Goal: Task Accomplishment & Management: Manage account settings

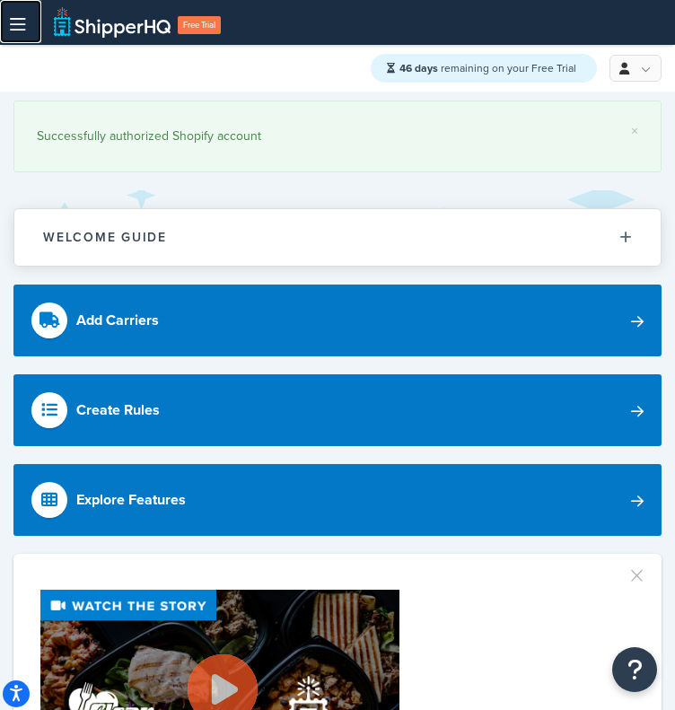
click at [29, 35] on link at bounding box center [20, 21] width 41 height 43
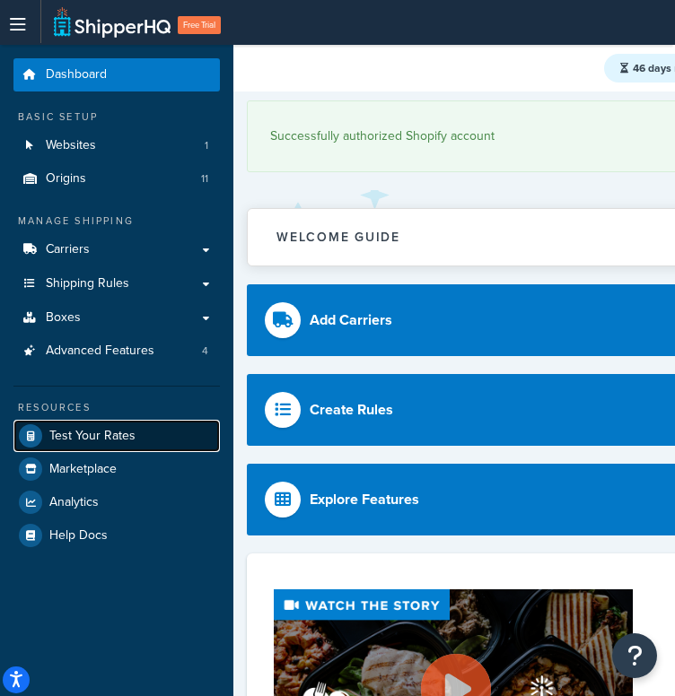
click at [88, 444] on link "Test Your Rates" at bounding box center [116, 436] width 206 height 32
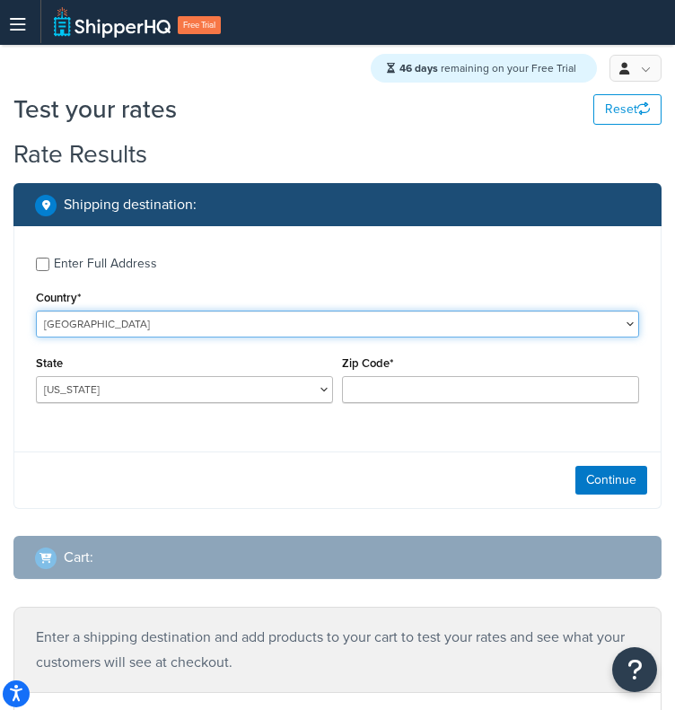
click at [391, 322] on select "United States United Kingdom Afghanistan Åland Islands Albania Algeria American…" at bounding box center [337, 323] width 603 height 27
click at [36, 311] on select "United States United Kingdom Afghanistan Åland Islands Albania Algeria American…" at bounding box center [337, 323] width 603 height 27
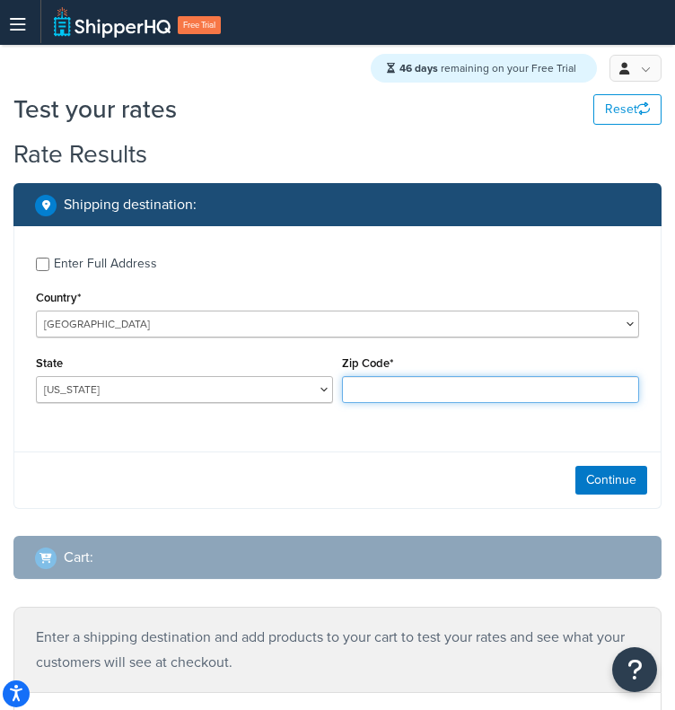
click at [409, 382] on input "Zip Code*" at bounding box center [490, 389] width 297 height 27
type input "60193"
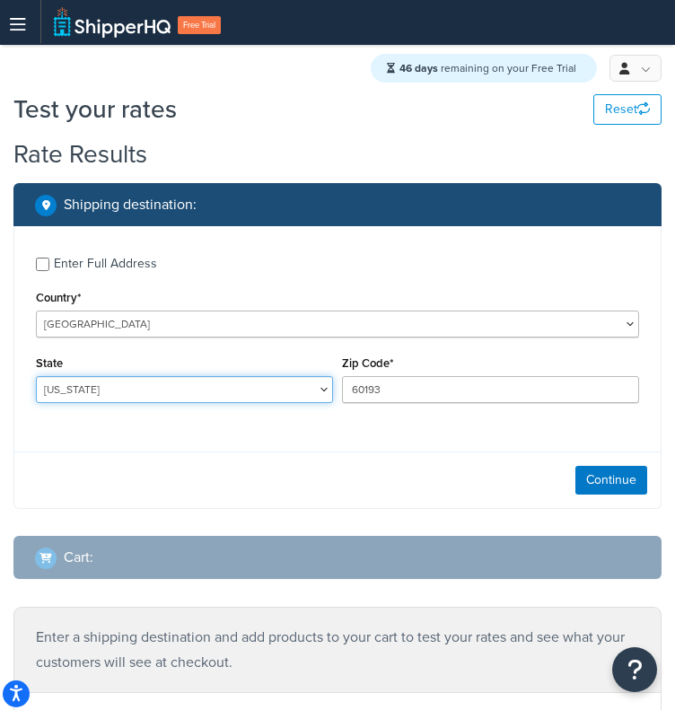
select select "IL"
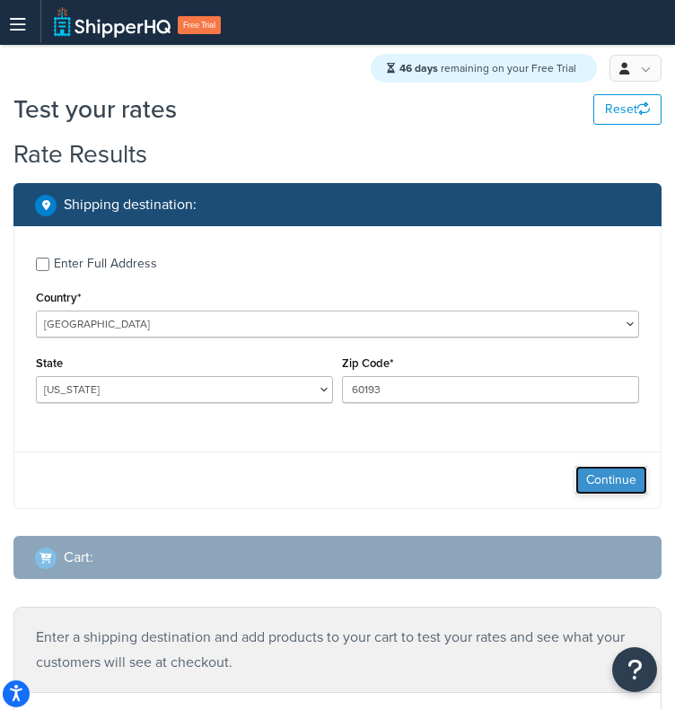
click at [597, 487] on button "Continue" at bounding box center [611, 480] width 72 height 29
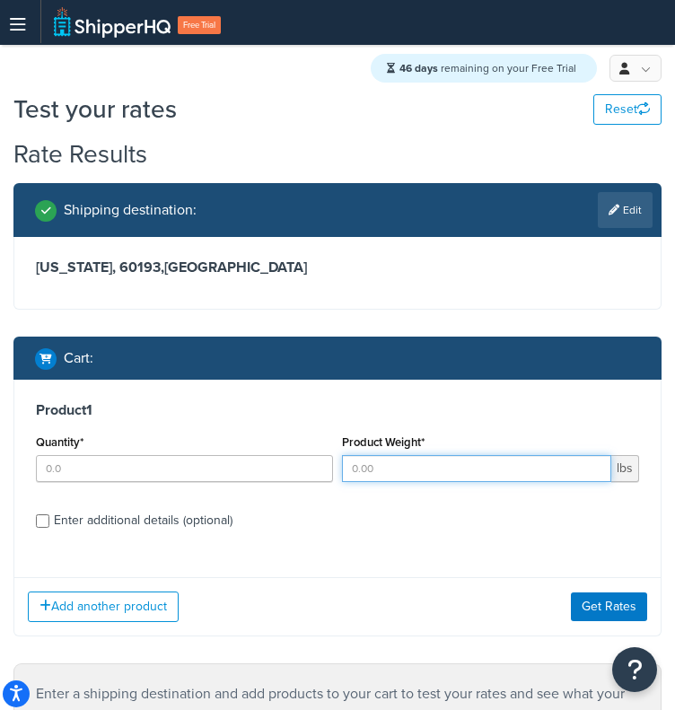
click at [490, 477] on input "Product Weight*" at bounding box center [476, 468] width 269 height 27
paste input "119.226"
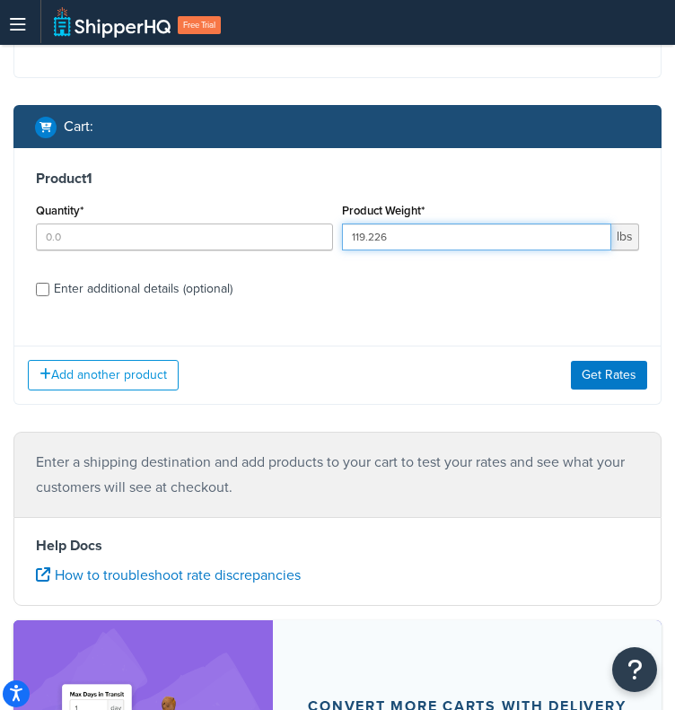
scroll to position [262, 0]
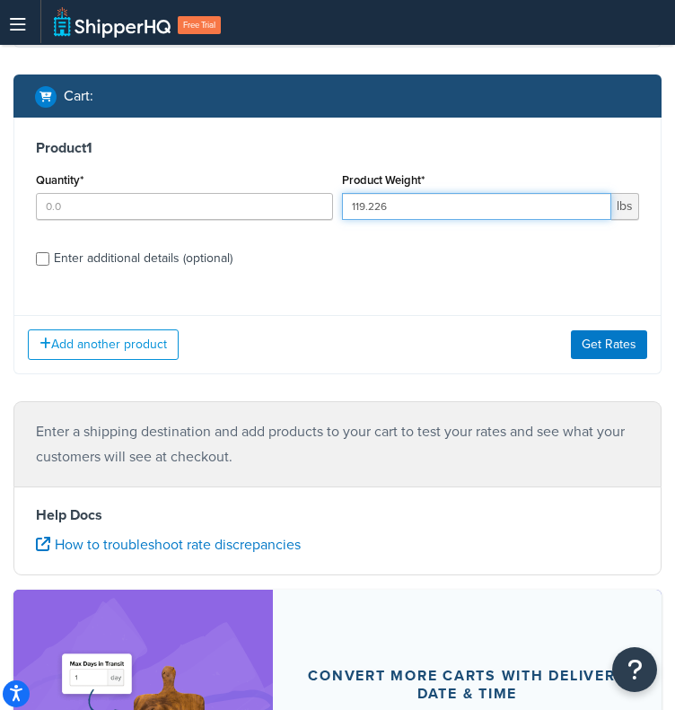
type input "119.226"
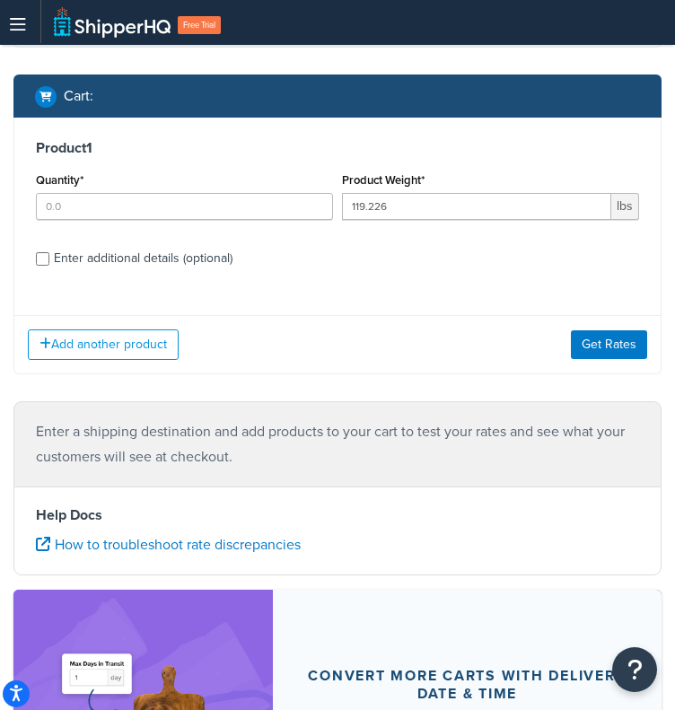
click at [159, 250] on div "Enter additional details (optional)" at bounding box center [143, 258] width 179 height 25
click at [49, 252] on input "Enter additional details (optional)" at bounding box center [42, 258] width 13 height 13
checkbox input "true"
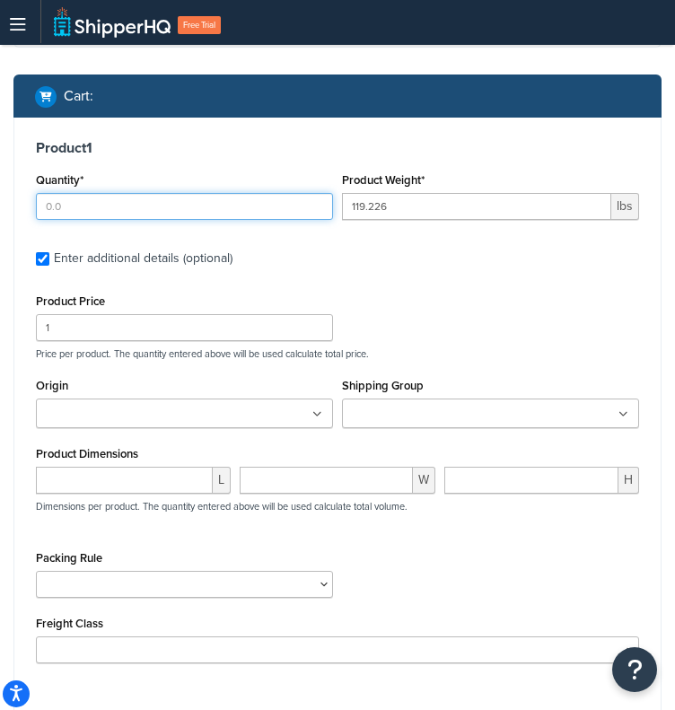
click at [179, 216] on input "Quantity*" at bounding box center [184, 206] width 297 height 27
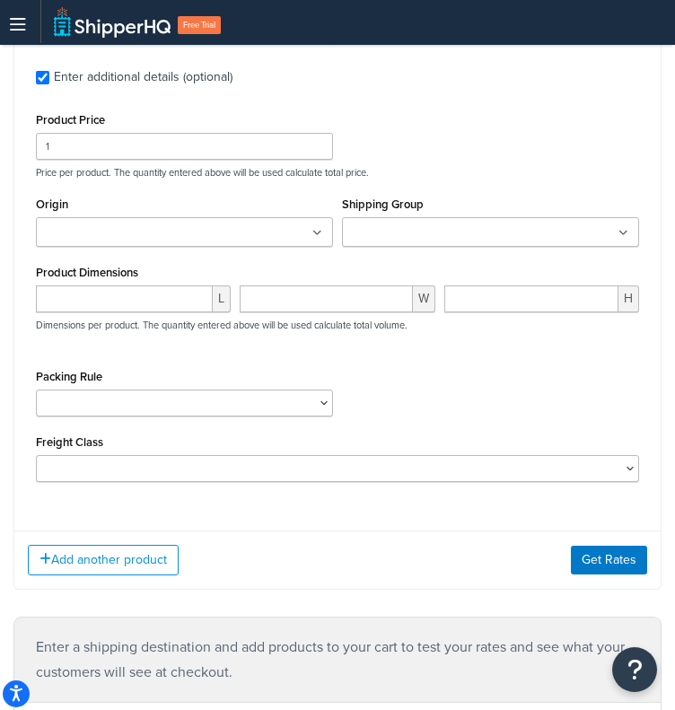
scroll to position [449, 0]
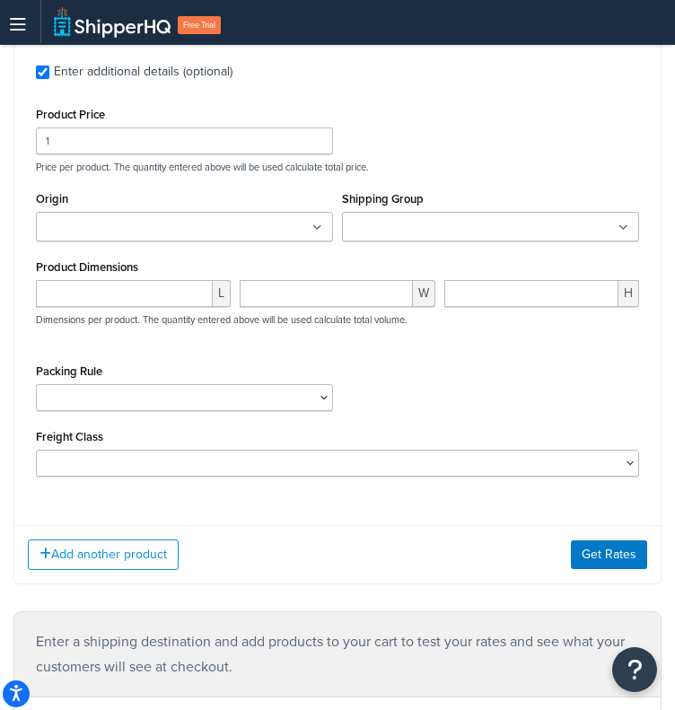
type input "1"
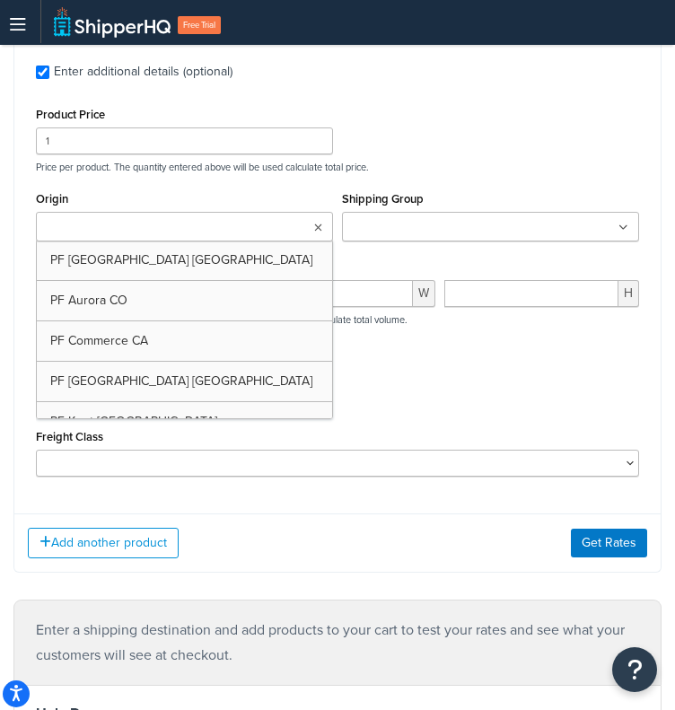
click at [318, 232] on icon at bounding box center [318, 227] width 8 height 11
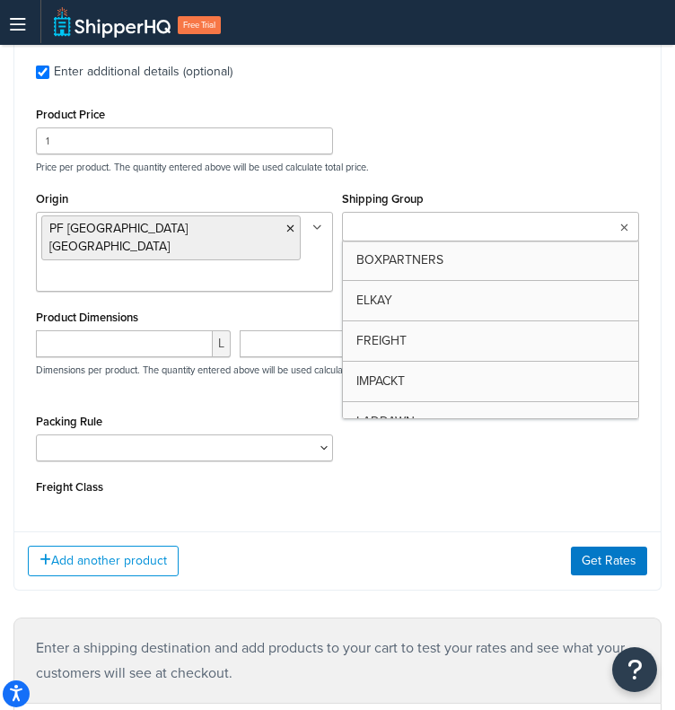
click at [494, 222] on ul at bounding box center [490, 227] width 297 height 30
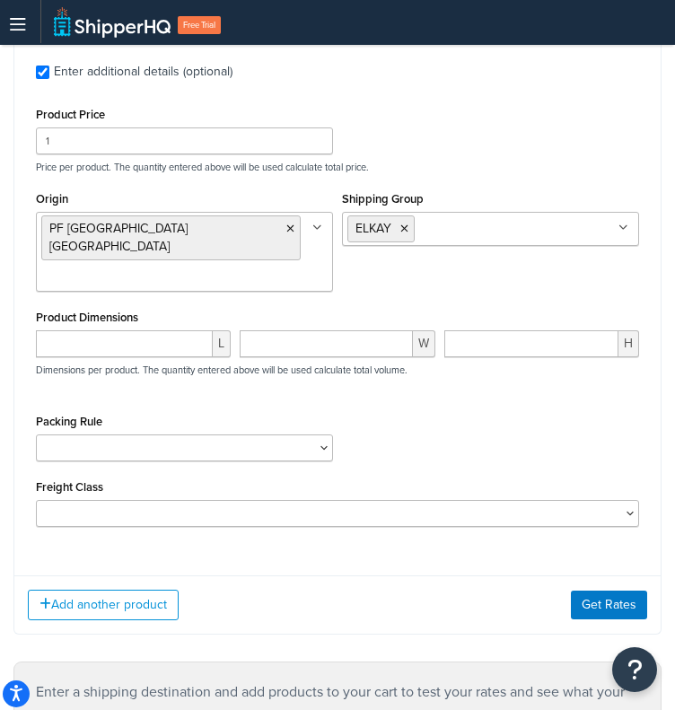
click at [250, 258] on div "Origin PF Atlanta GA PF Aurora CO PF Commerce CA PF Dallas TX PF Kent WA PF Man…" at bounding box center [184, 246] width 306 height 118
click at [169, 330] on input "number" at bounding box center [124, 343] width 177 height 27
paste input "32.3"
type input "32.3"
click at [363, 330] on input "number" at bounding box center [326, 343] width 172 height 27
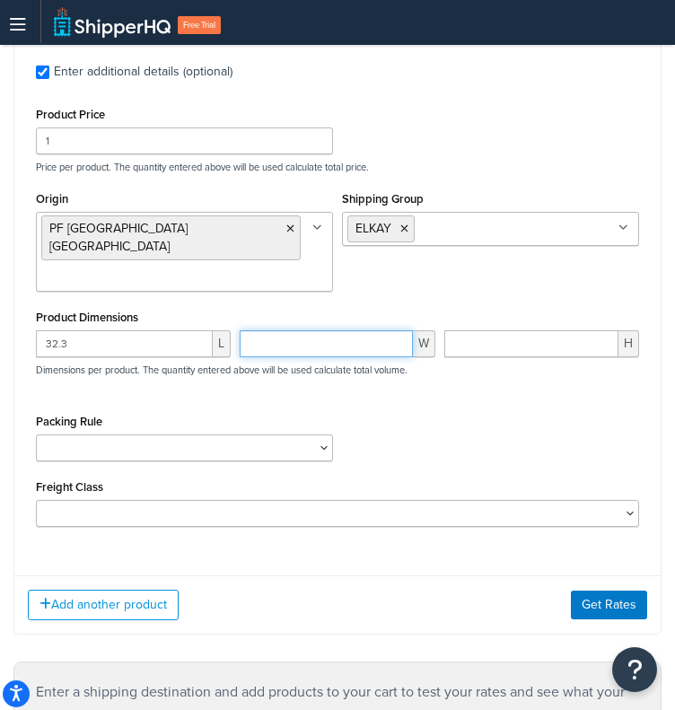
paste input "12.4"
type input "12.4"
click at [555, 330] on input "number" at bounding box center [531, 343] width 174 height 27
paste input "9.7"
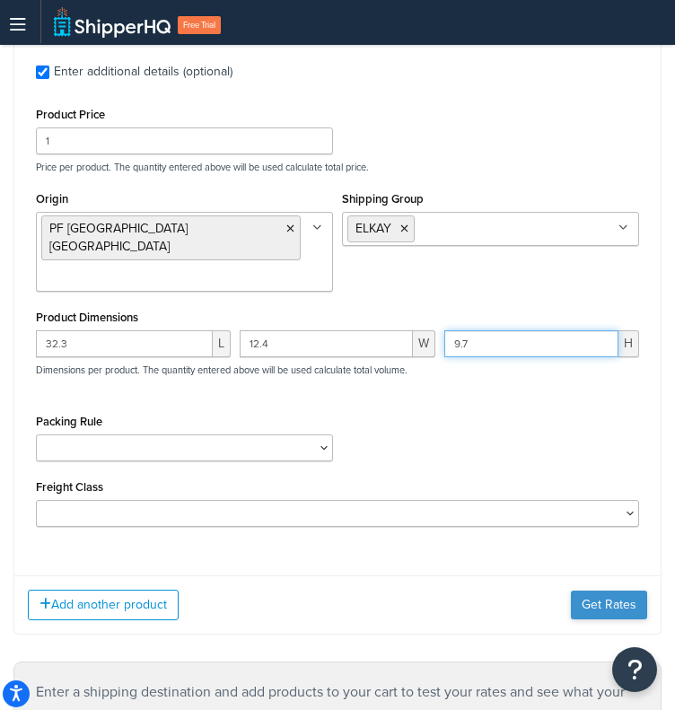
type input "9.7"
click at [632, 590] on button "Get Rates" at bounding box center [609, 604] width 76 height 29
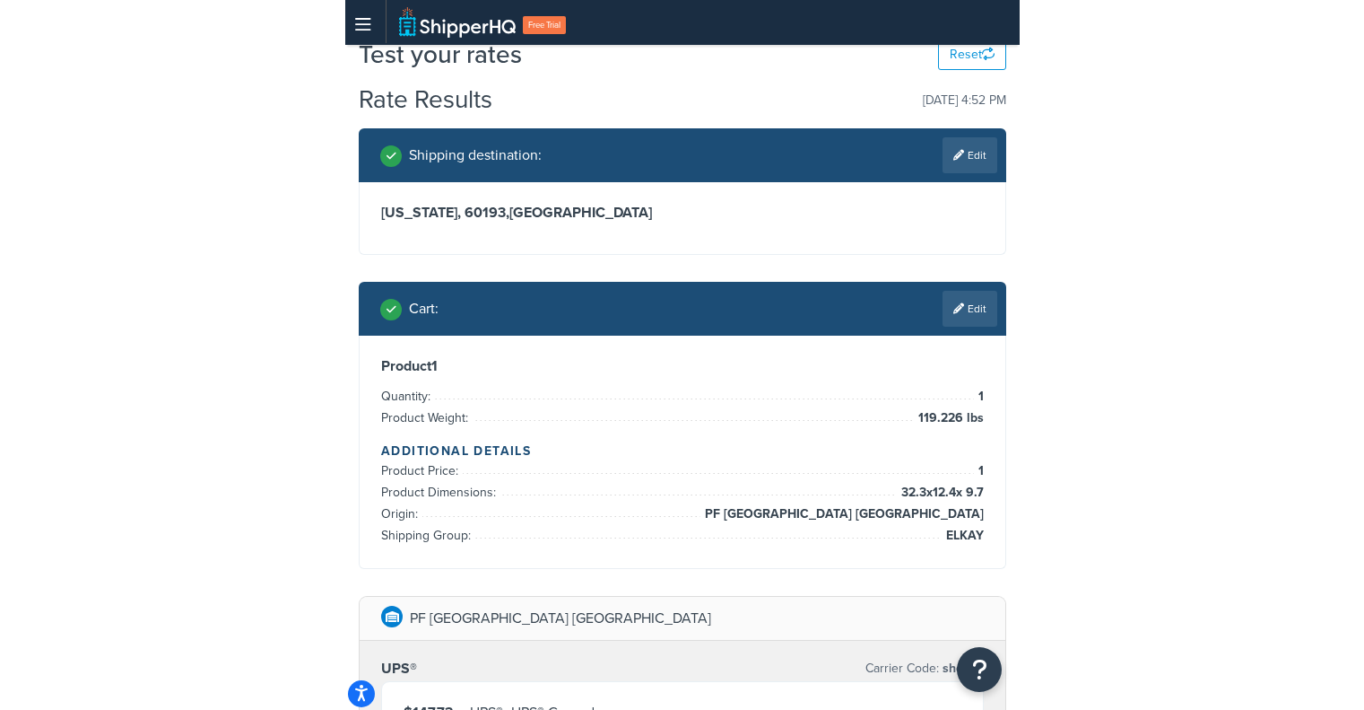
scroll to position [65, 0]
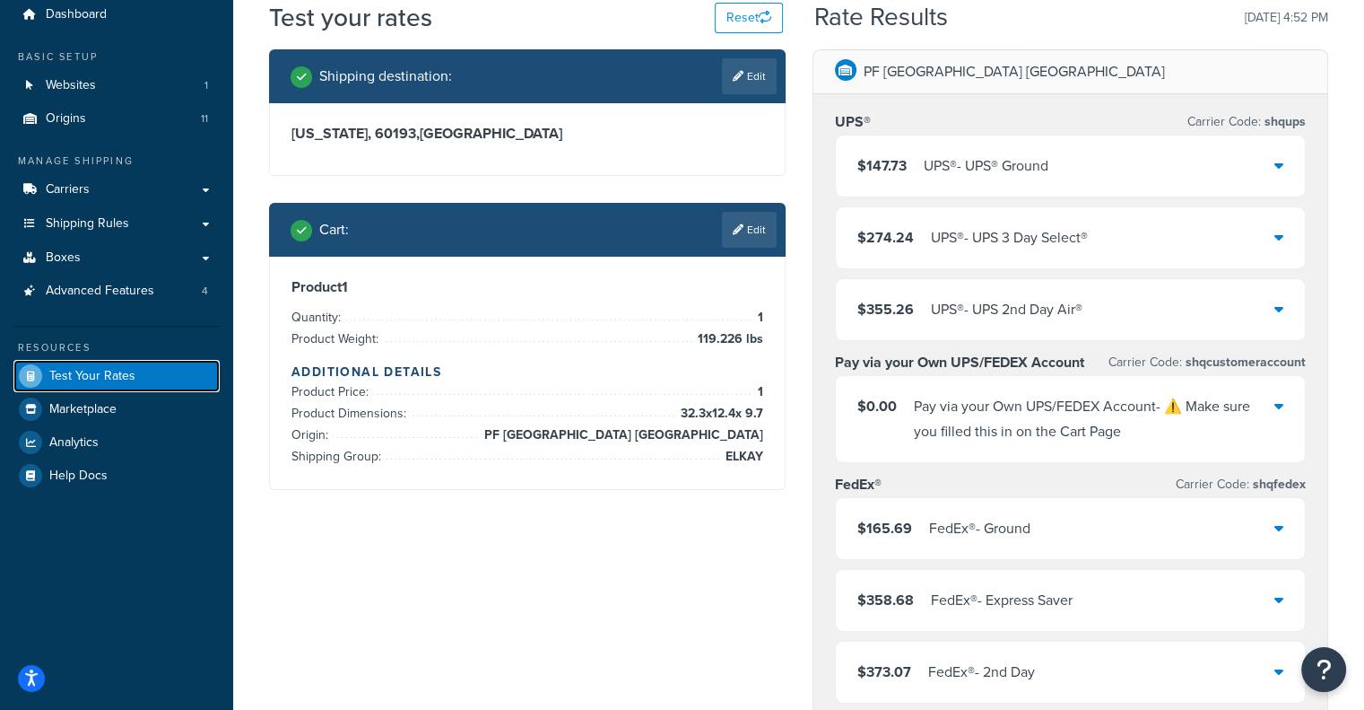
click at [123, 381] on span "Test Your Rates" at bounding box center [92, 376] width 86 height 15
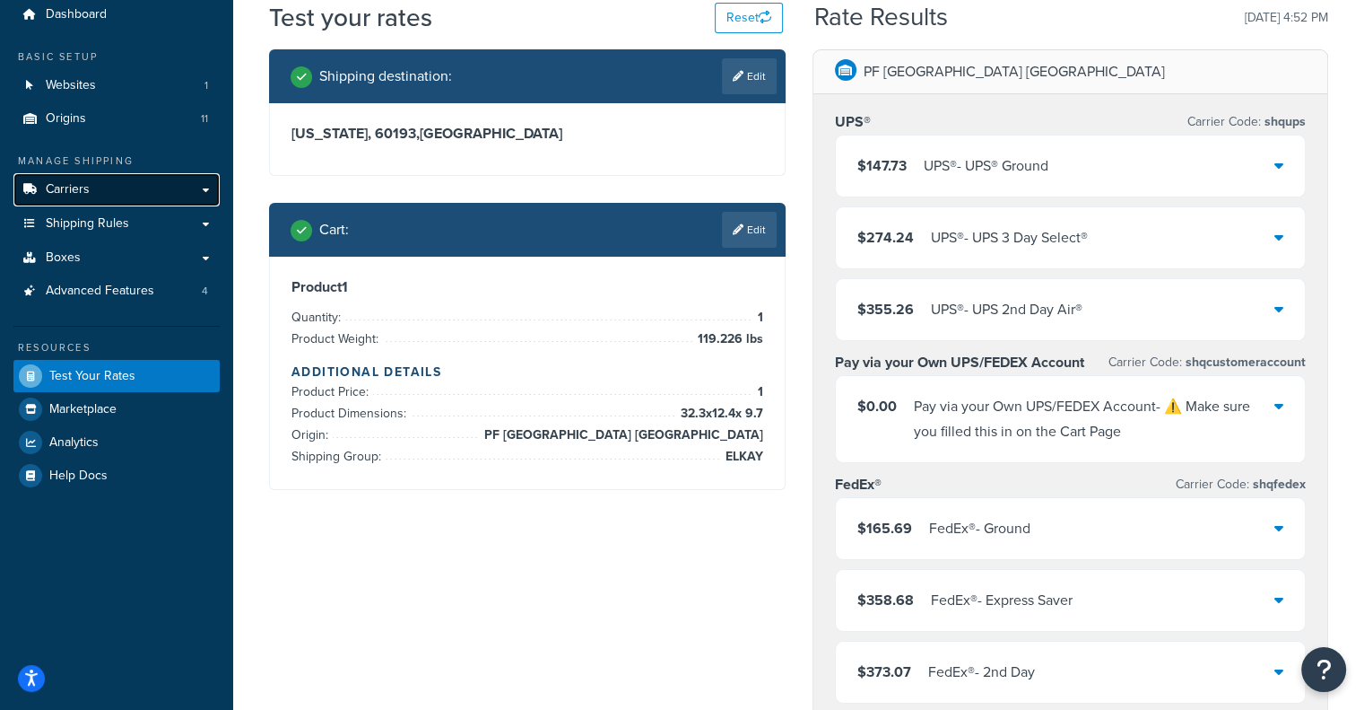
click at [151, 179] on link "Carriers" at bounding box center [116, 189] width 206 height 33
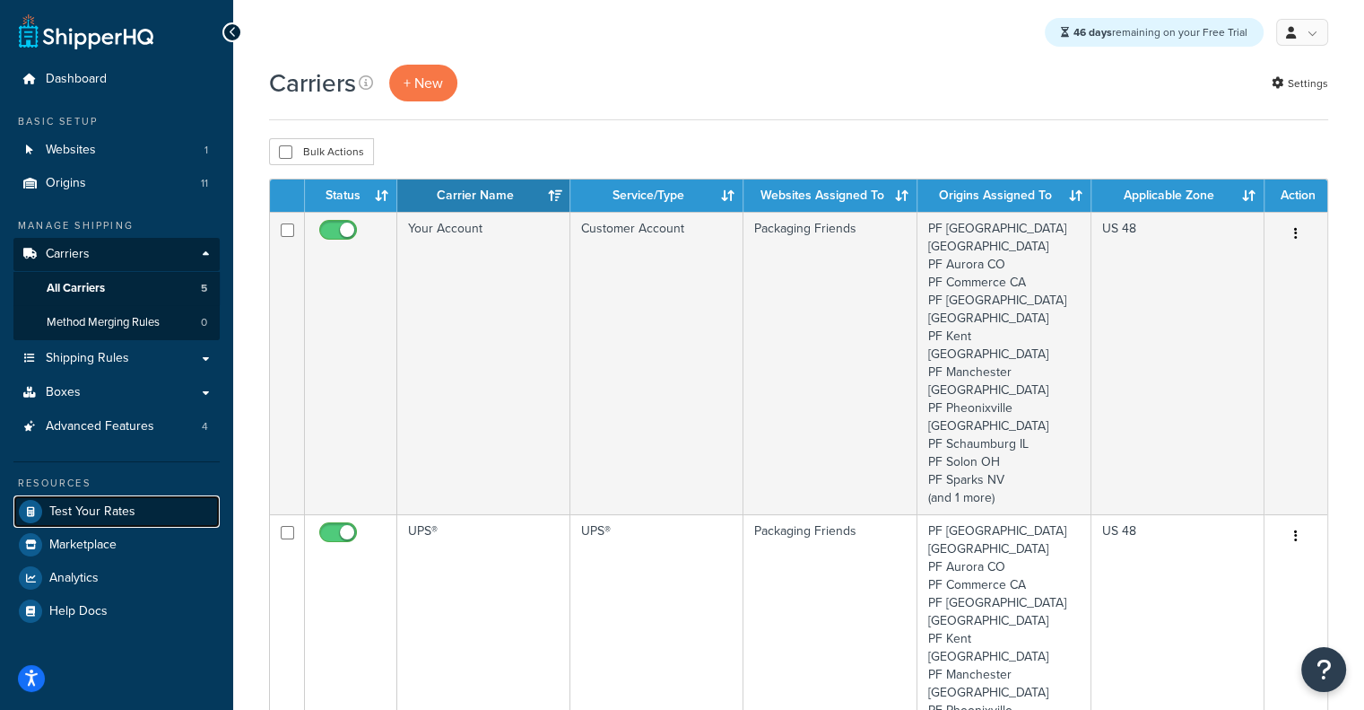
click at [102, 495] on link "Test Your Rates" at bounding box center [116, 511] width 206 height 32
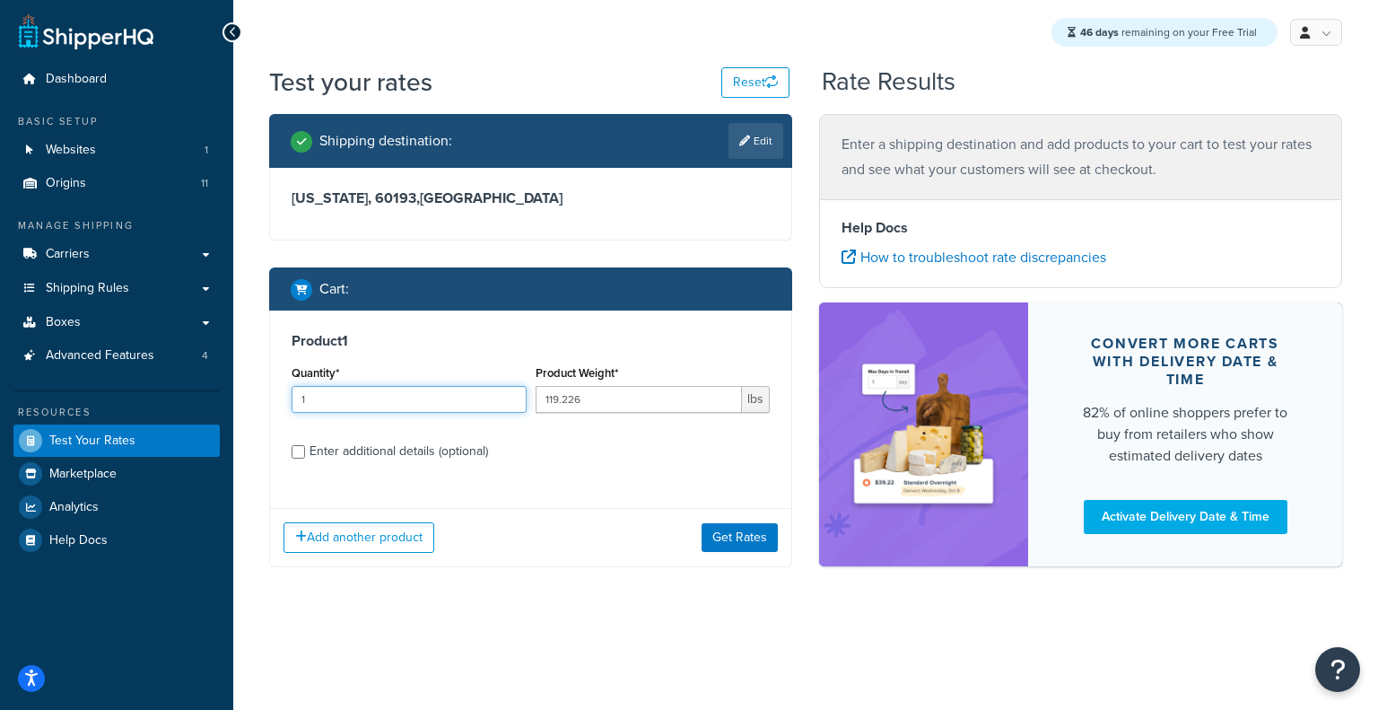
drag, startPoint x: 407, startPoint y: 398, endPoint x: 212, endPoint y: 383, distance: 196.1
click at [212, 383] on div "Dashboard Basic Setup Websites 1 Origins 11 Manage Shipping Carriers Carriers A…" at bounding box center [689, 355] width 1378 height 710
type input "2"
click at [755, 531] on button "Get Rates" at bounding box center [739, 537] width 76 height 29
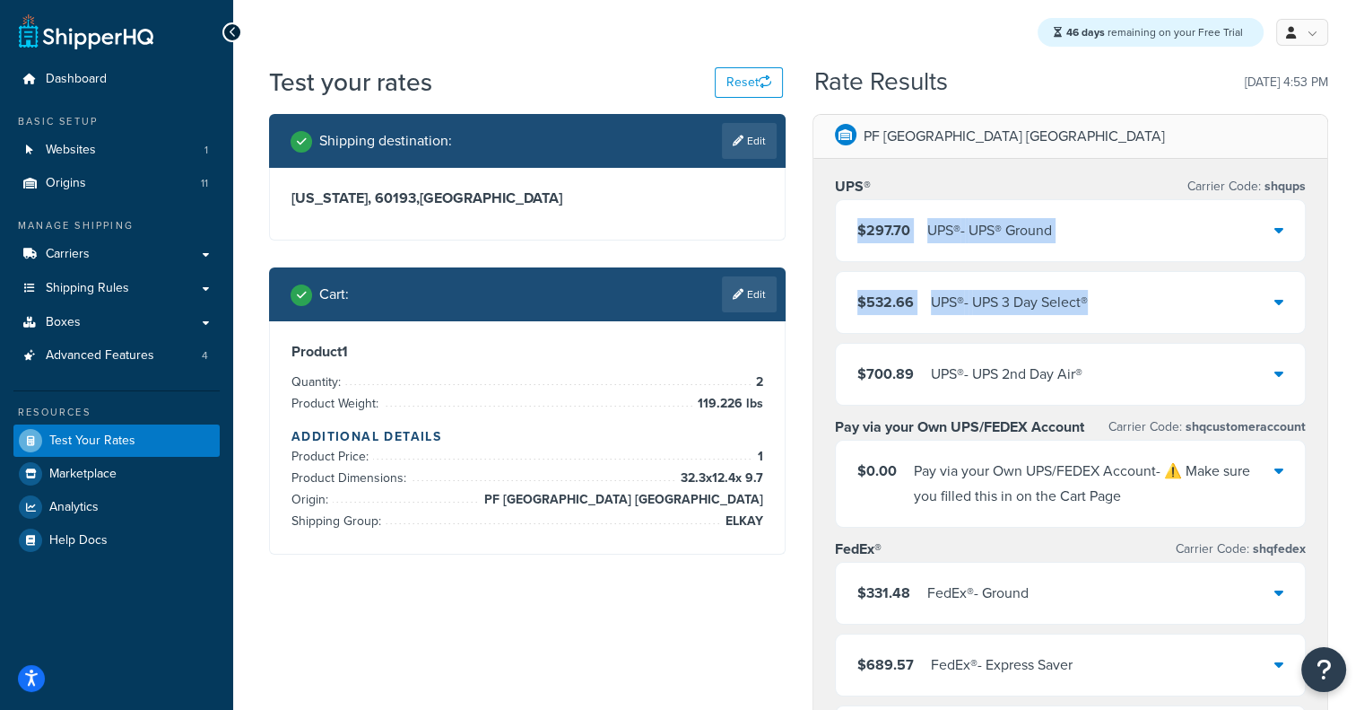
drag, startPoint x: 1363, startPoint y: 187, endPoint x: 1367, endPoint y: 269, distance: 82.6
click at [1241, 230] on div "$297.70 UPS® - UPS® Ground" at bounding box center [1071, 230] width 470 height 61
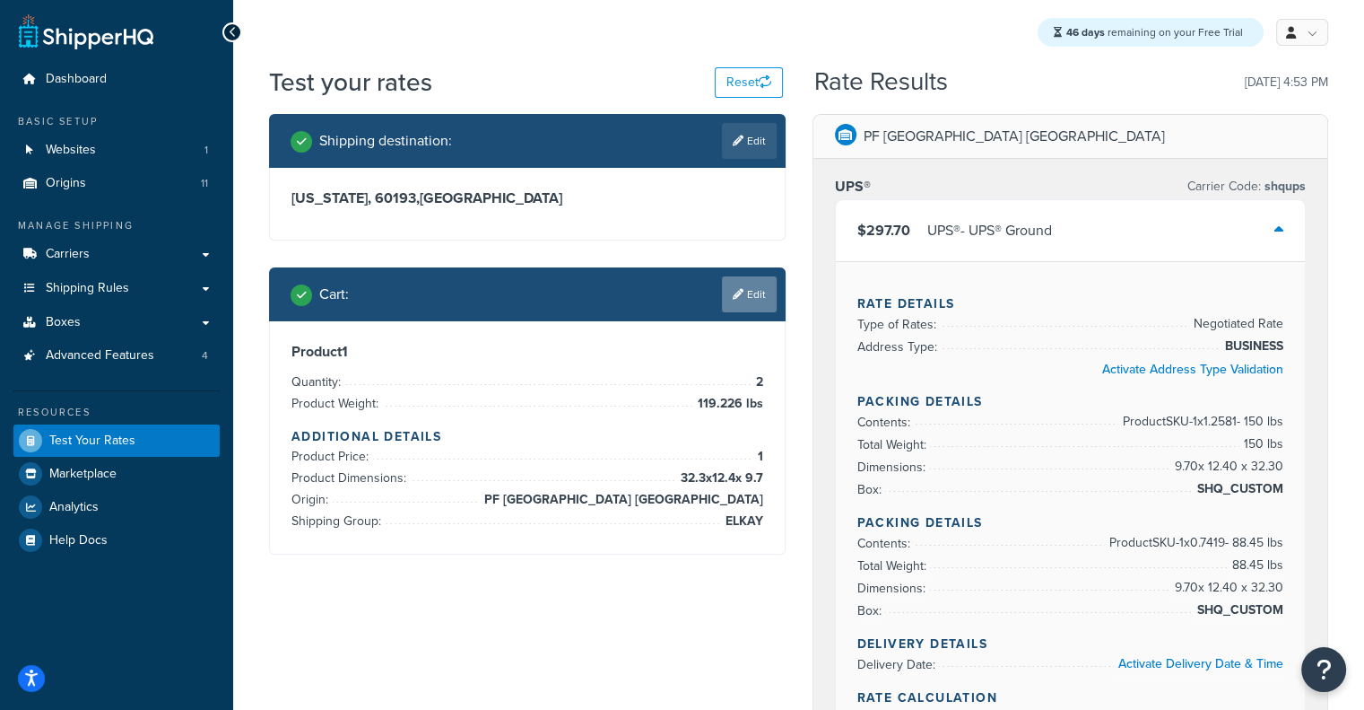
click at [740, 304] on link "Edit" at bounding box center [749, 294] width 55 height 36
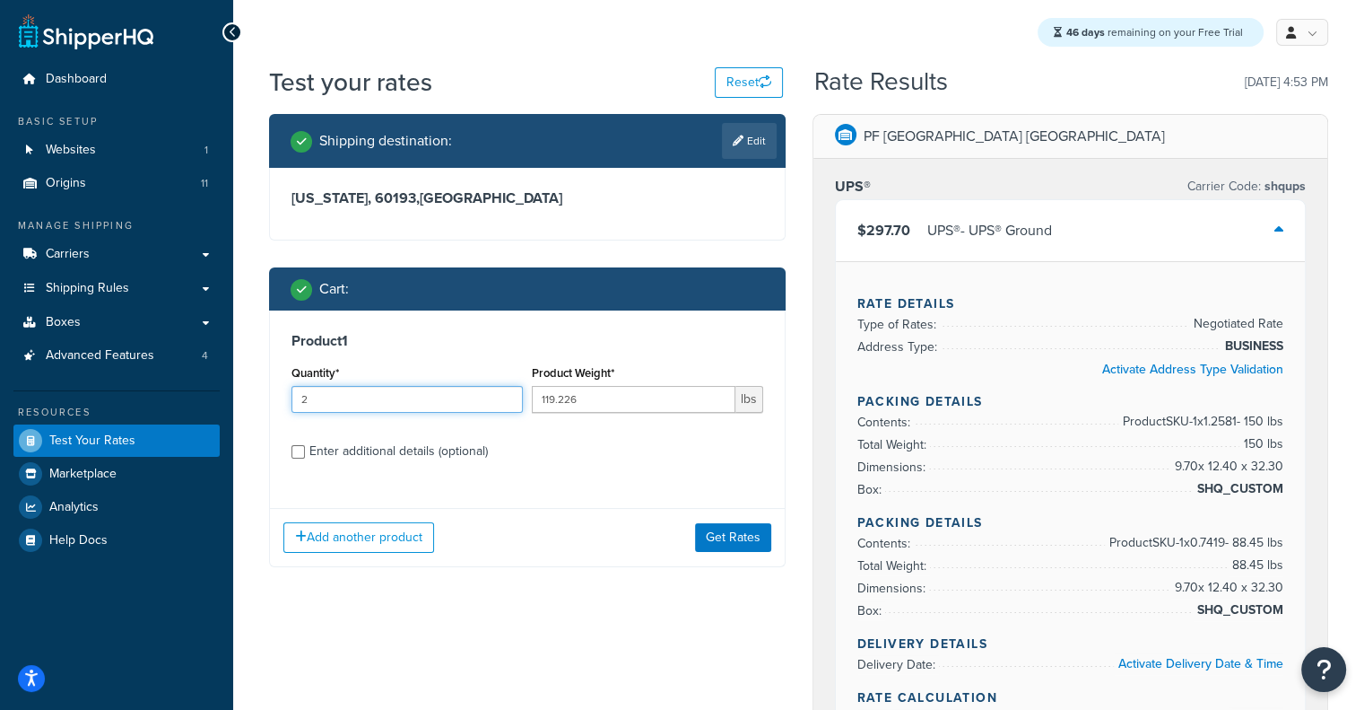
drag, startPoint x: 433, startPoint y: 395, endPoint x: 213, endPoint y: 397, distance: 219.8
type input "3"
click at [709, 528] on button "Get Rates" at bounding box center [733, 537] width 76 height 29
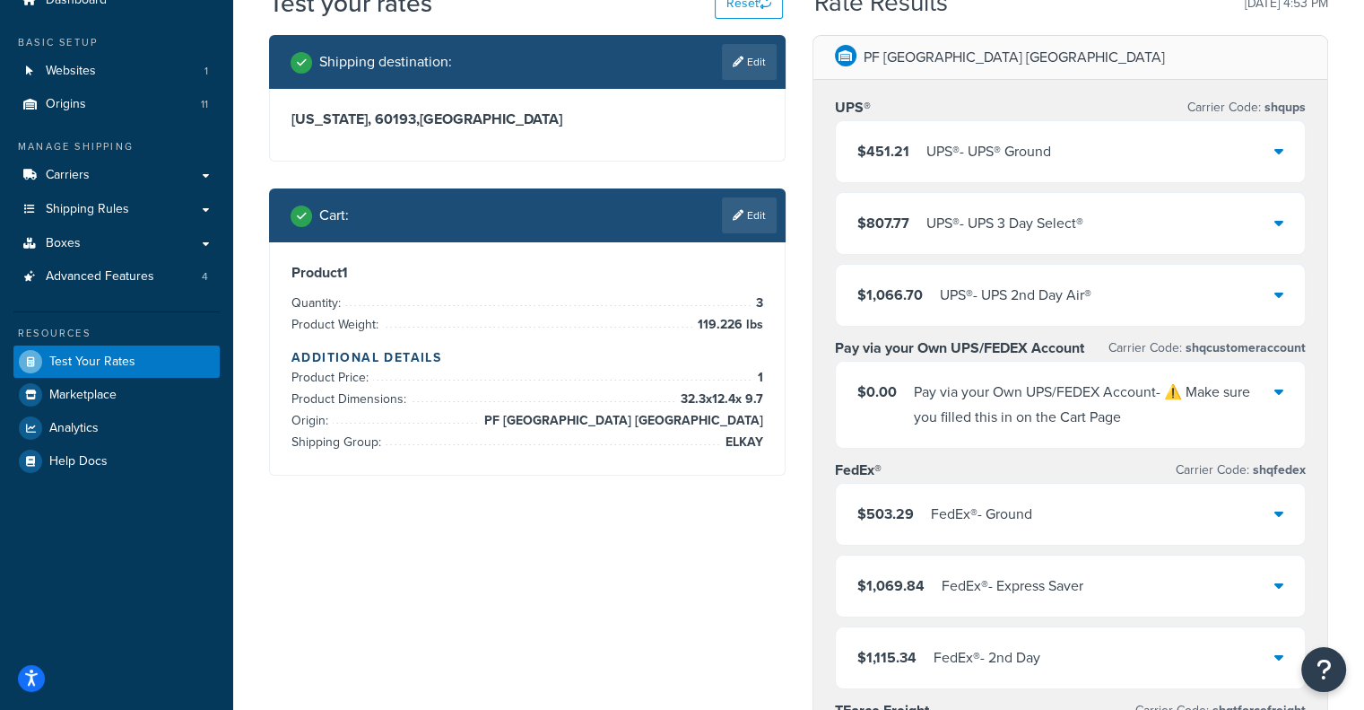
scroll to position [75, 0]
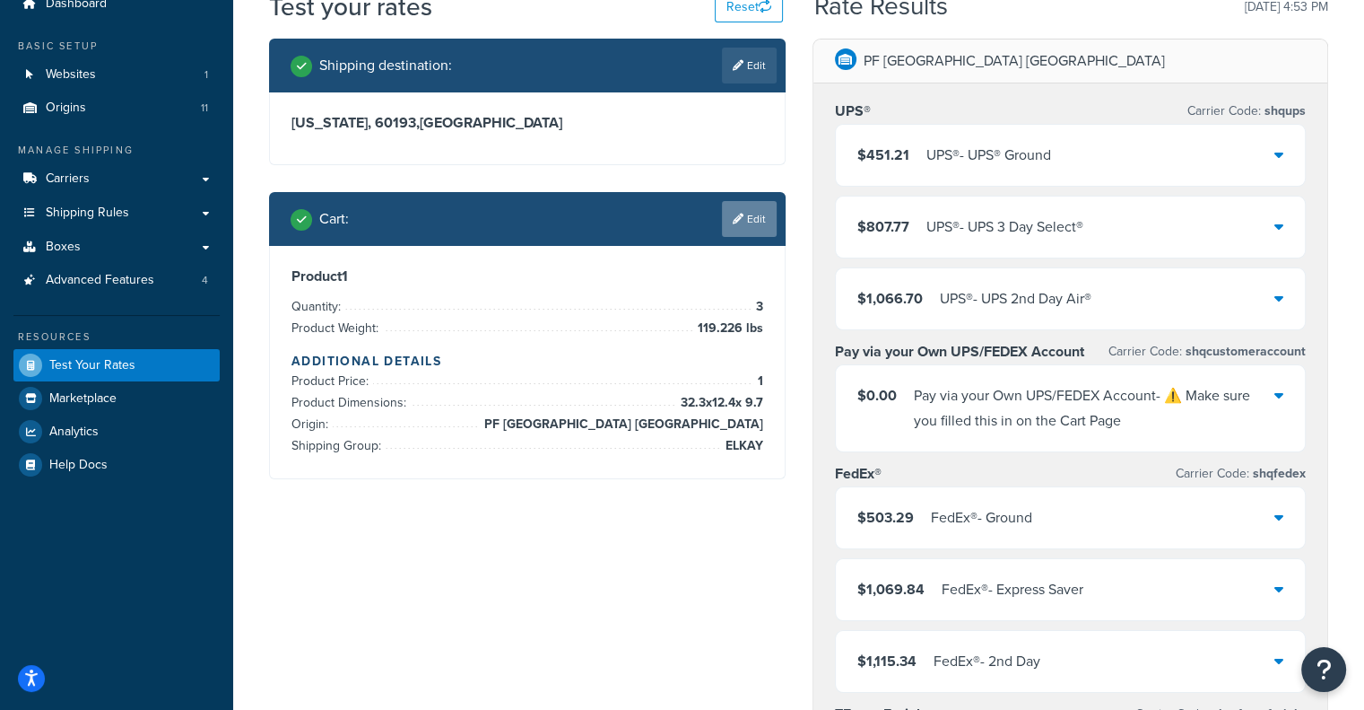
click at [772, 203] on link "Edit" at bounding box center [749, 219] width 55 height 36
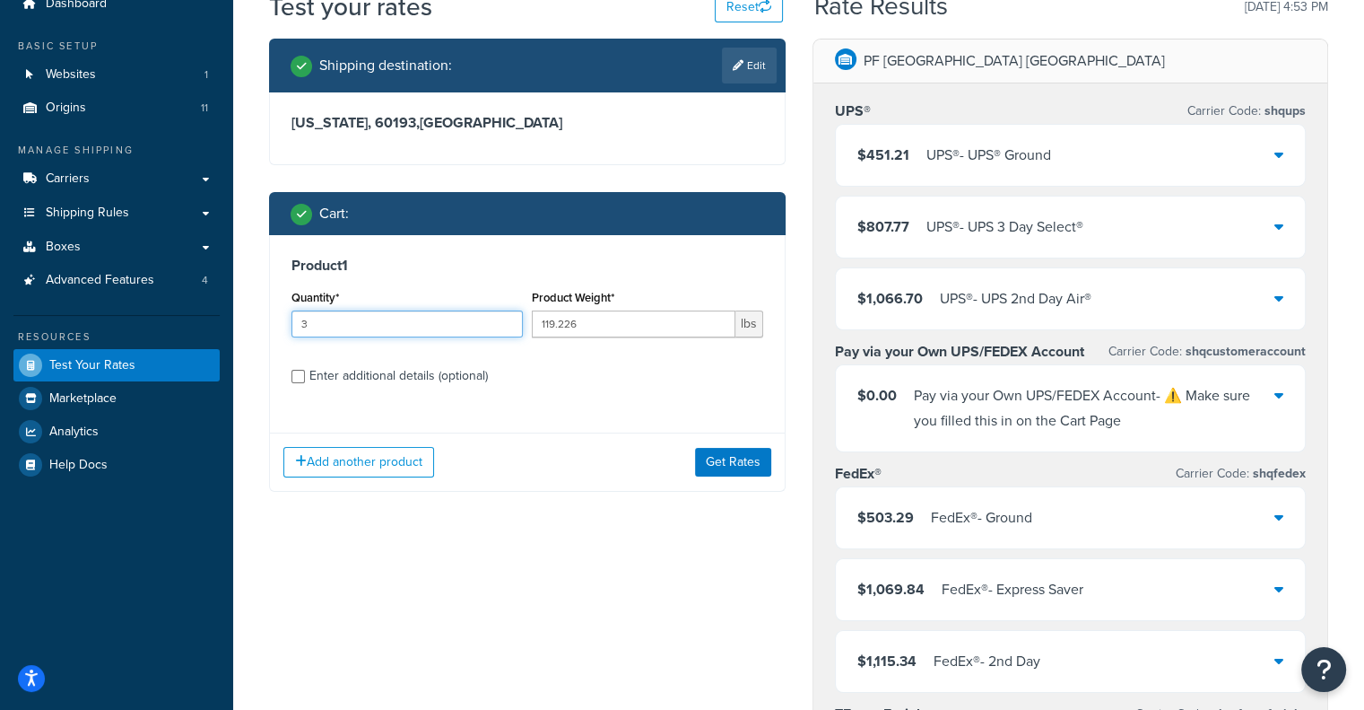
drag, startPoint x: 410, startPoint y: 314, endPoint x: 222, endPoint y: 342, distance: 190.4
type input "4"
click at [750, 464] on button "Get Rates" at bounding box center [733, 462] width 76 height 29
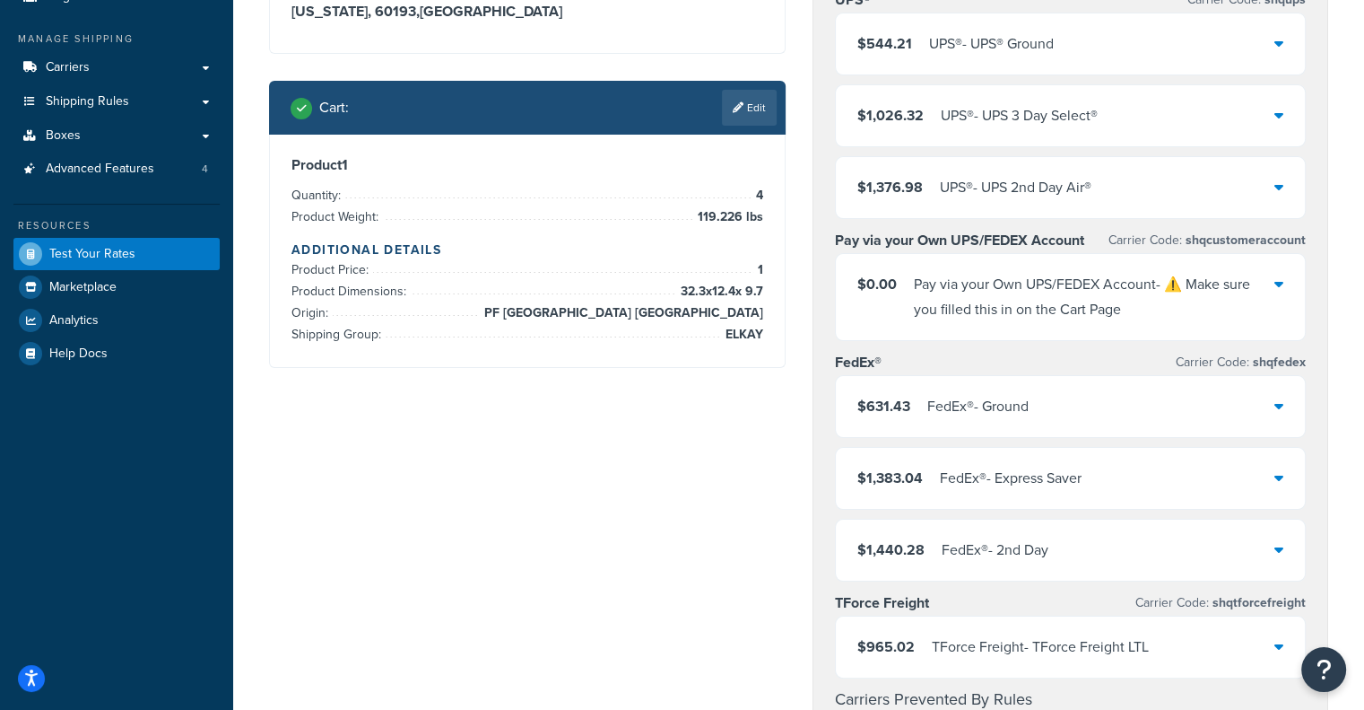
scroll to position [188, 0]
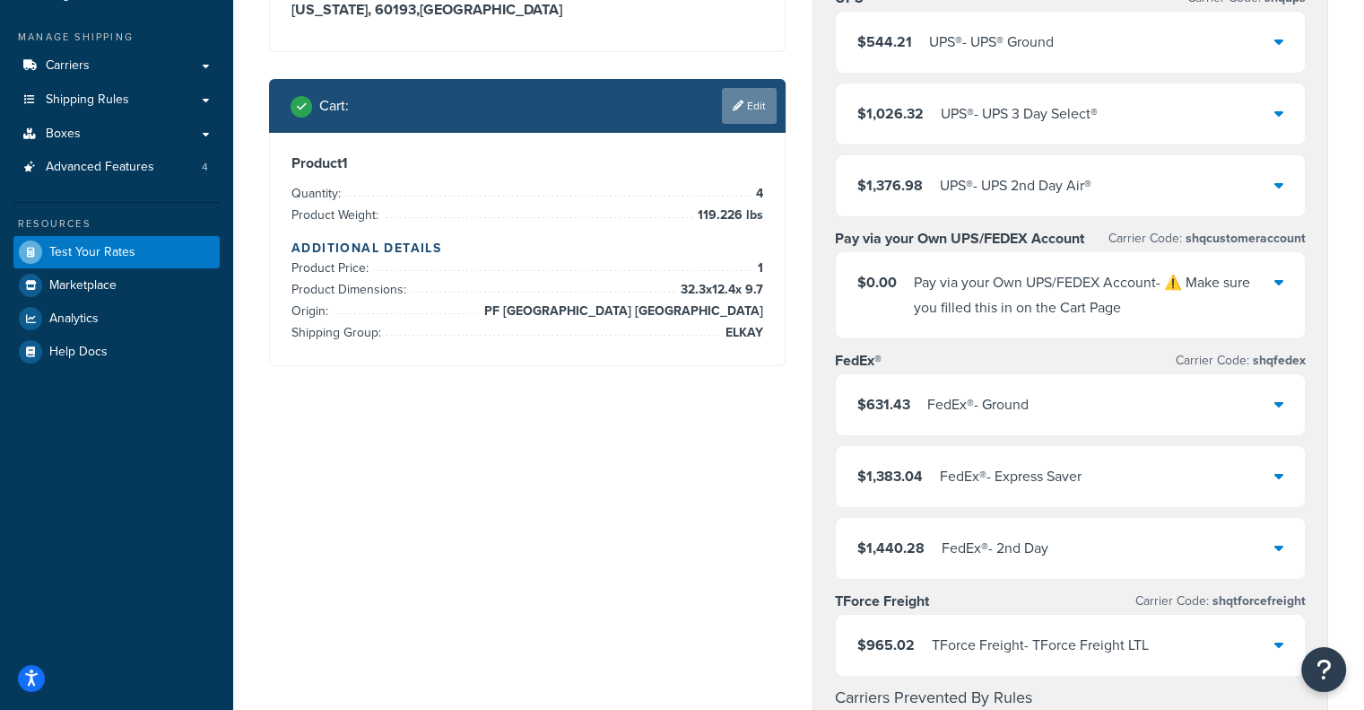
click at [754, 114] on link "Edit" at bounding box center [749, 106] width 55 height 36
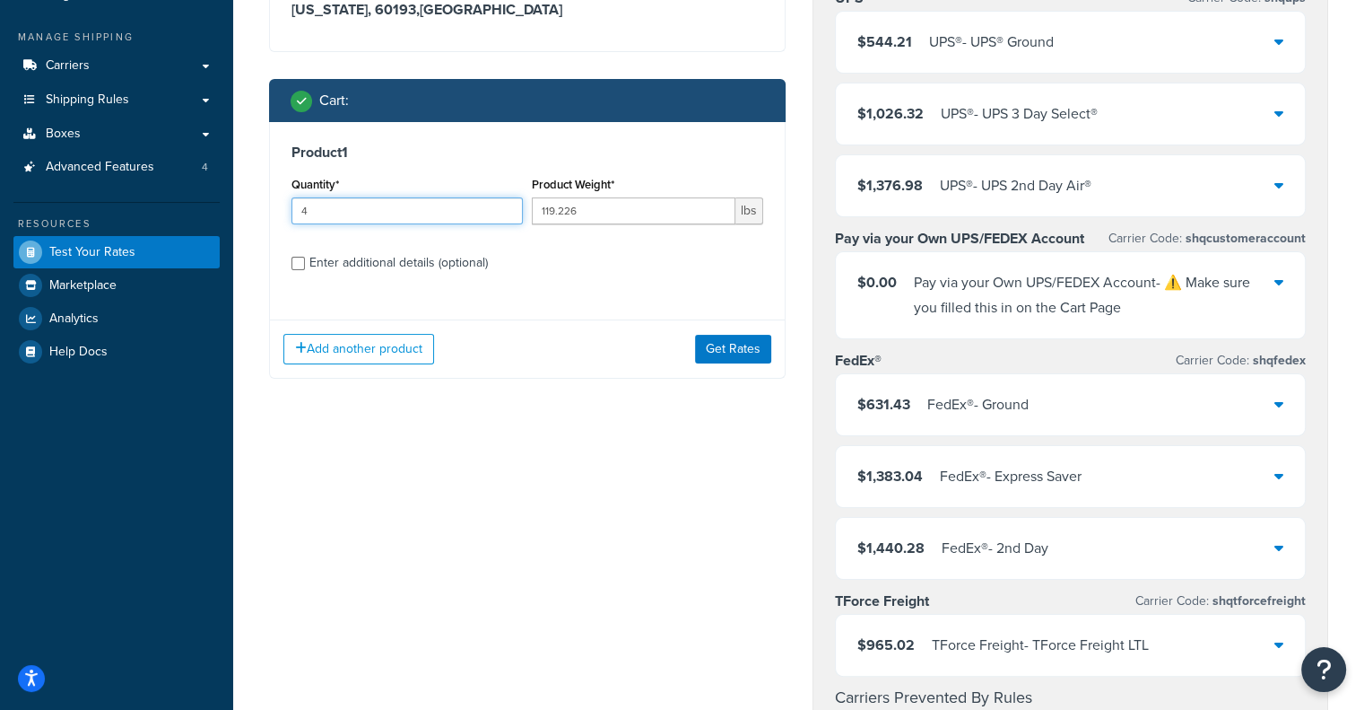
drag, startPoint x: 405, startPoint y: 215, endPoint x: 183, endPoint y: 211, distance: 222.5
click at [183, 211] on div "Dashboard Basic Setup Websites 1 Origins 11 Manage Shipping Carriers Carriers A…" at bounding box center [682, 618] width 1364 height 1613
type input "5"
click at [729, 353] on button "Get Rates" at bounding box center [733, 349] width 76 height 29
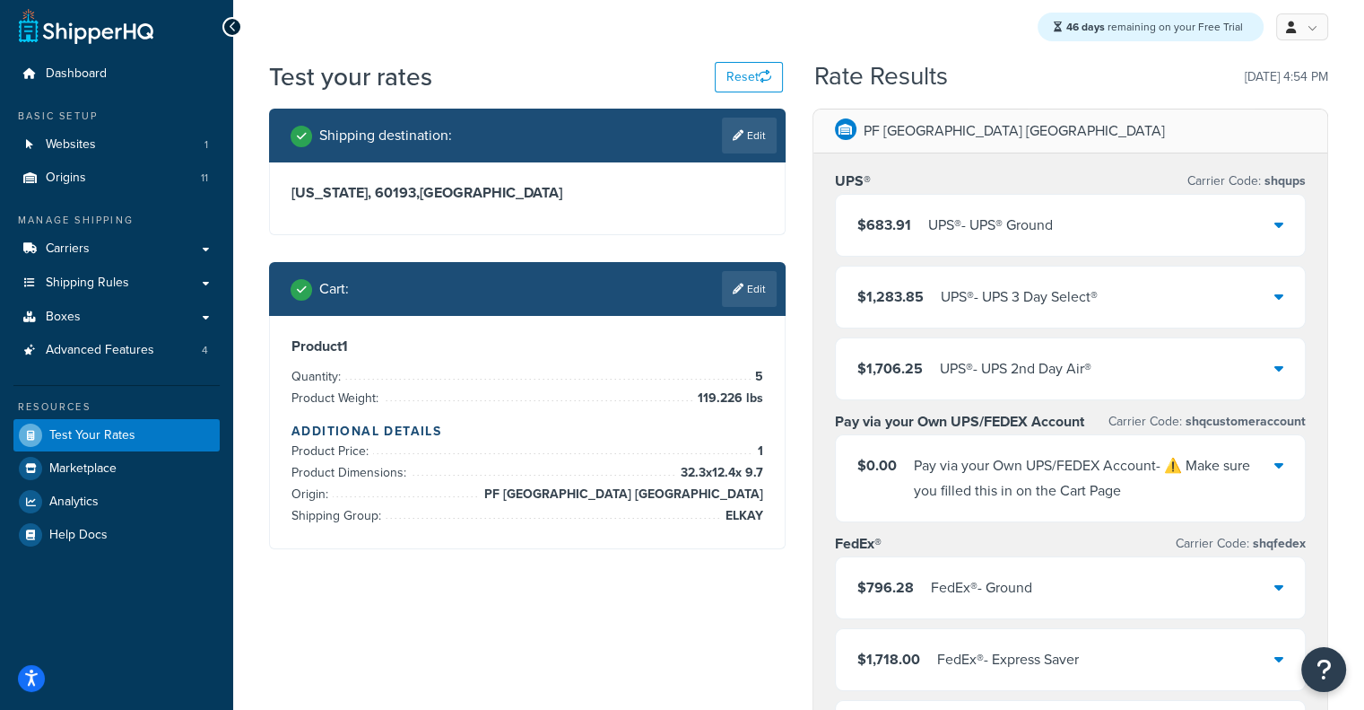
scroll to position [4, 0]
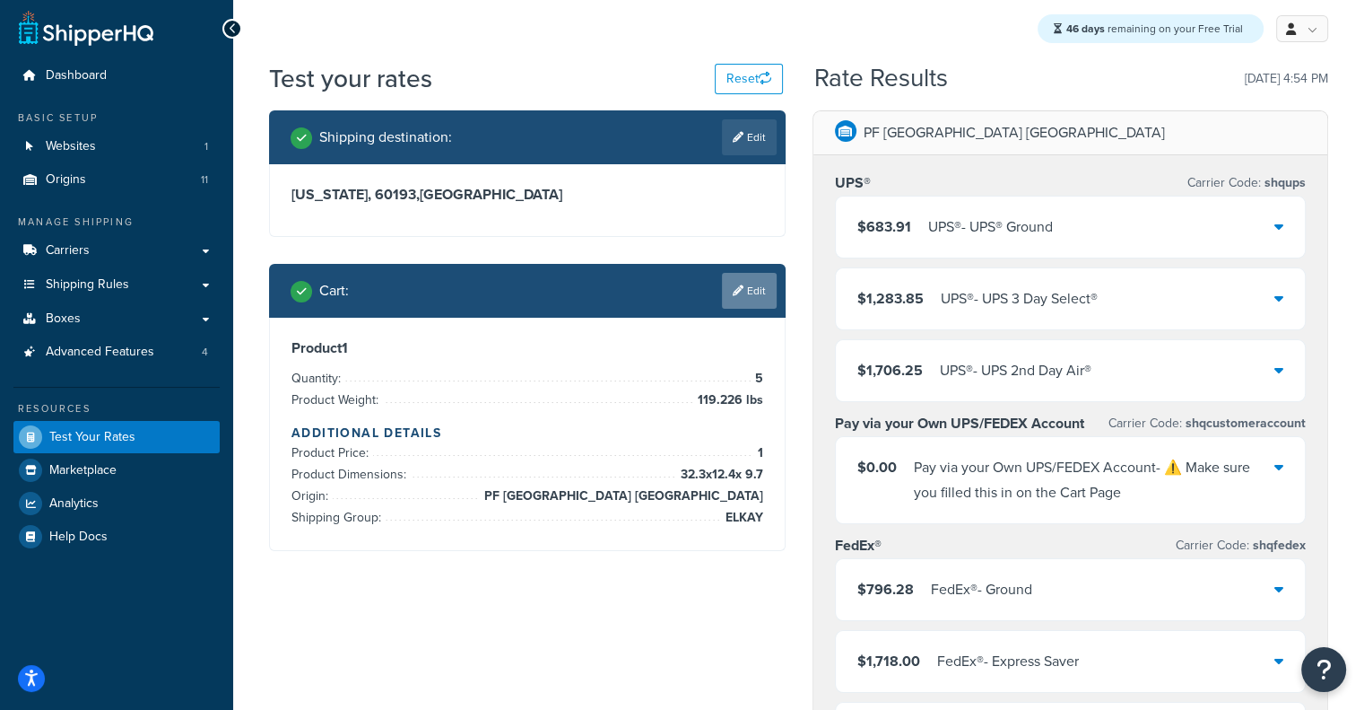
click at [738, 295] on icon at bounding box center [738, 290] width 11 height 11
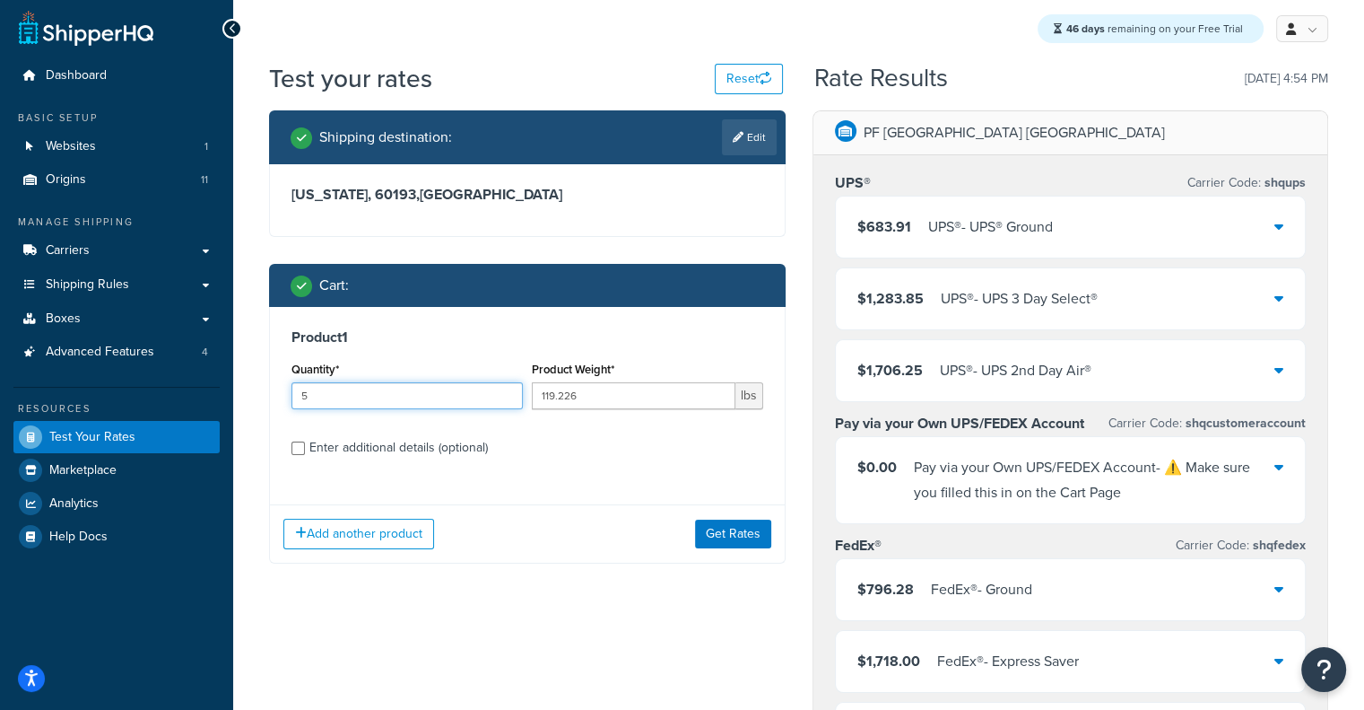
drag, startPoint x: 445, startPoint y: 391, endPoint x: 199, endPoint y: 415, distance: 247.0
type input "3"
click at [740, 537] on button "Get Rates" at bounding box center [733, 533] width 76 height 29
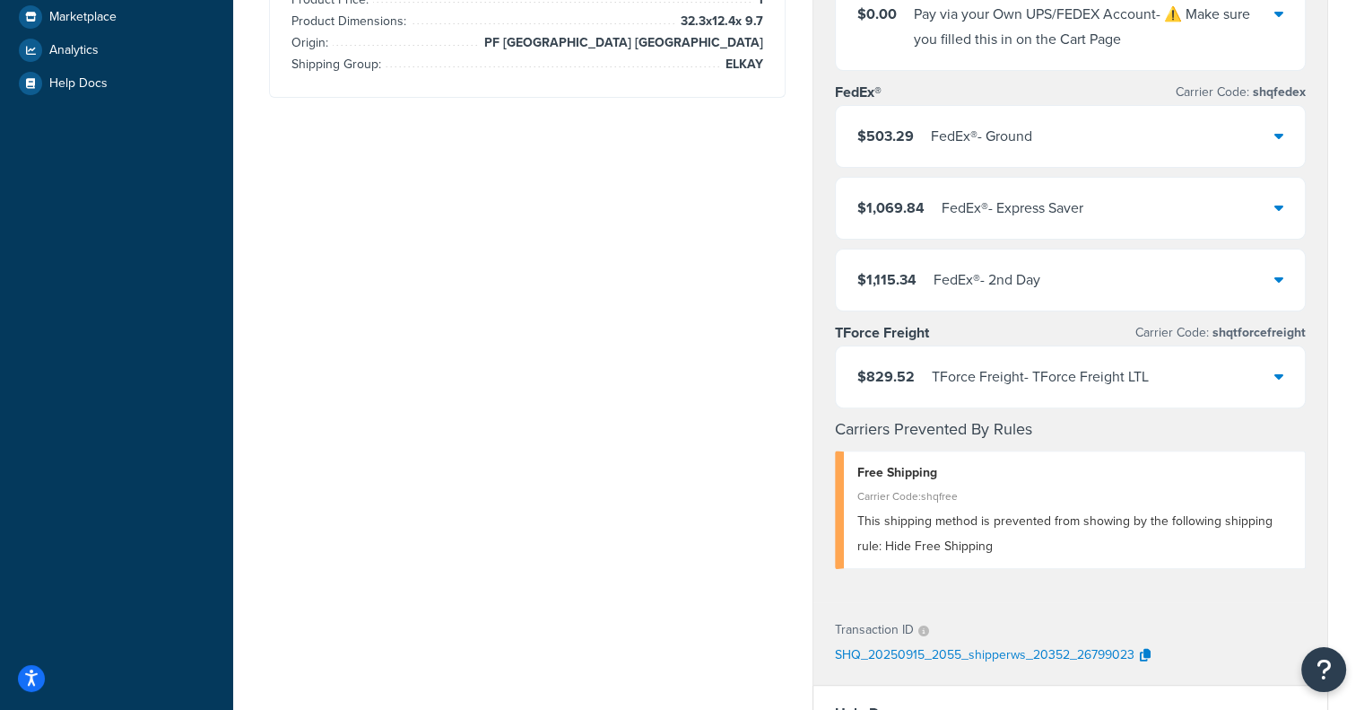
scroll to position [544, 0]
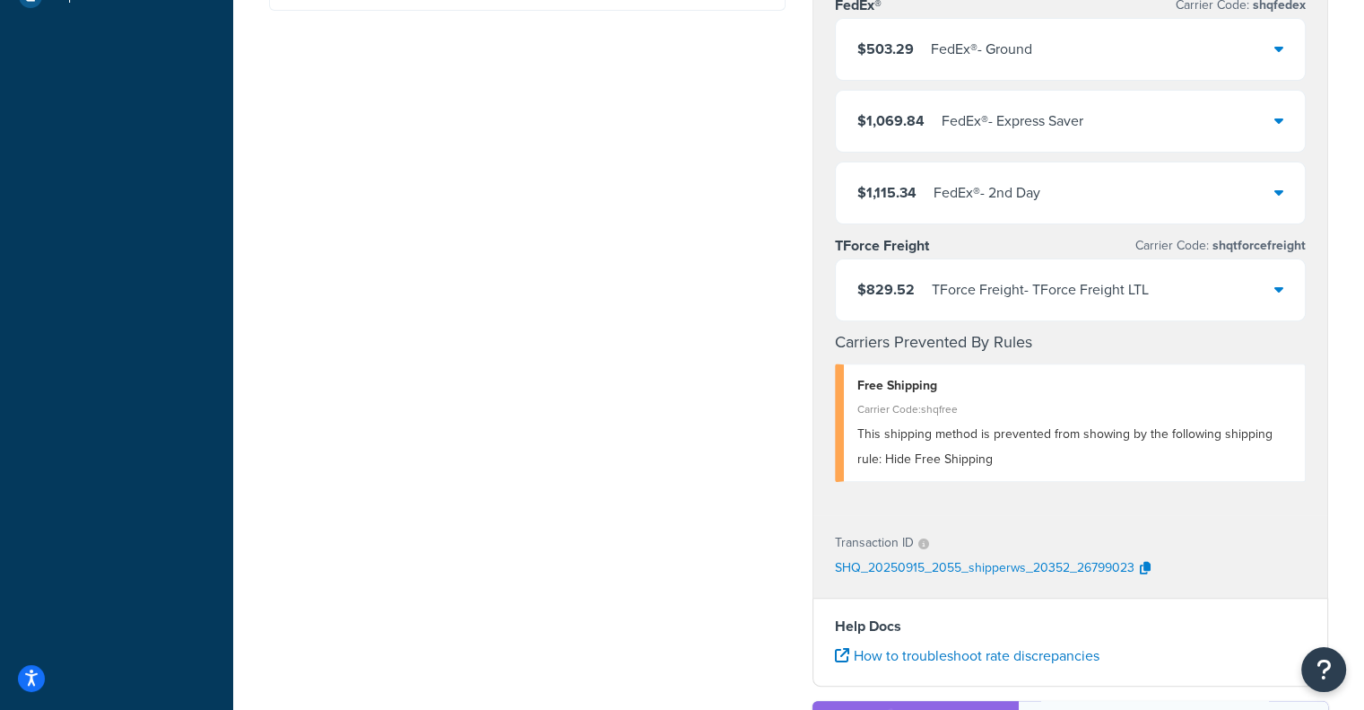
click at [1213, 301] on div "$829.52 TForce Freight - TForce Freight LTL" at bounding box center [1071, 289] width 470 height 61
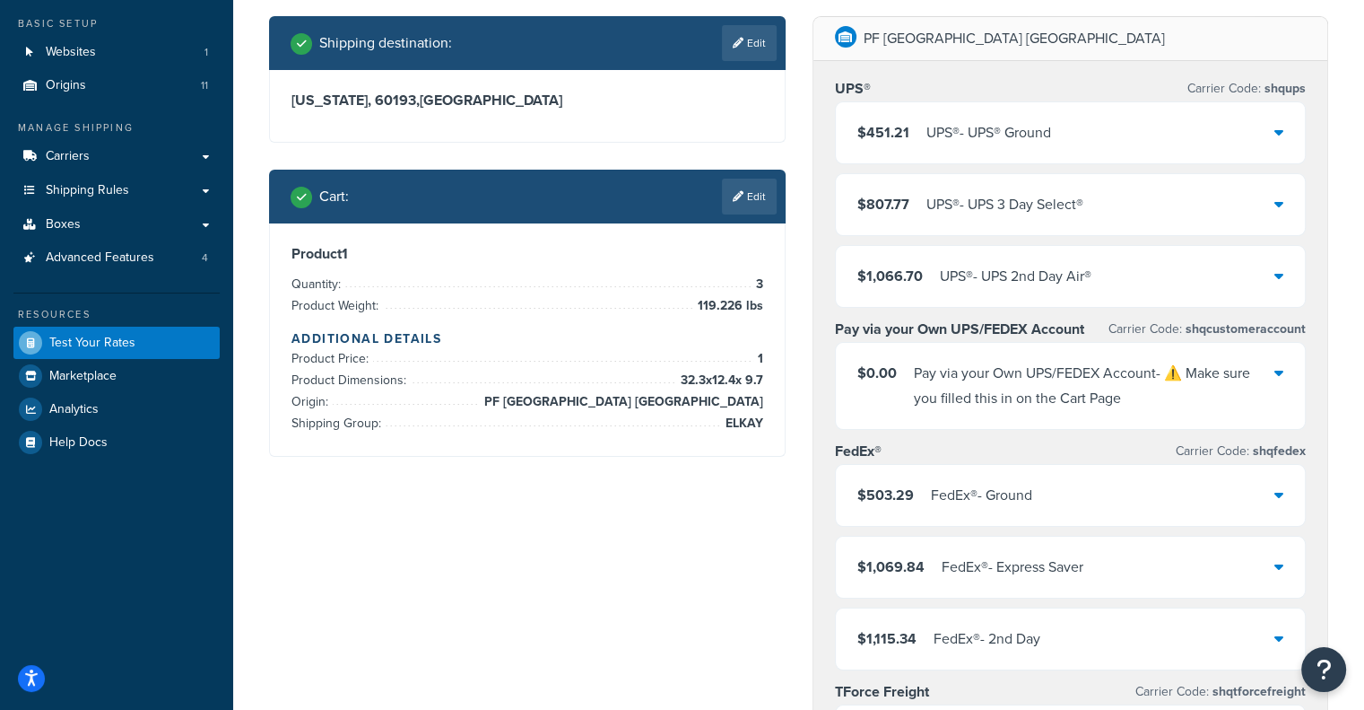
scroll to position [0, 0]
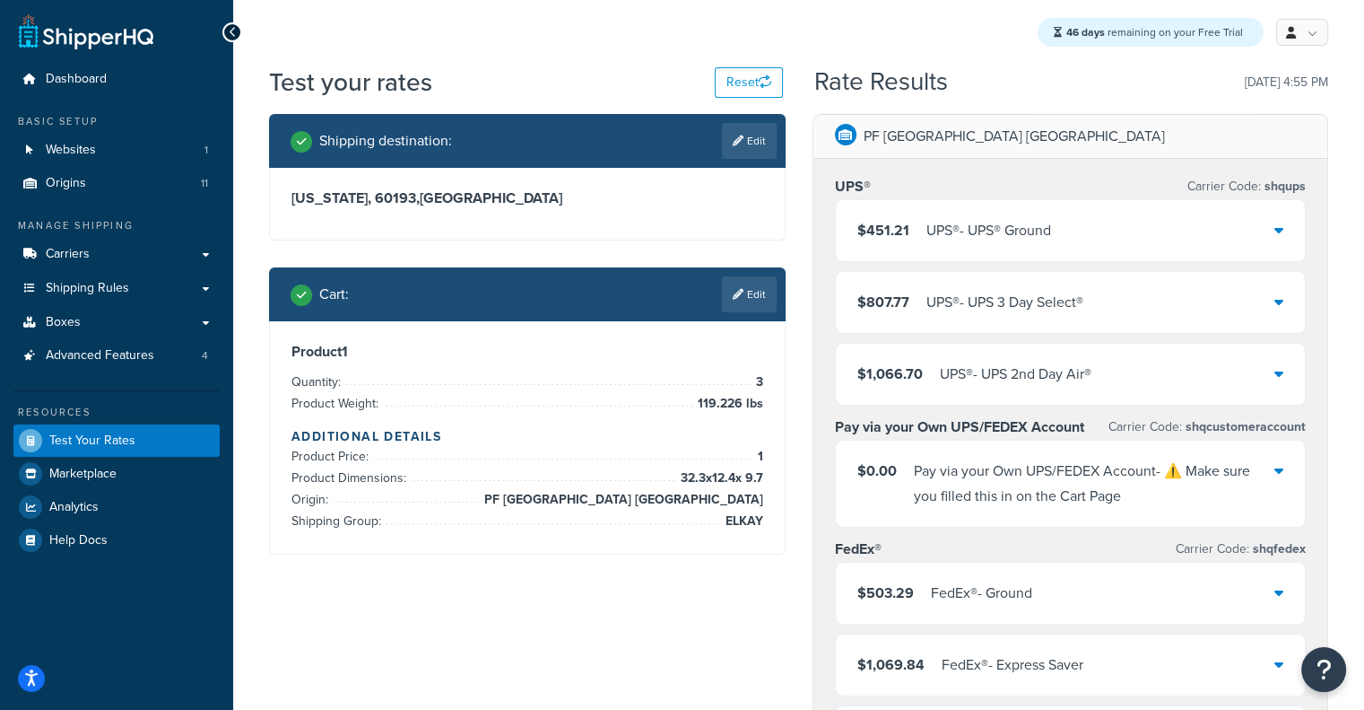
drag, startPoint x: 1353, startPoint y: 240, endPoint x: 1373, endPoint y: 223, distance: 26.2
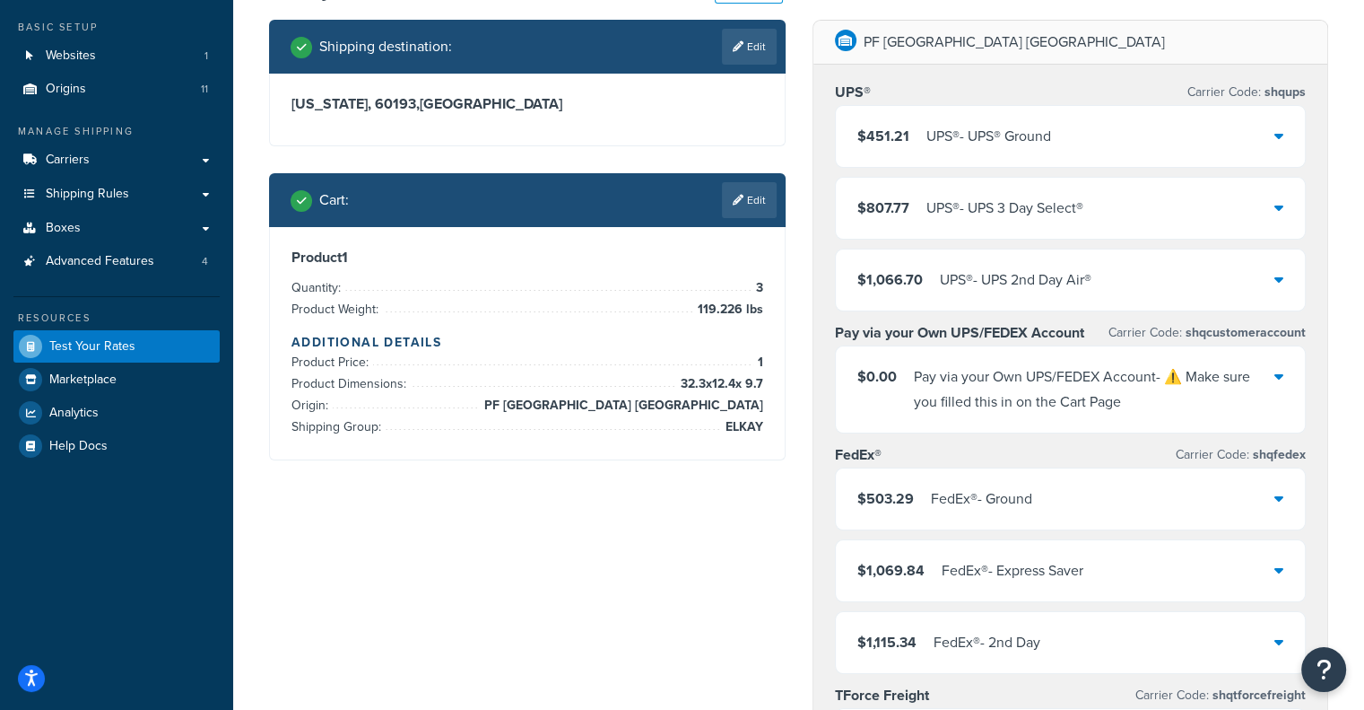
scroll to position [236, 0]
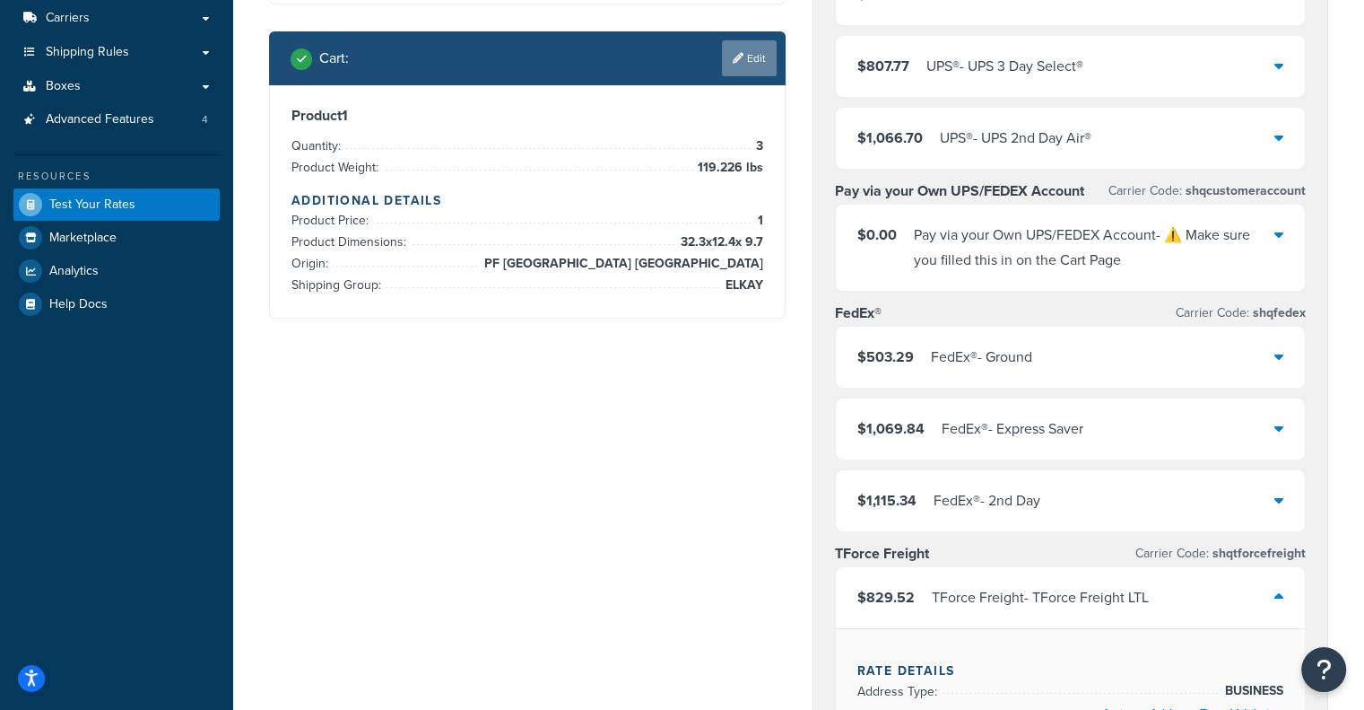
click at [740, 63] on icon at bounding box center [738, 58] width 11 height 11
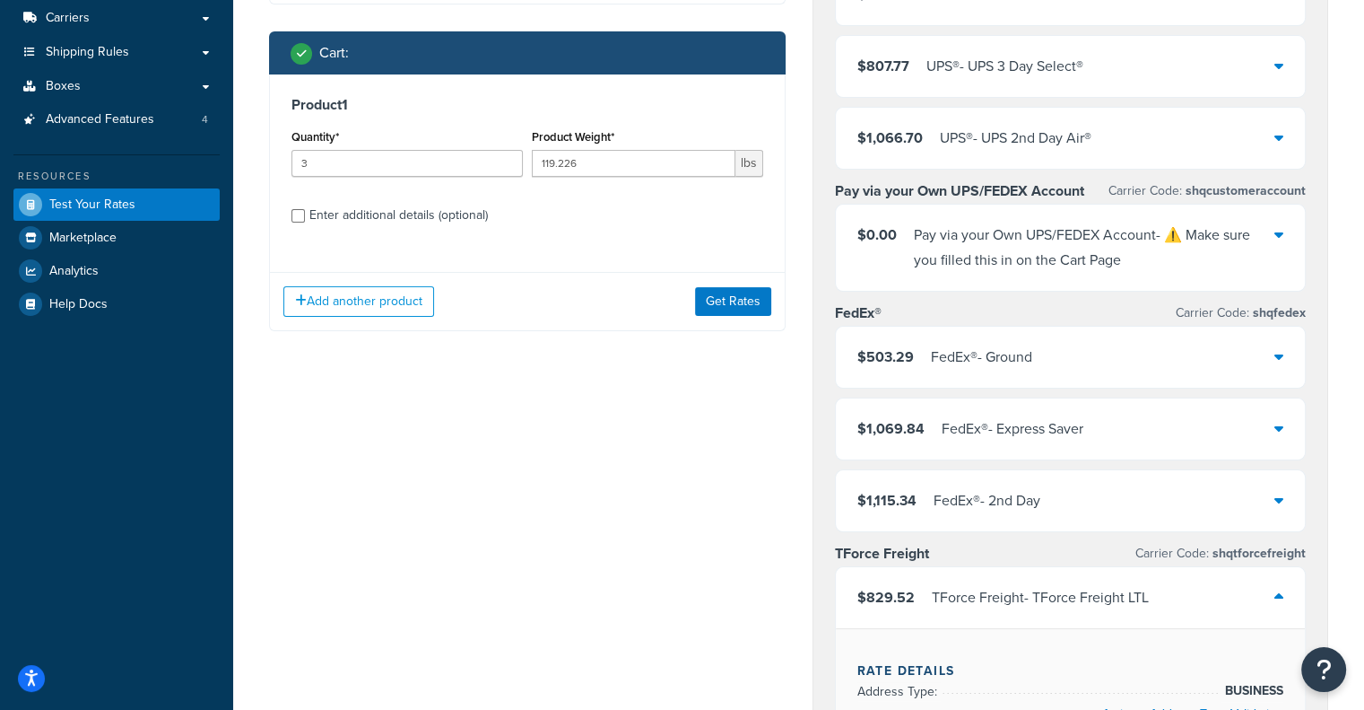
click at [433, 221] on div "Enter additional details (optional)" at bounding box center [398, 215] width 179 height 25
click at [305, 221] on input "Enter additional details (optional)" at bounding box center [298, 215] width 13 height 13
checkbox input "true"
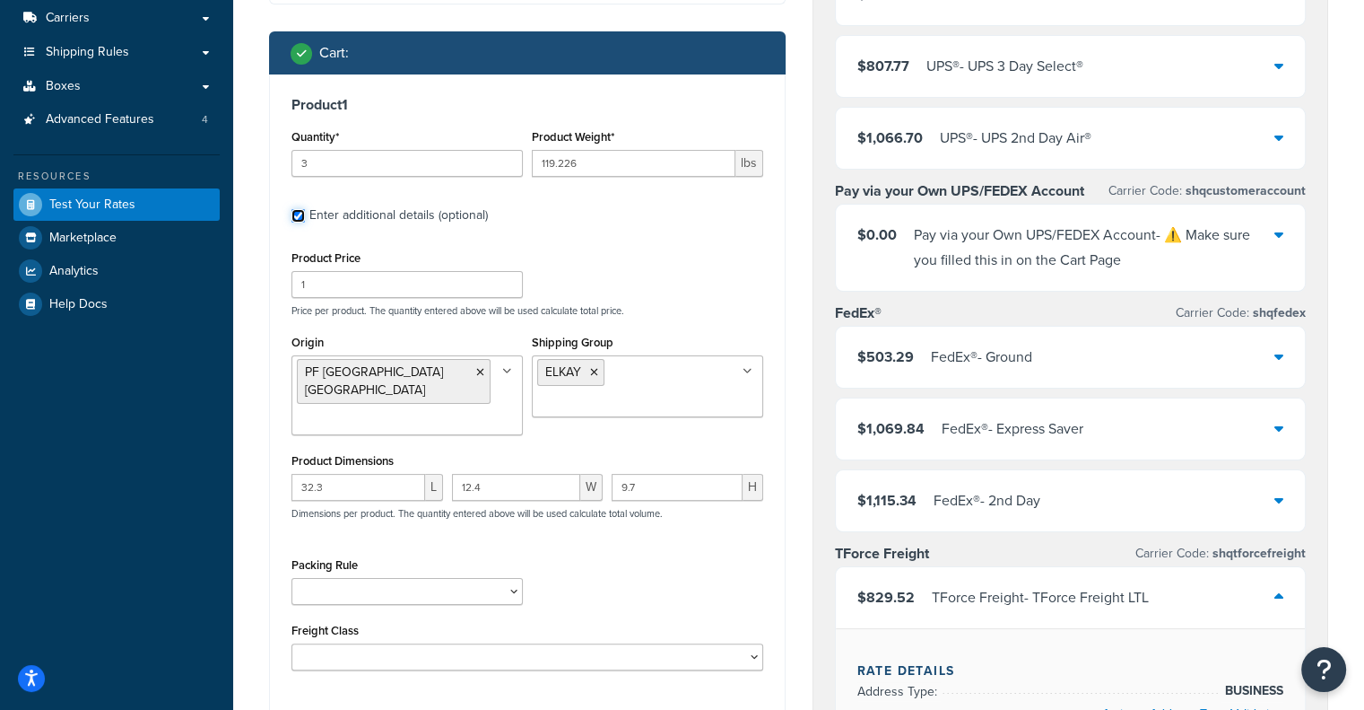
scroll to position [548, 0]
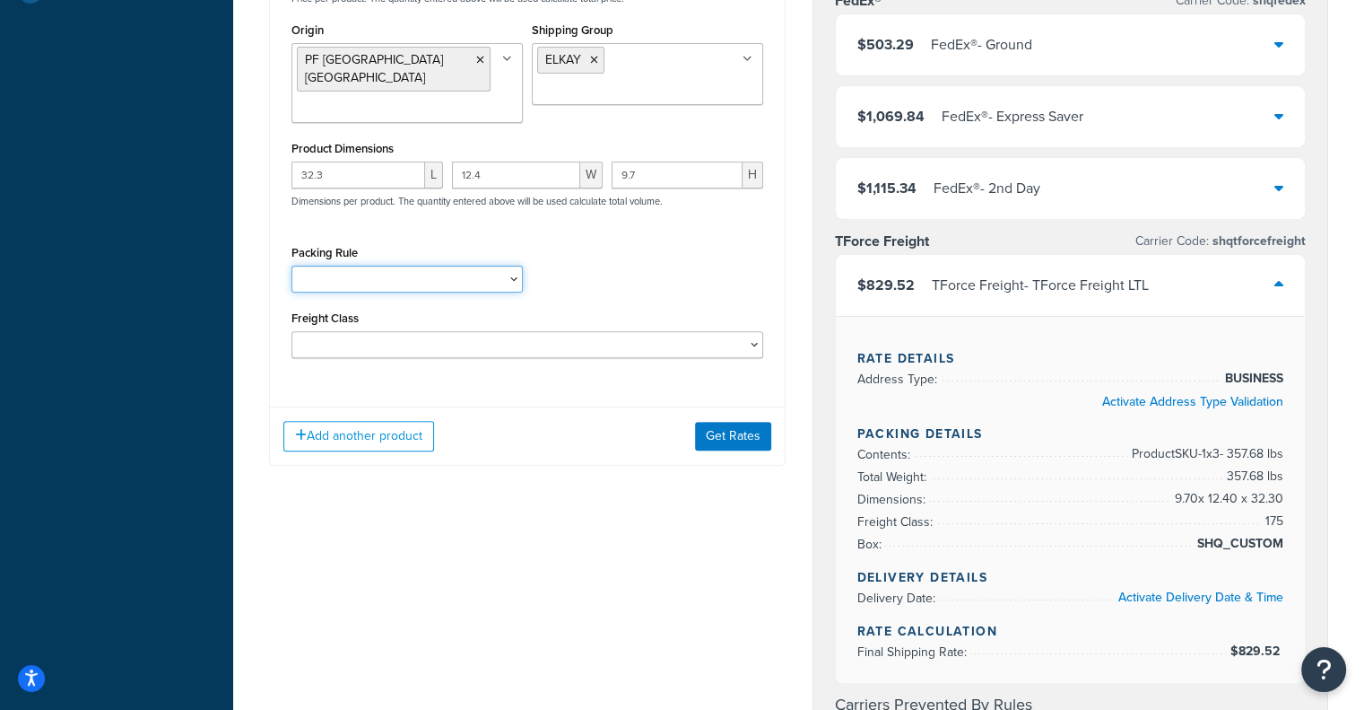
click at [477, 266] on select "Test Packing Rule" at bounding box center [407, 279] width 231 height 27
click at [649, 276] on div "Packing Rule Test Packing Rule" at bounding box center [527, 272] width 481 height 65
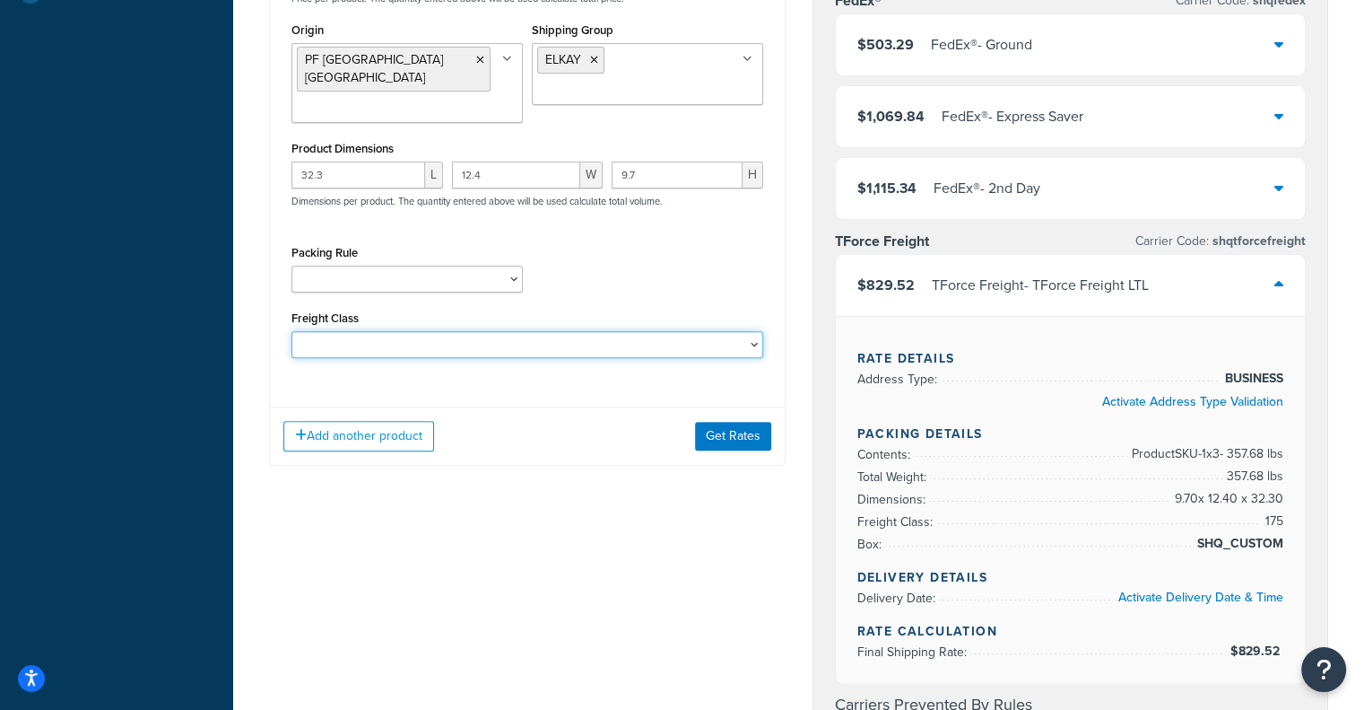
click at [606, 331] on select "50 55 60 65 70 77.5 85 92.5 100 110 125 150 175 200 250 300 400 500" at bounding box center [528, 344] width 472 height 27
click at [292, 331] on select "50 55 60 65 70 77.5 85 92.5 100 110 125 150 175 200 250 300 400 500" at bounding box center [528, 344] width 472 height 27
click at [689, 331] on select "50 55 60 65 70 77.5 85 92.5 100 110 125 150 175 200 250 300 400 500" at bounding box center [528, 344] width 472 height 27
select select "110"
click at [292, 331] on select "50 55 60 65 70 77.5 85 92.5 100 110 125 150 175 200 250 300 400 500" at bounding box center [528, 344] width 472 height 27
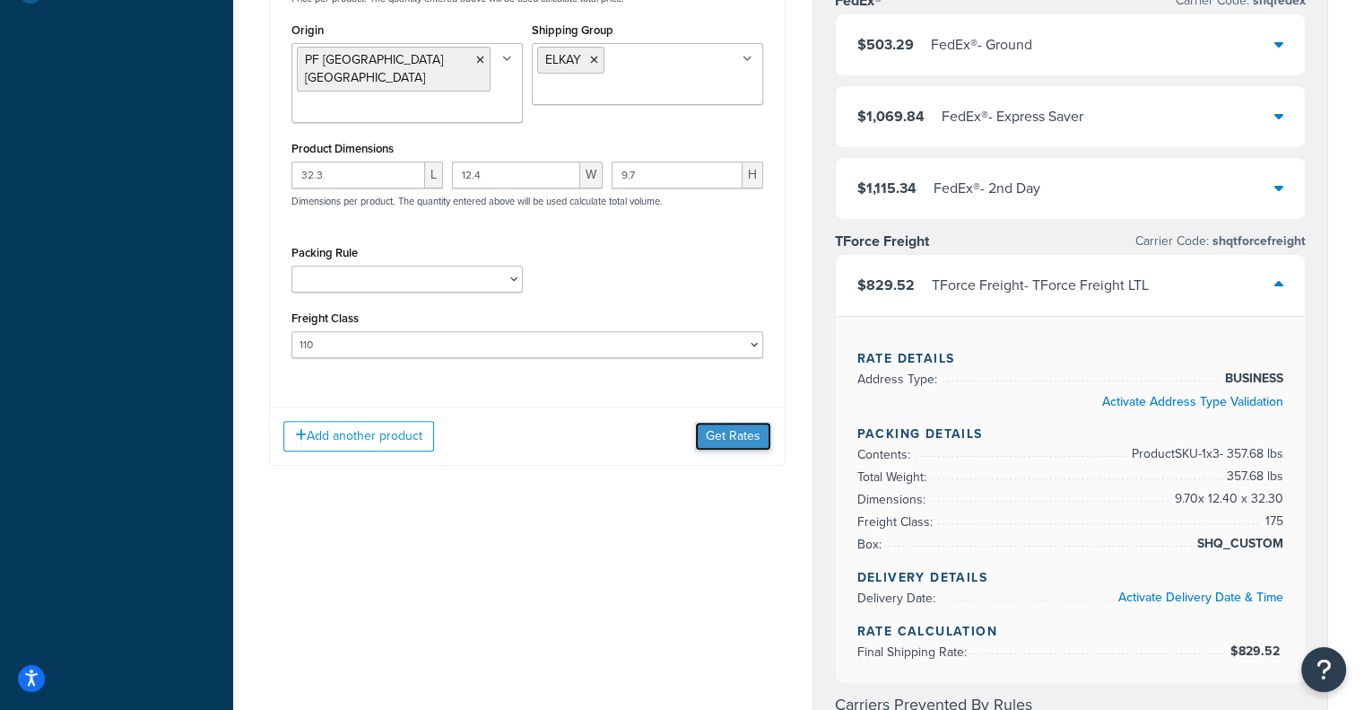
click at [754, 430] on button "Get Rates" at bounding box center [733, 436] width 76 height 29
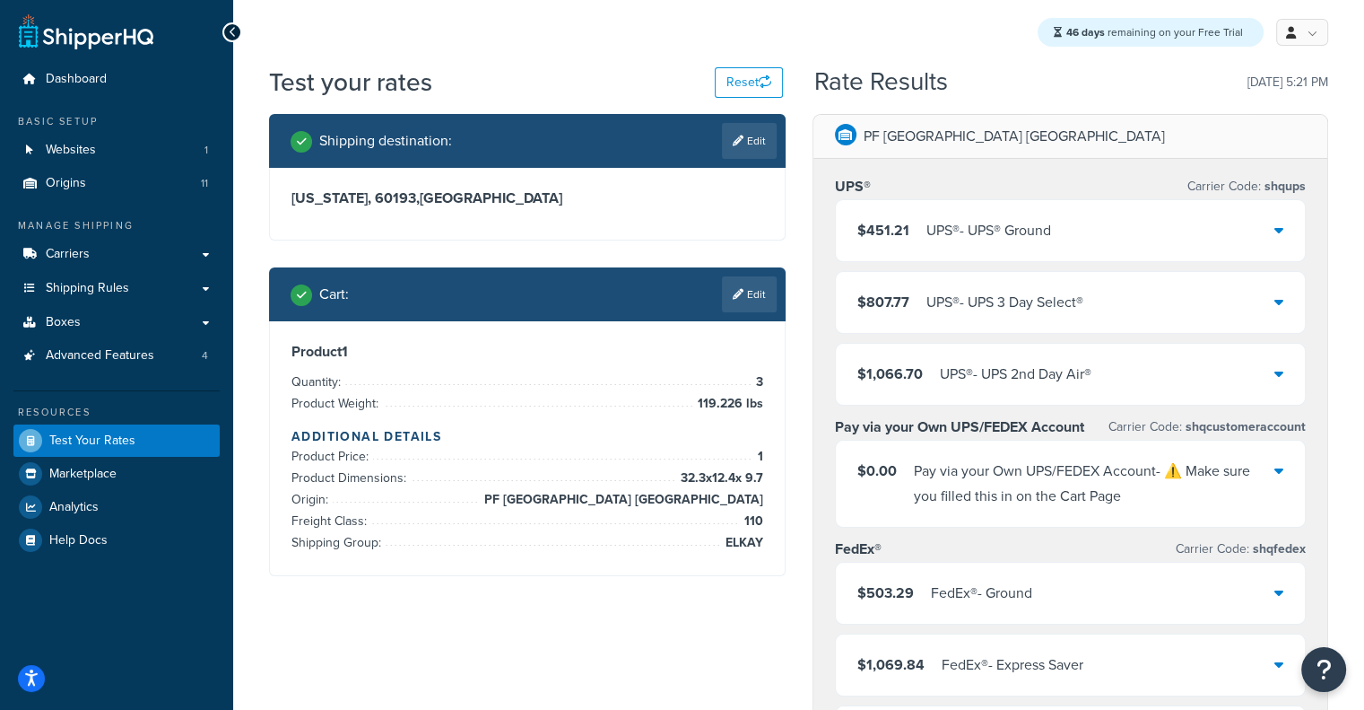
scroll to position [0, 0]
click at [32, 690] on button "Open accessiBe: accessibility options, statement and help" at bounding box center [32, 679] width 30 height 30
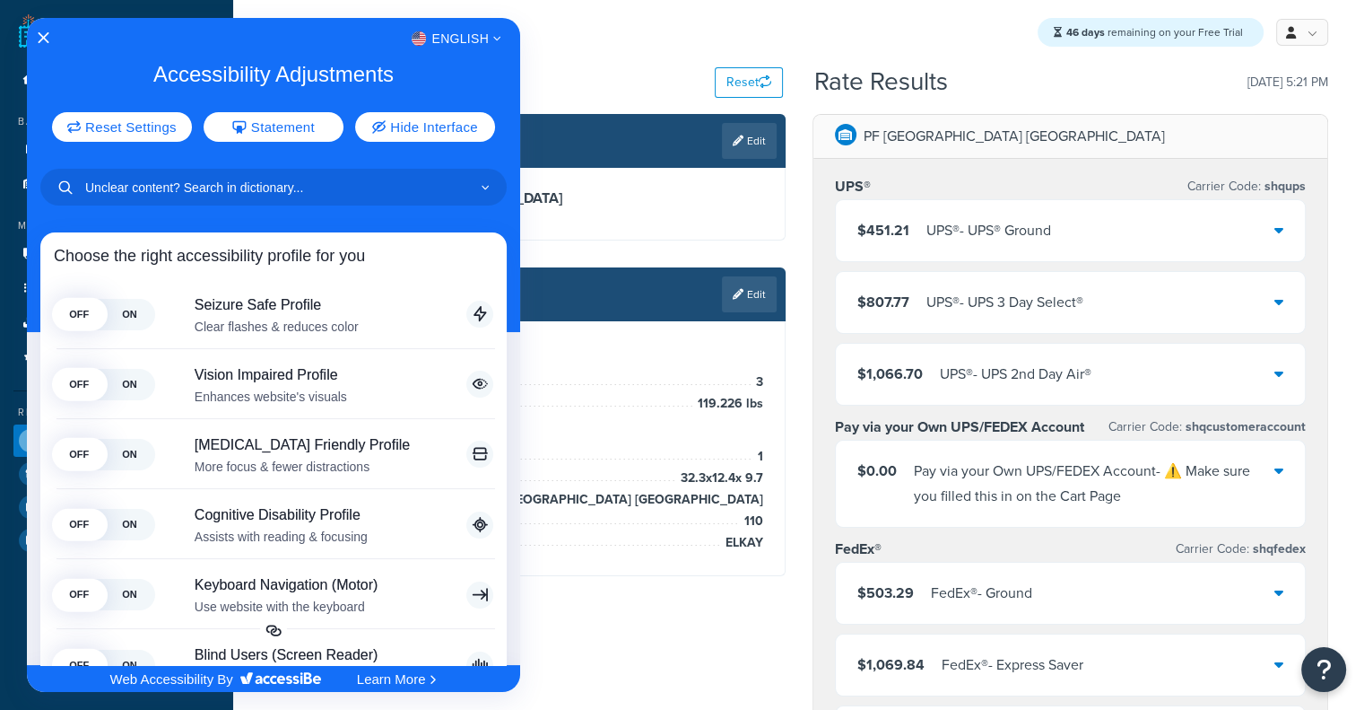
click at [41, 28] on div "English" at bounding box center [273, 38] width 493 height 23
click at [43, 42] on icon "Close Accessibility Interface" at bounding box center [43, 37] width 13 height 13
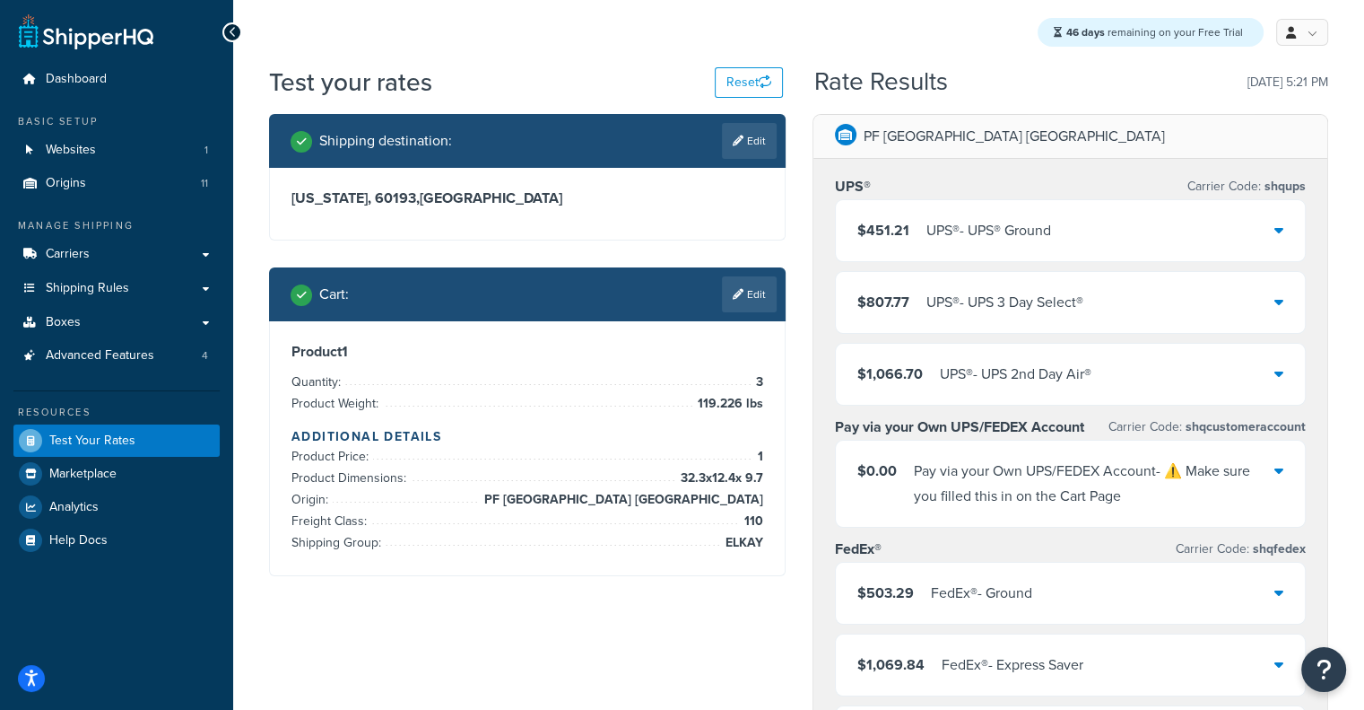
click at [1005, 204] on div "$451.21 UPS® - UPS® Ground" at bounding box center [1071, 230] width 470 height 61
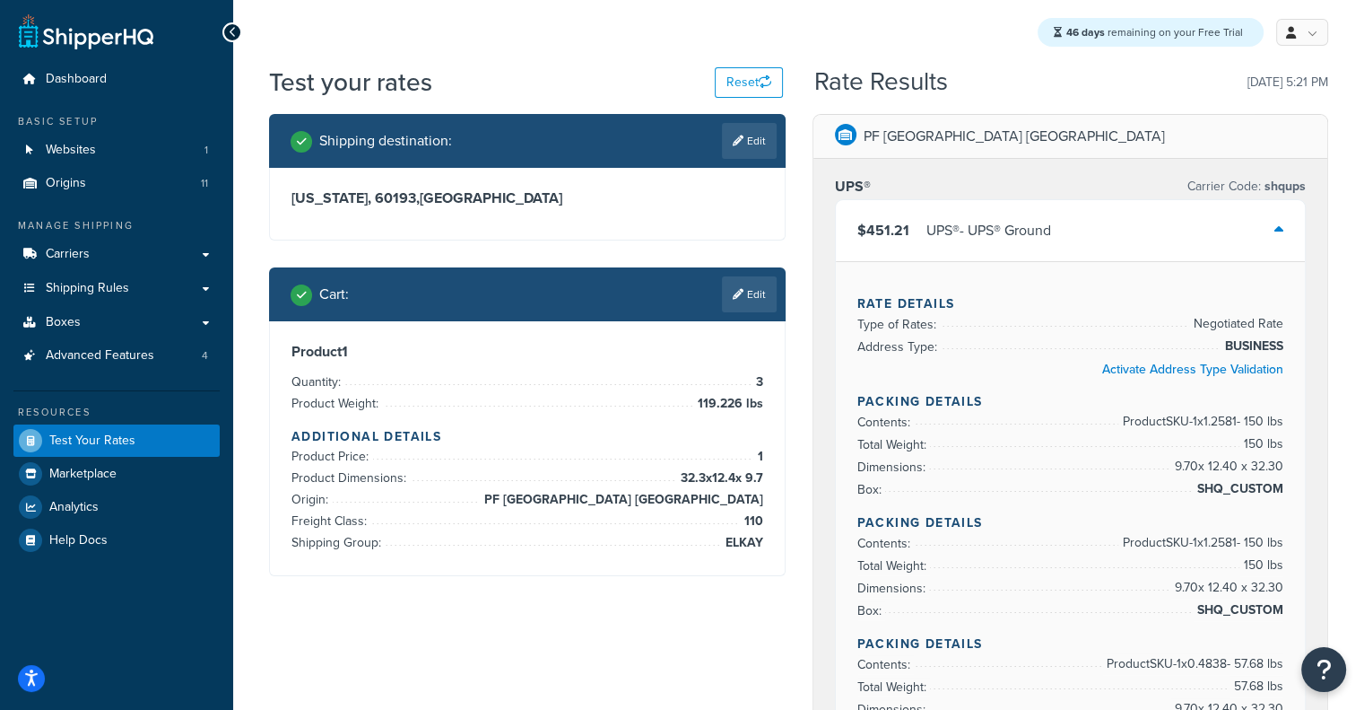
click at [1087, 214] on div "$451.21 UPS® - UPS® Ground" at bounding box center [1071, 230] width 470 height 61
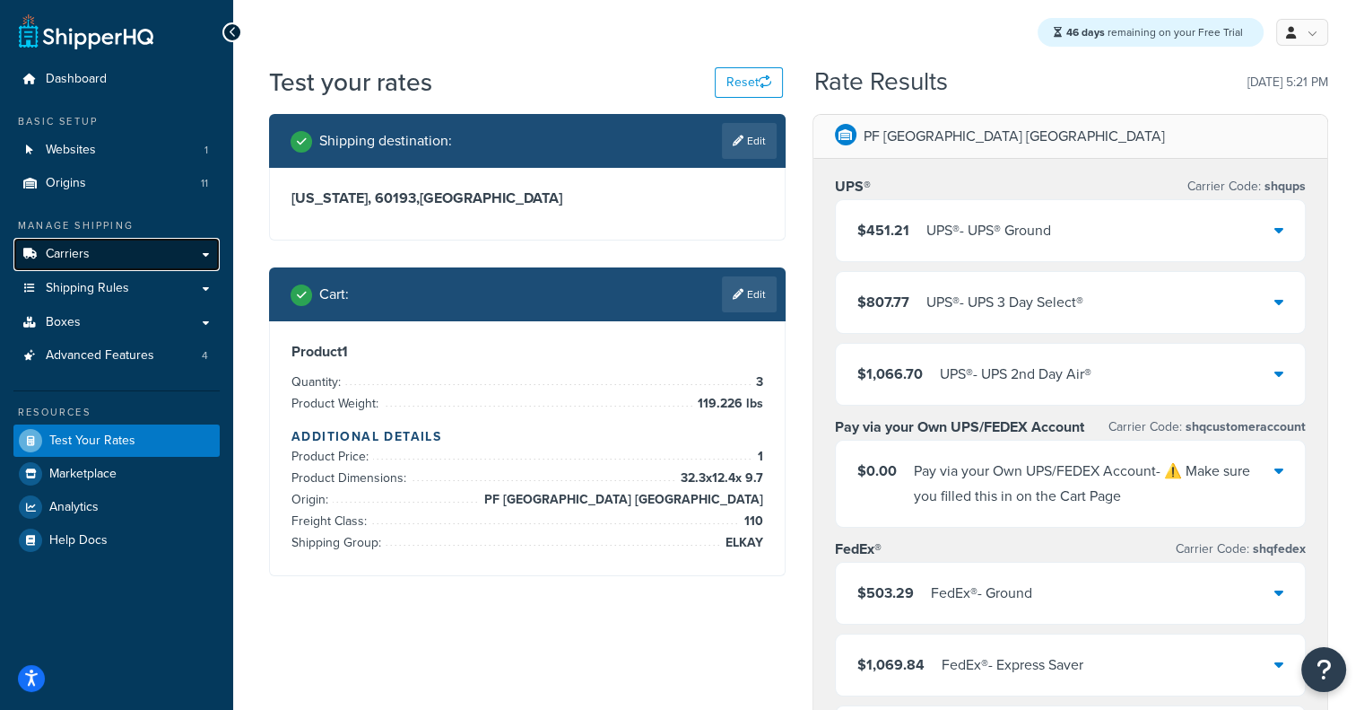
click at [145, 265] on link "Carriers" at bounding box center [116, 254] width 206 height 33
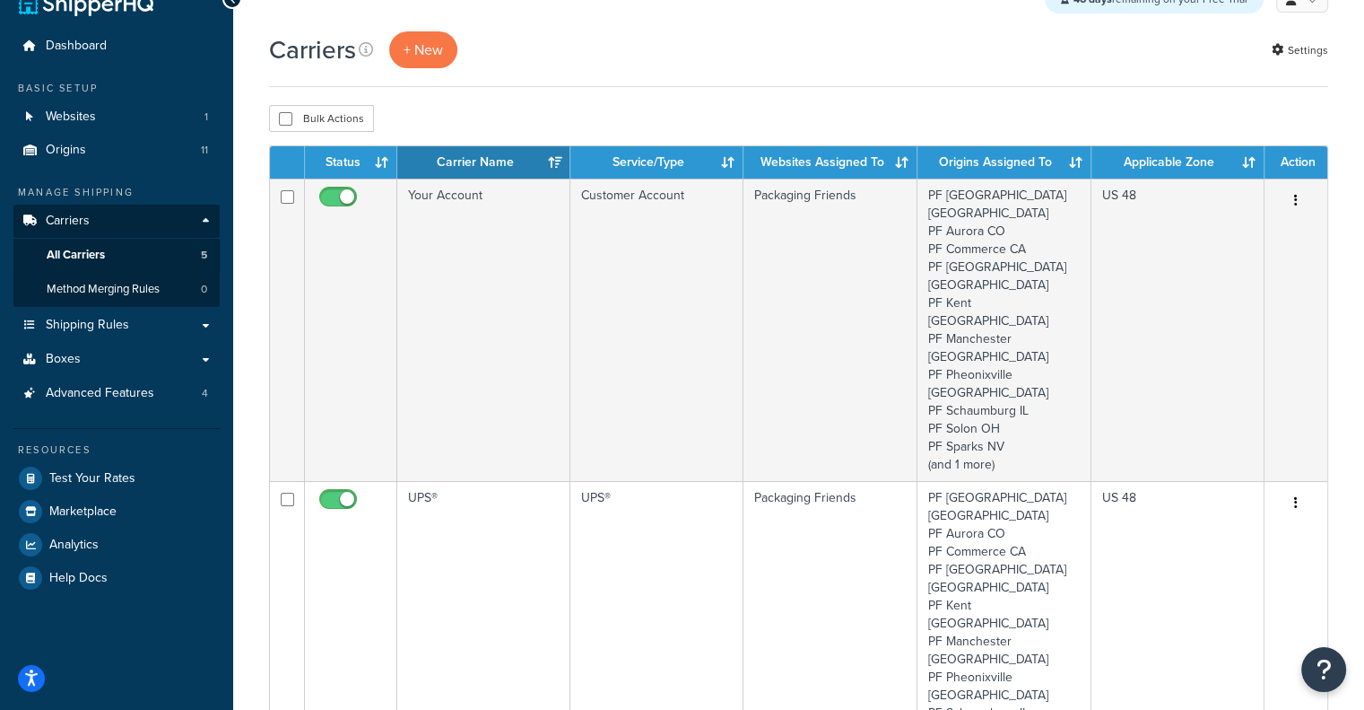
scroll to position [30, 0]
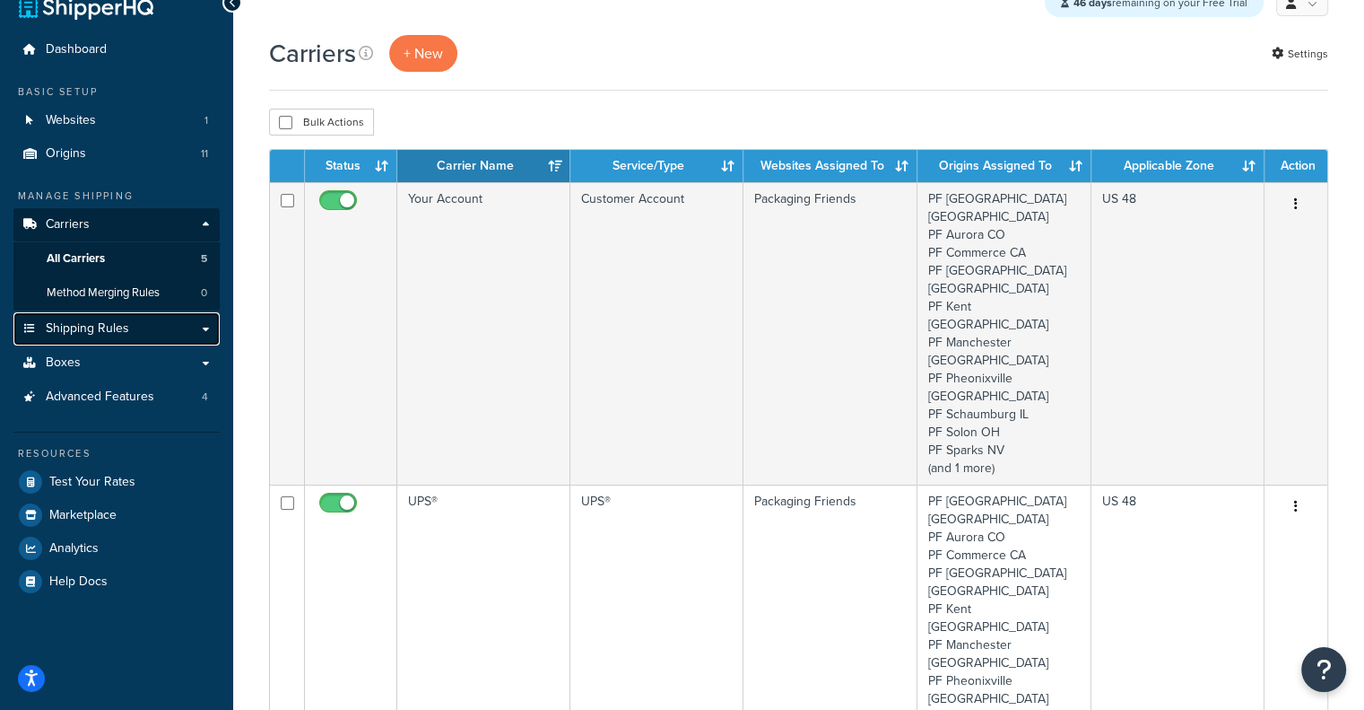
click at [110, 334] on span "Shipping Rules" at bounding box center [87, 328] width 83 height 15
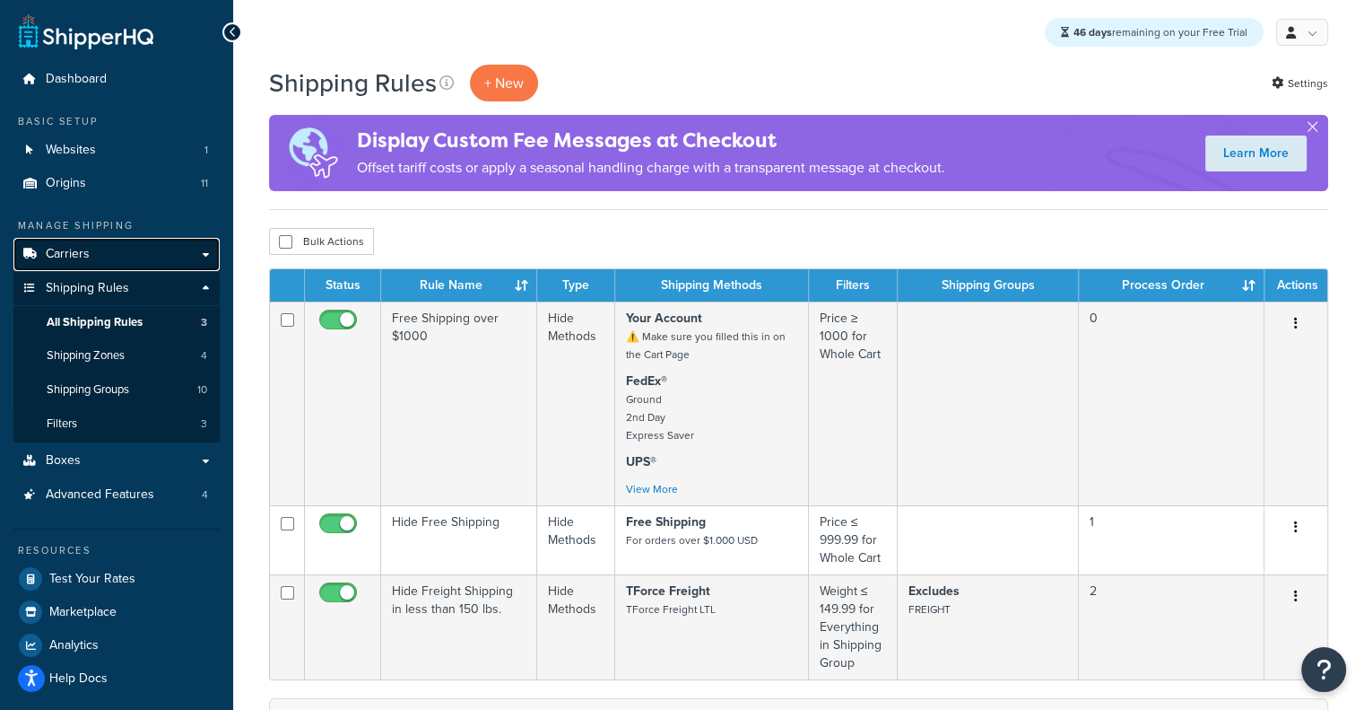
click at [147, 254] on link "Carriers" at bounding box center [116, 254] width 206 height 33
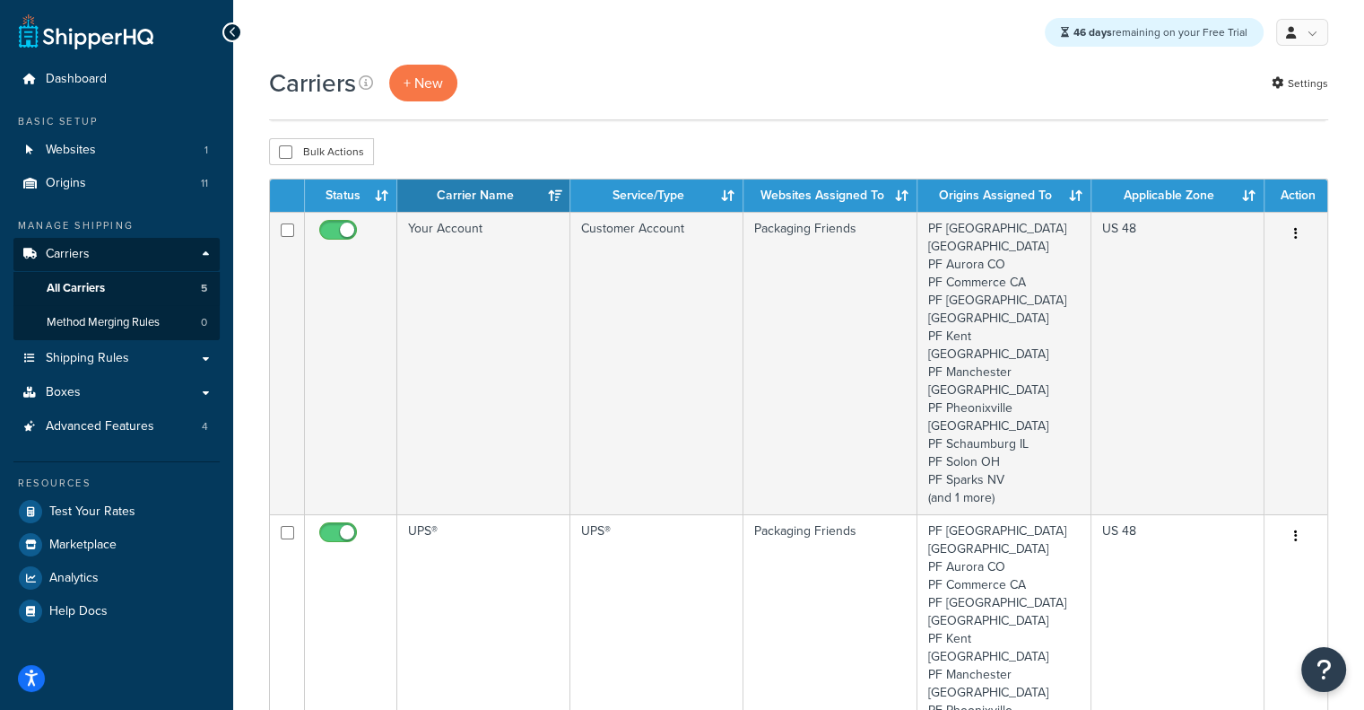
scroll to position [321, 0]
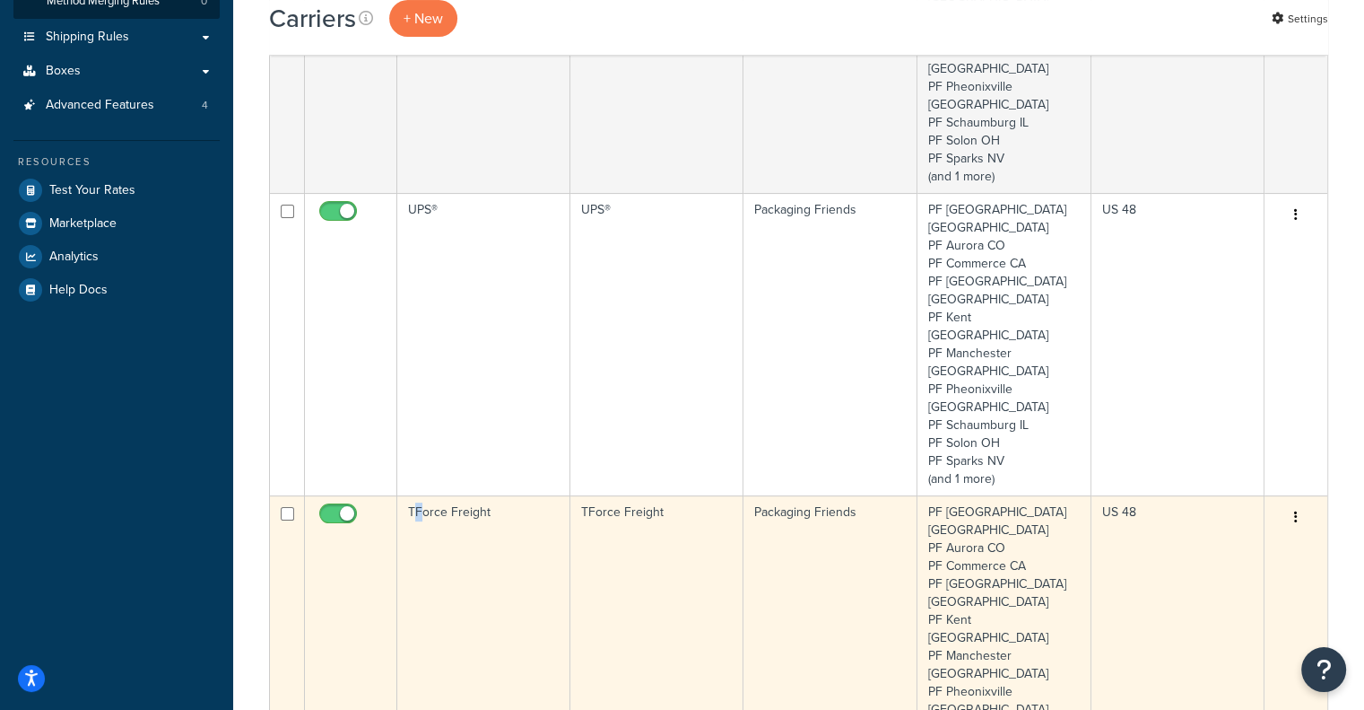
drag, startPoint x: 413, startPoint y: 519, endPoint x: 422, endPoint y: 498, distance: 23.3
click at [422, 498] on td "TForce Freight" at bounding box center [483, 646] width 173 height 302
click at [523, 495] on td "TForce Freight" at bounding box center [483, 646] width 173 height 302
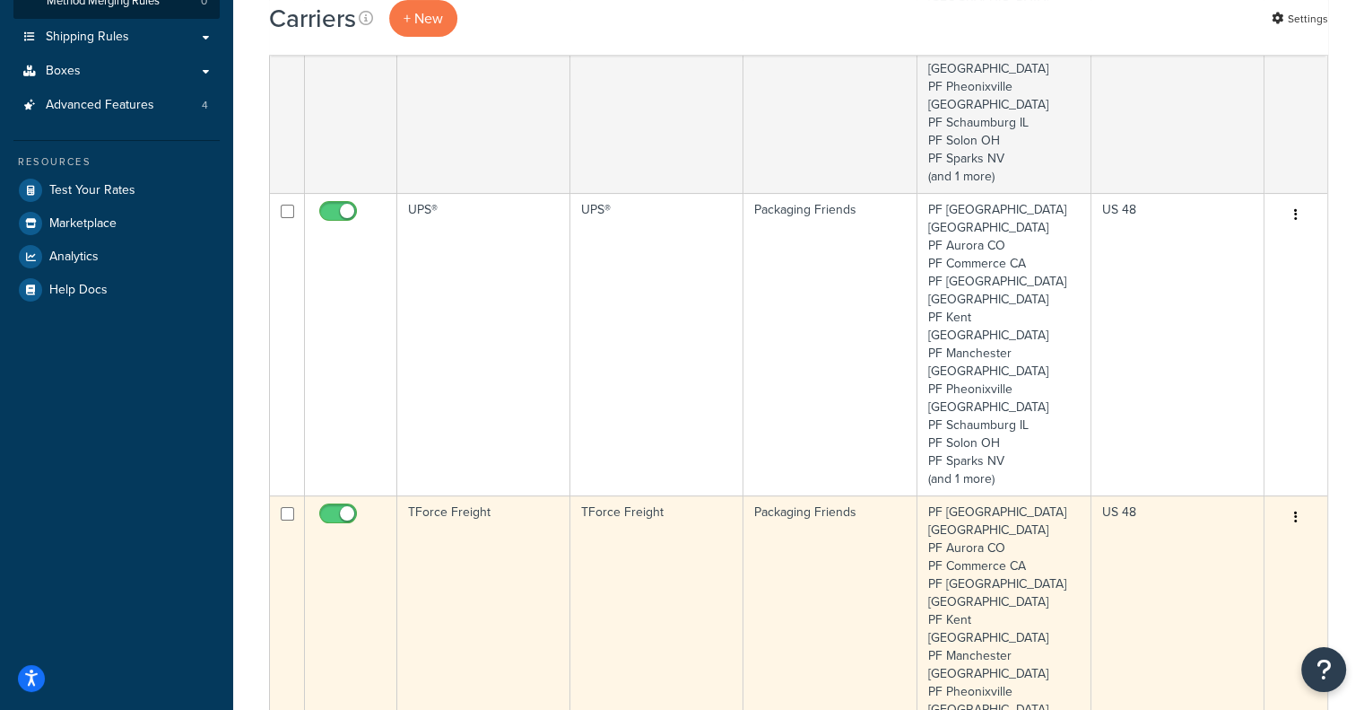
click at [523, 495] on td "TForce Freight" at bounding box center [483, 646] width 173 height 302
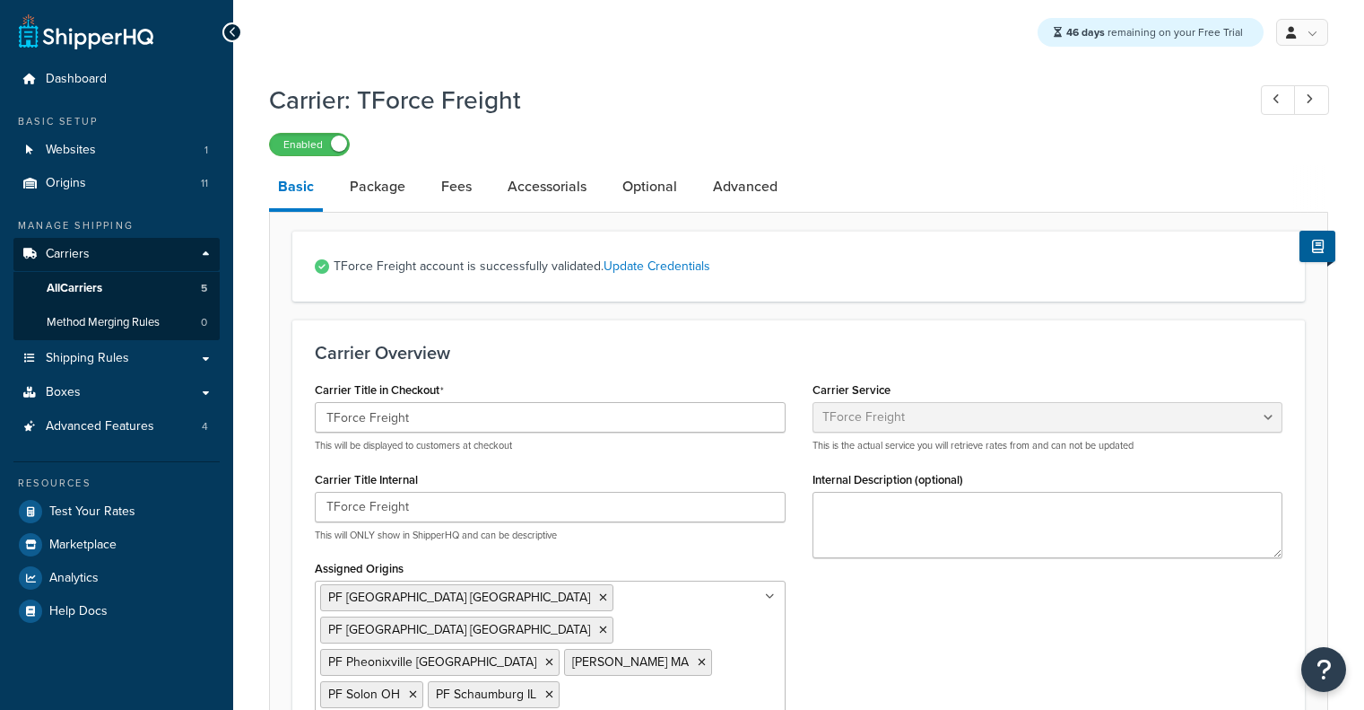
select select "tforceFreight"
click at [745, 179] on link "Advanced" at bounding box center [745, 186] width 83 height 43
select select "false"
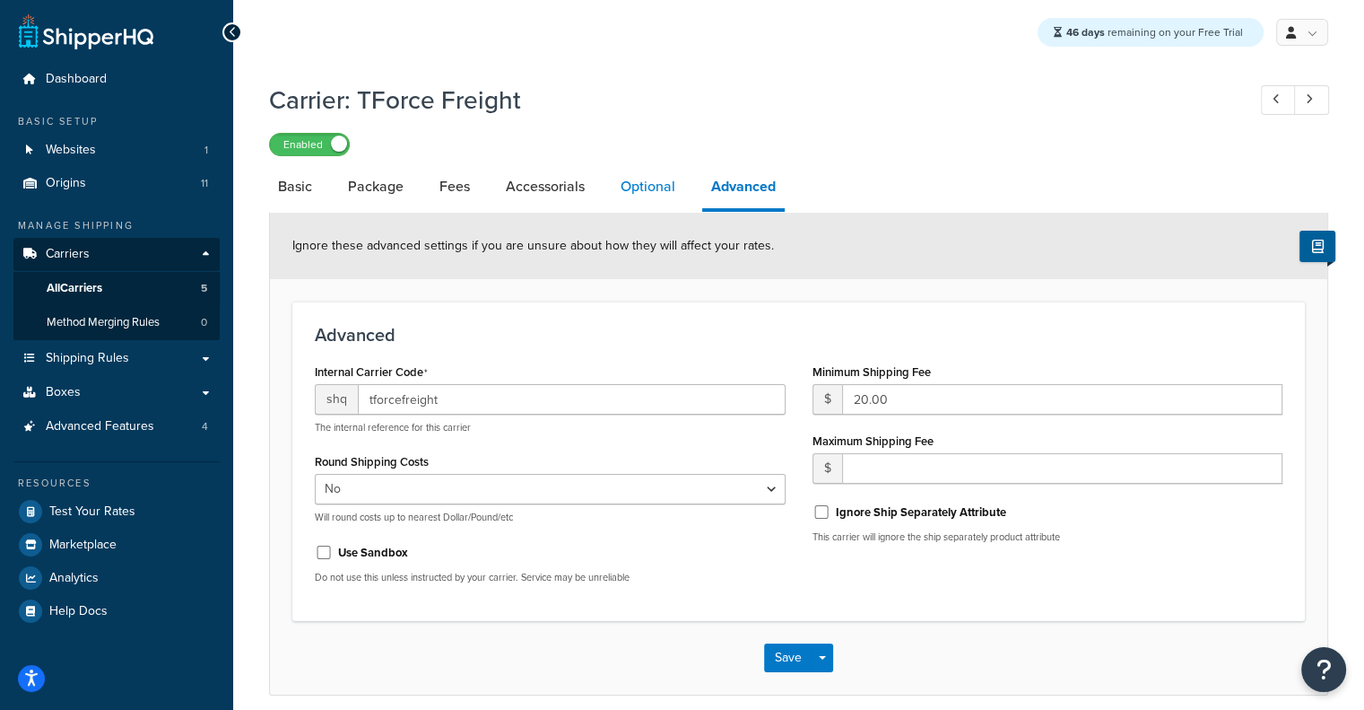
click at [644, 186] on link "Optional" at bounding box center [648, 186] width 73 height 43
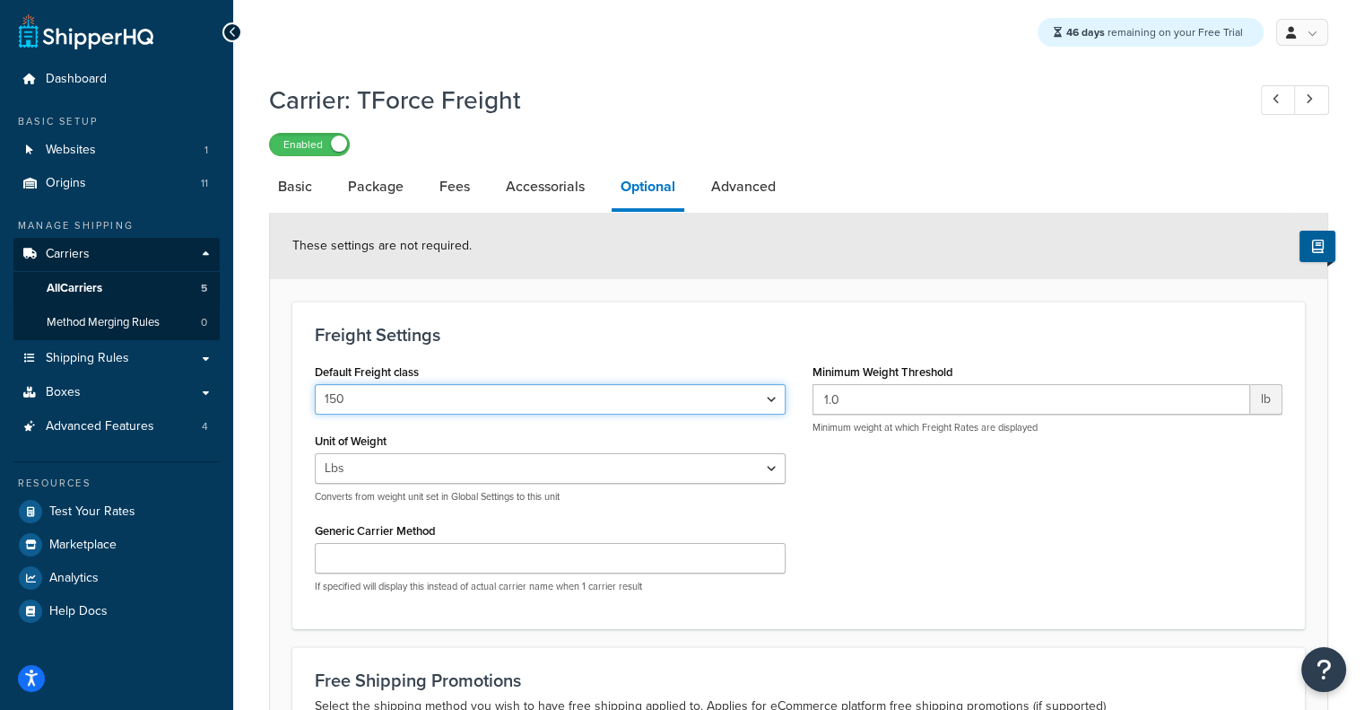
click at [692, 398] on select "50 55 60 65 70 77.5 85 92.5 100 110 125 150 175 200 250 300 400 500" at bounding box center [550, 399] width 471 height 30
select select "125"
click at [315, 385] on select "50 55 60 65 70 77.5 85 92.5 100 110 125 150 175 200 250 300 400 500" at bounding box center [550, 399] width 471 height 30
click at [781, 362] on div "Default Freight class 50 55 60 65 70 77.5 85 92.5 100 110 125 150 175 200 250 3…" at bounding box center [550, 387] width 471 height 56
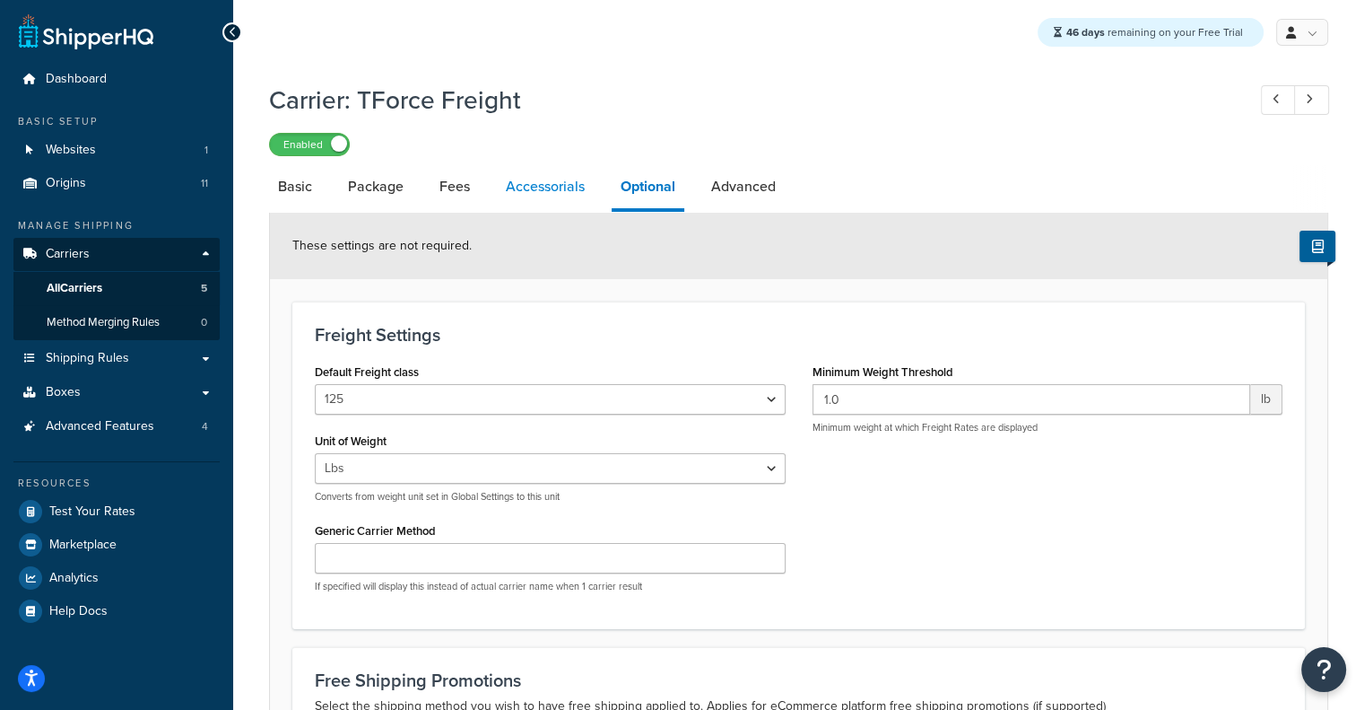
click at [558, 181] on link "Accessorials" at bounding box center [545, 186] width 97 height 43
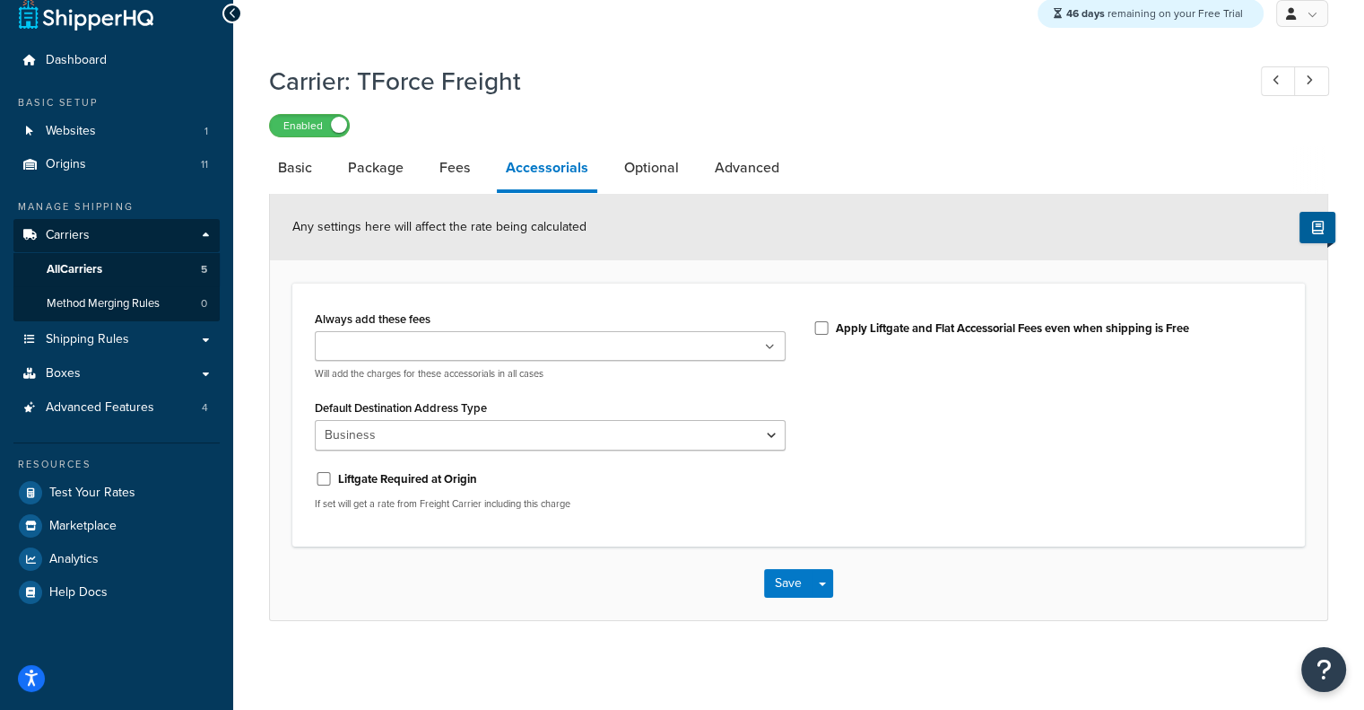
scroll to position [21, 0]
click at [461, 179] on link "Fees" at bounding box center [455, 166] width 48 height 43
select select "AFTER"
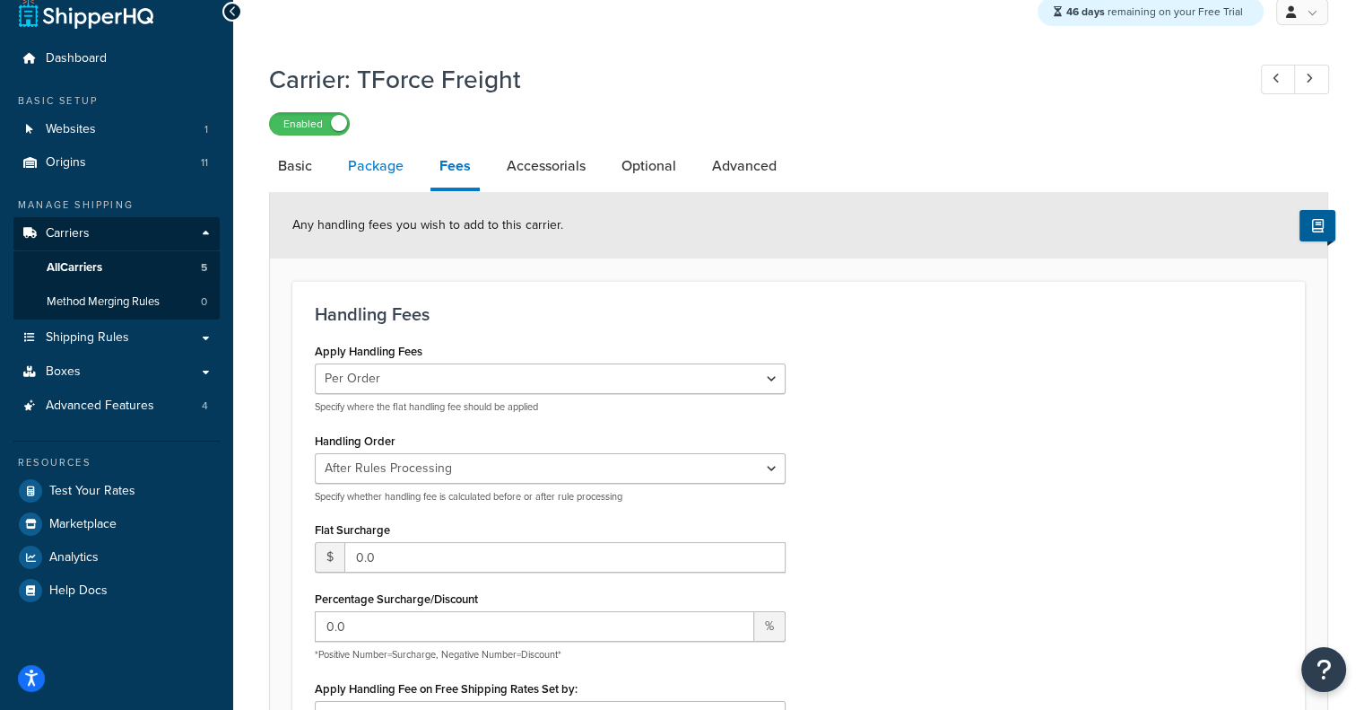
click at [361, 159] on link "Package" at bounding box center [376, 165] width 74 height 43
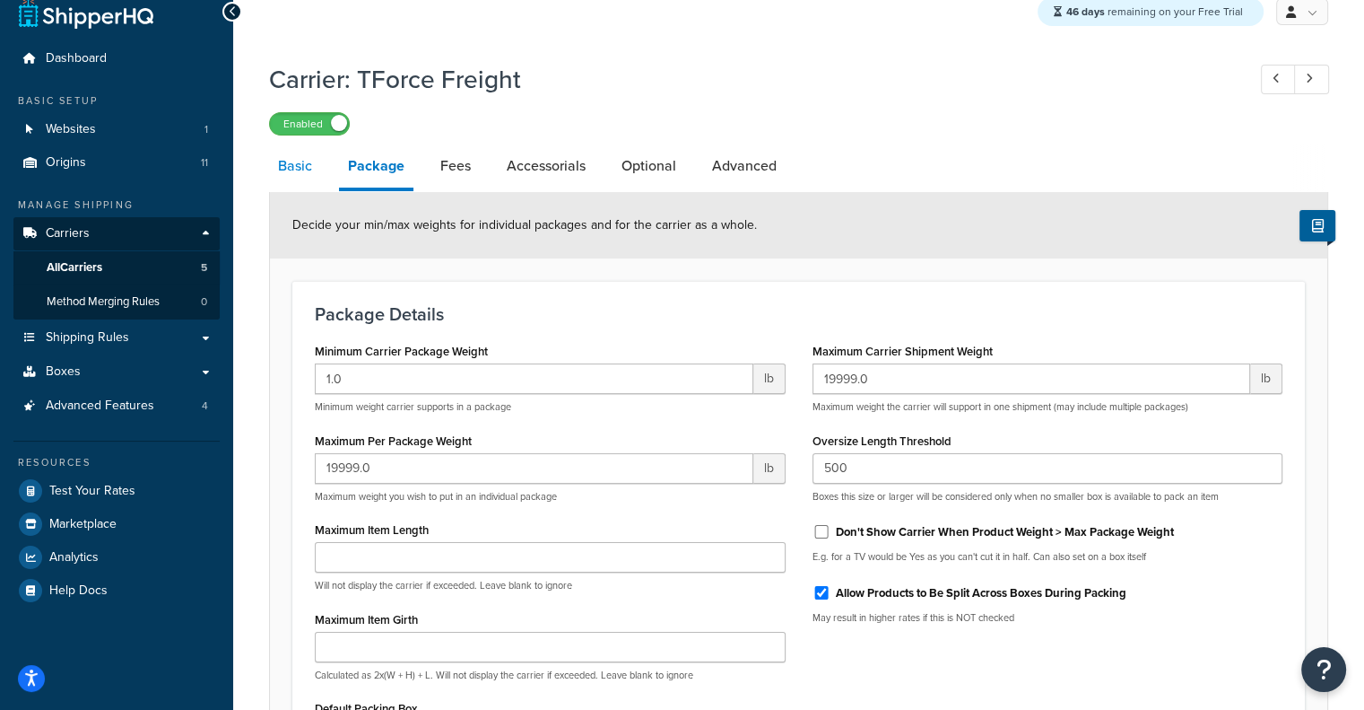
click at [296, 161] on link "Basic" at bounding box center [295, 165] width 52 height 43
select select "tforceFreight"
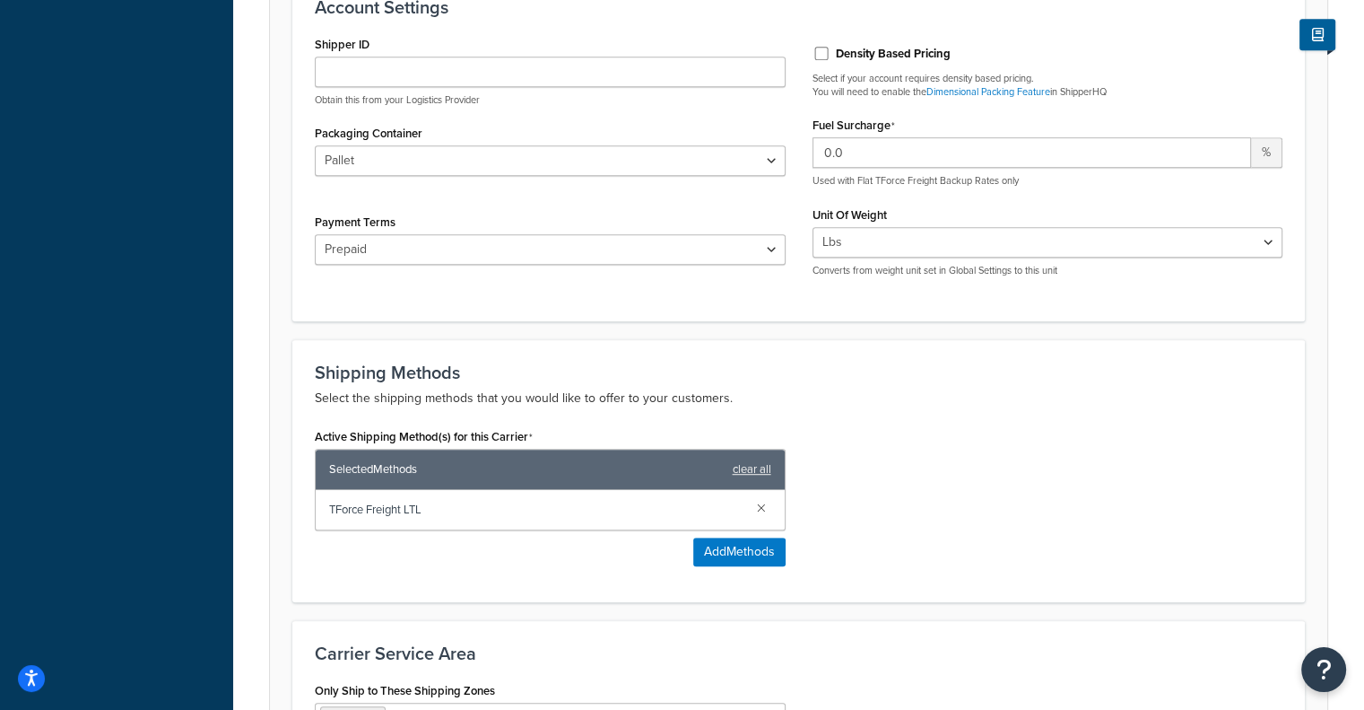
scroll to position [1069, 0]
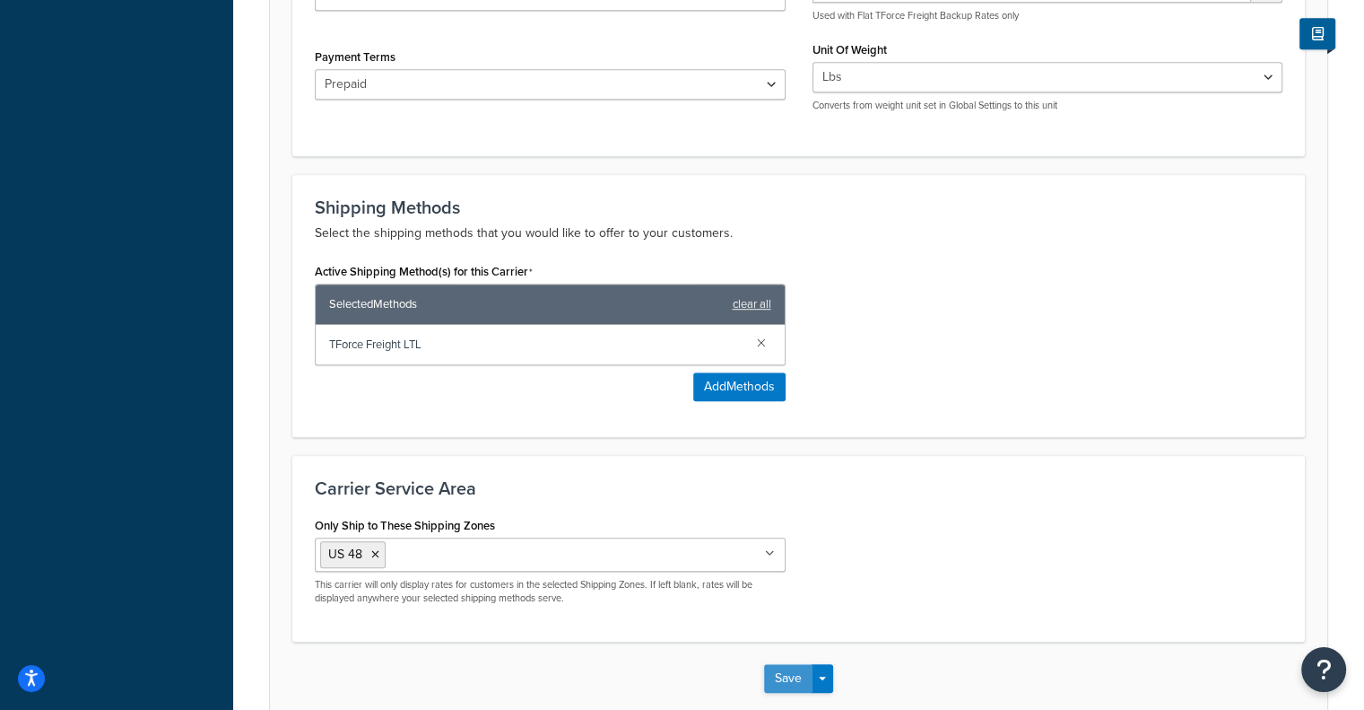
click at [789, 664] on button "Save" at bounding box center [788, 678] width 48 height 29
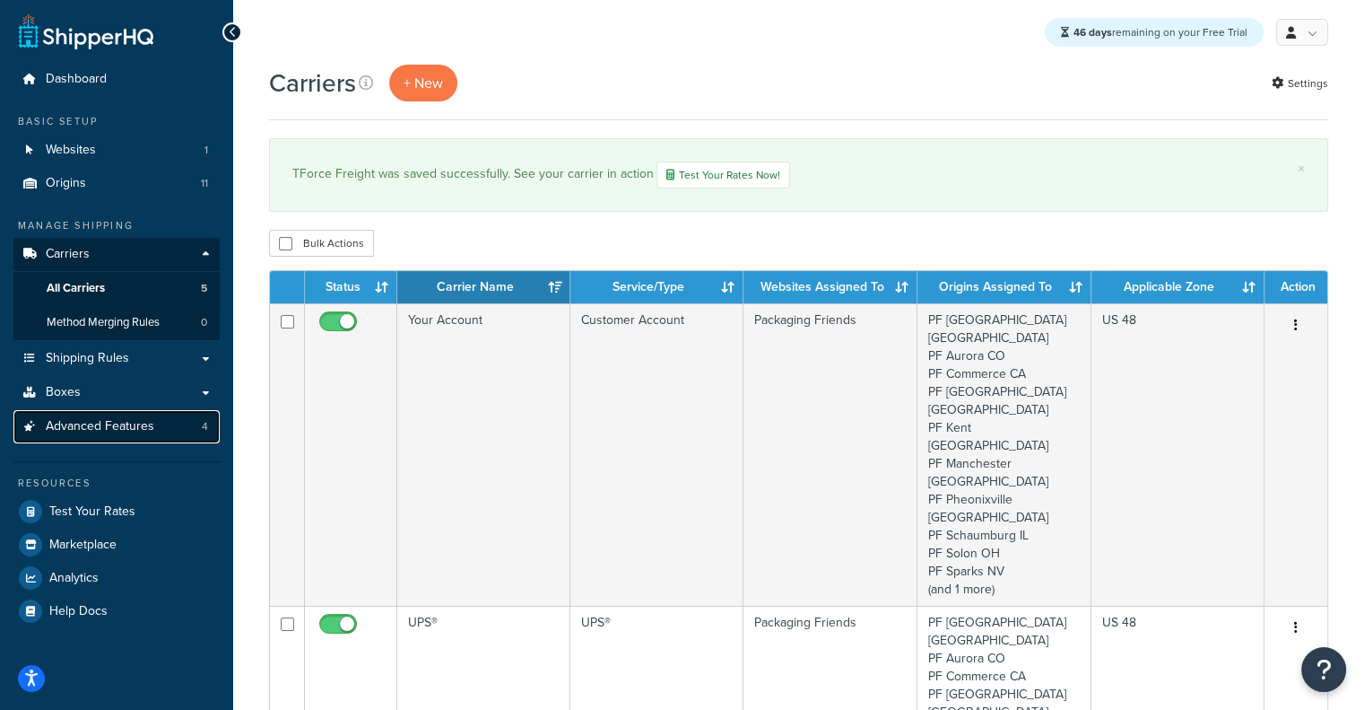
click at [72, 433] on span "Advanced Features" at bounding box center [100, 426] width 109 height 15
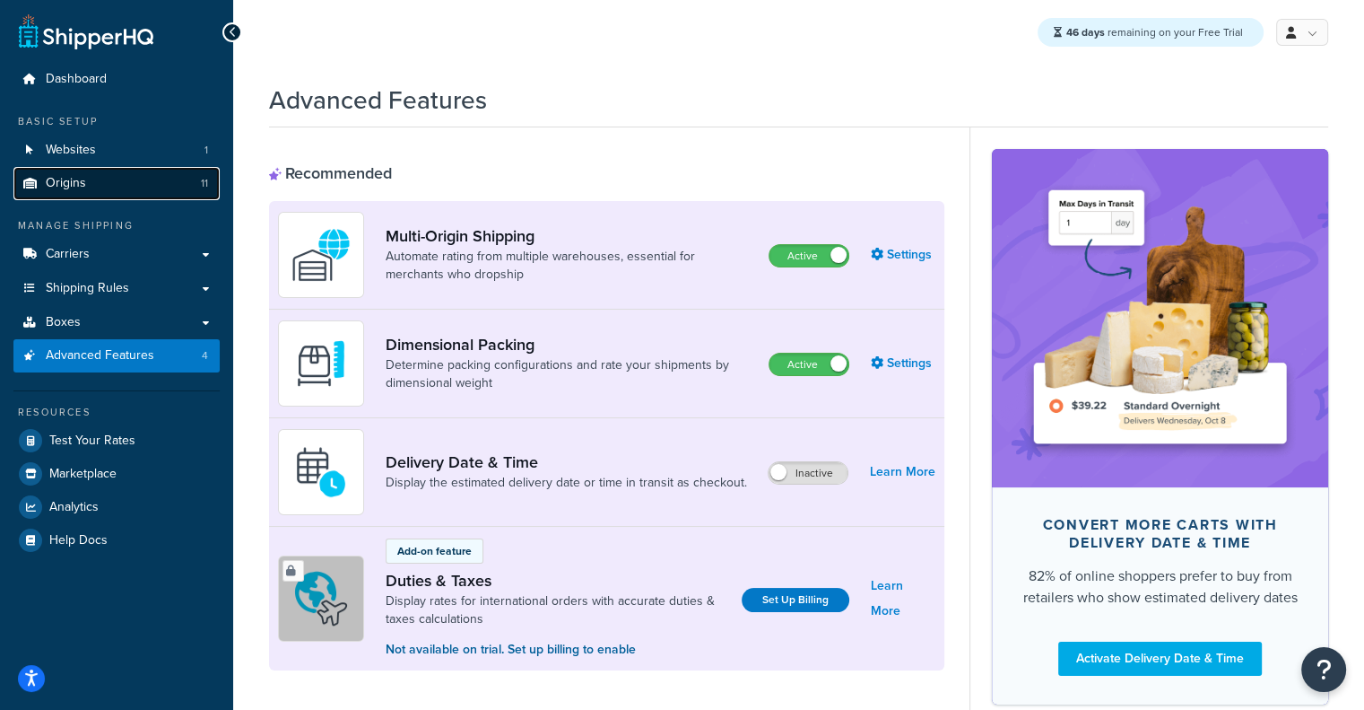
click at [147, 185] on link "Origins 11" at bounding box center [116, 183] width 206 height 33
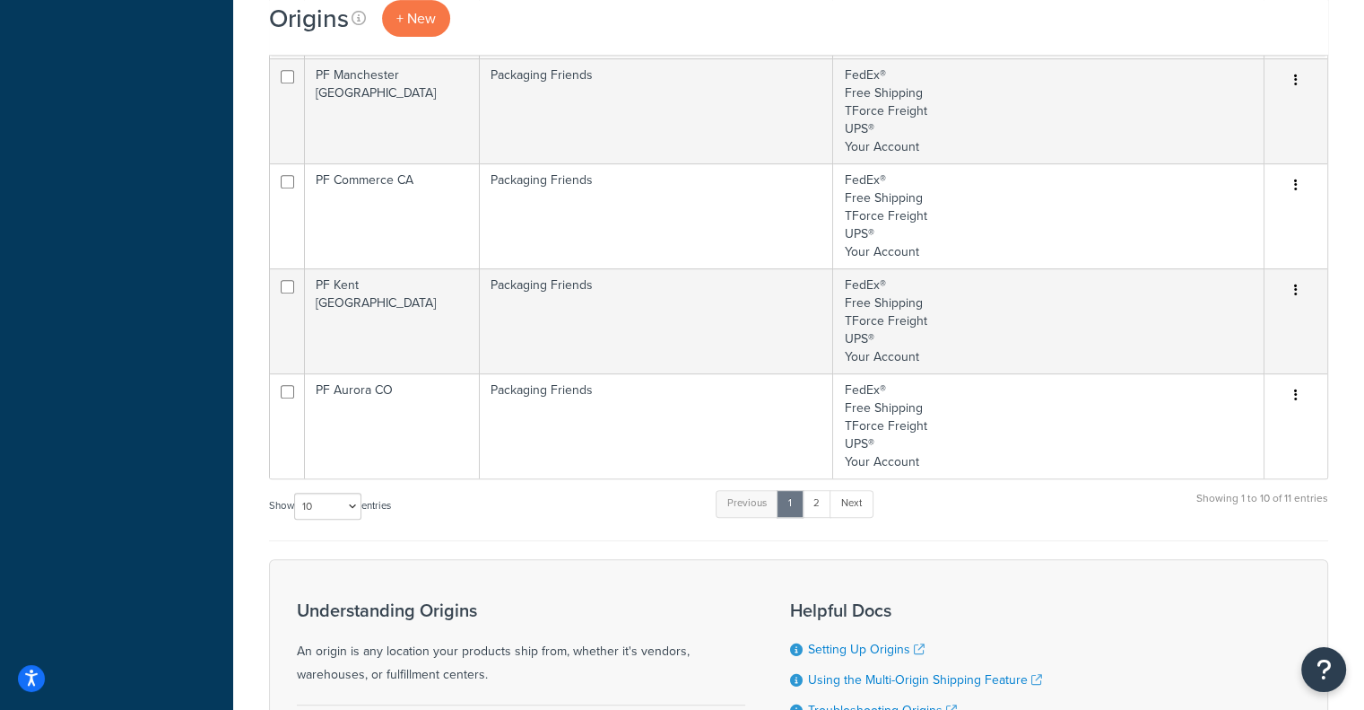
scroll to position [830, 0]
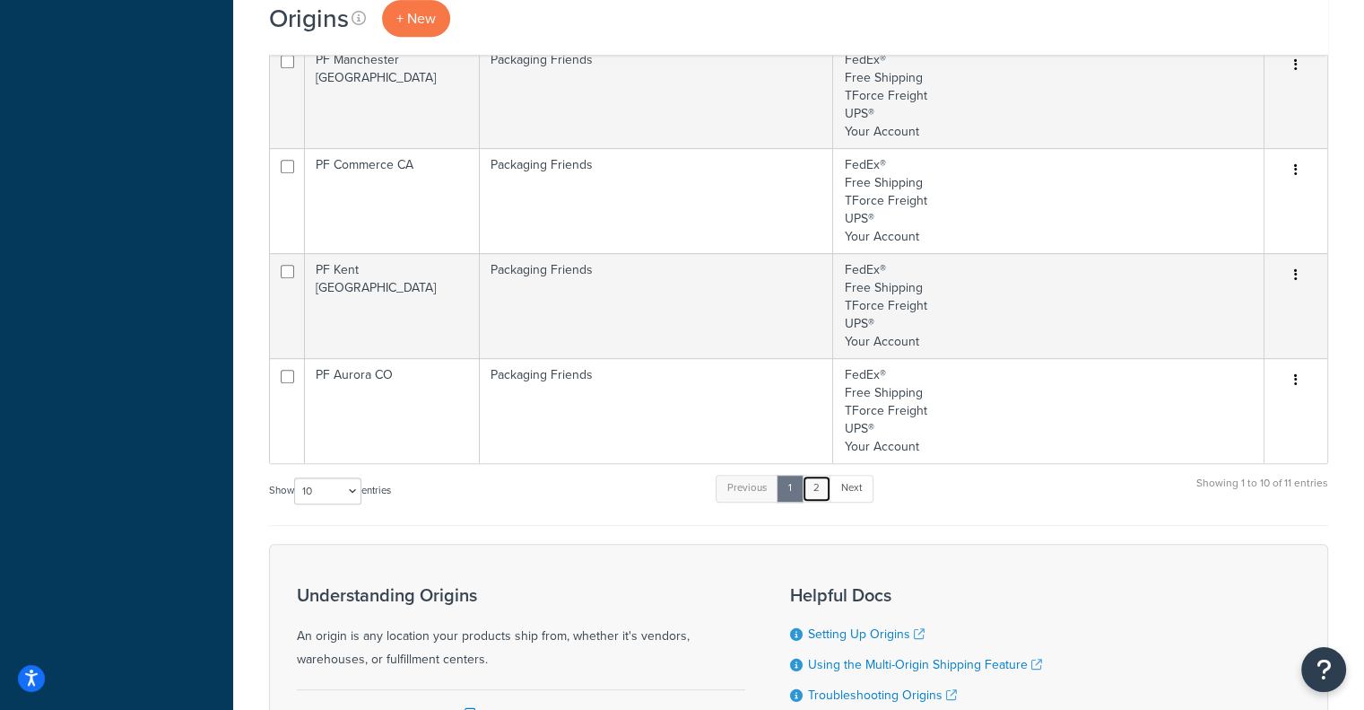
click at [813, 484] on link "2" at bounding box center [817, 488] width 30 height 27
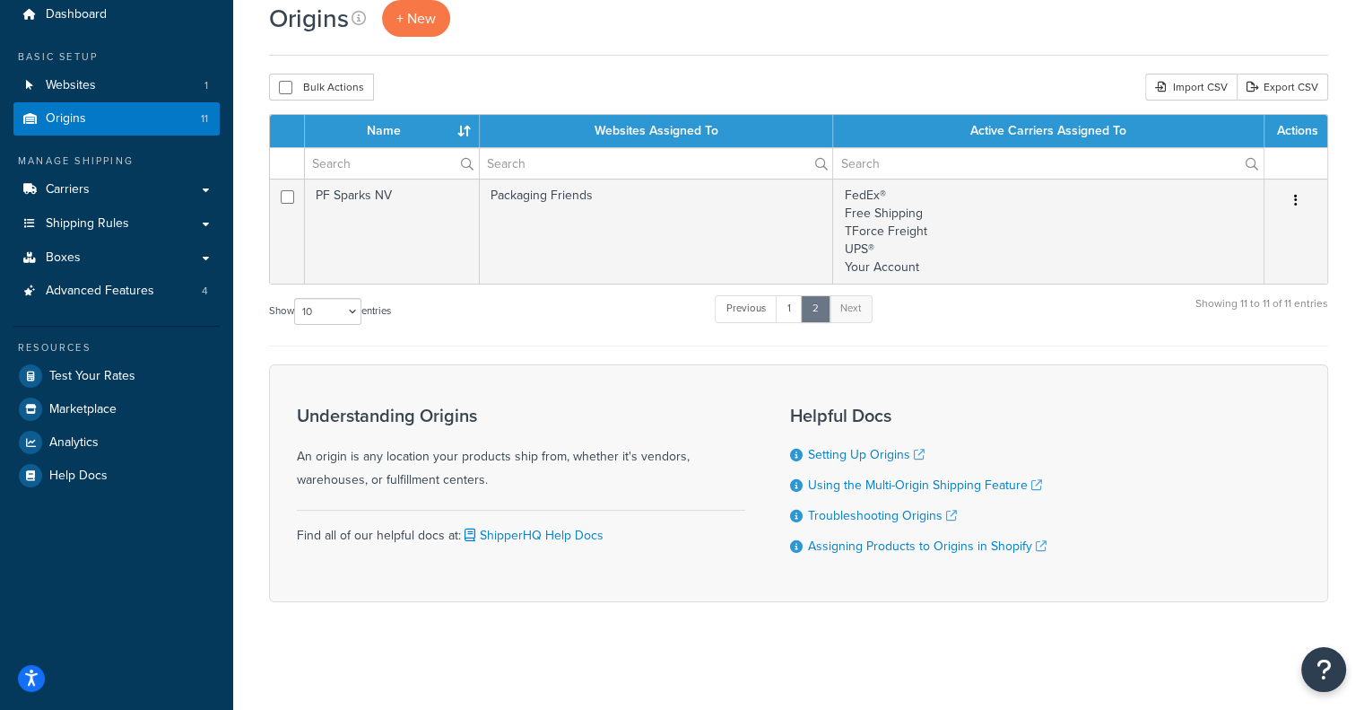
scroll to position [63, 0]
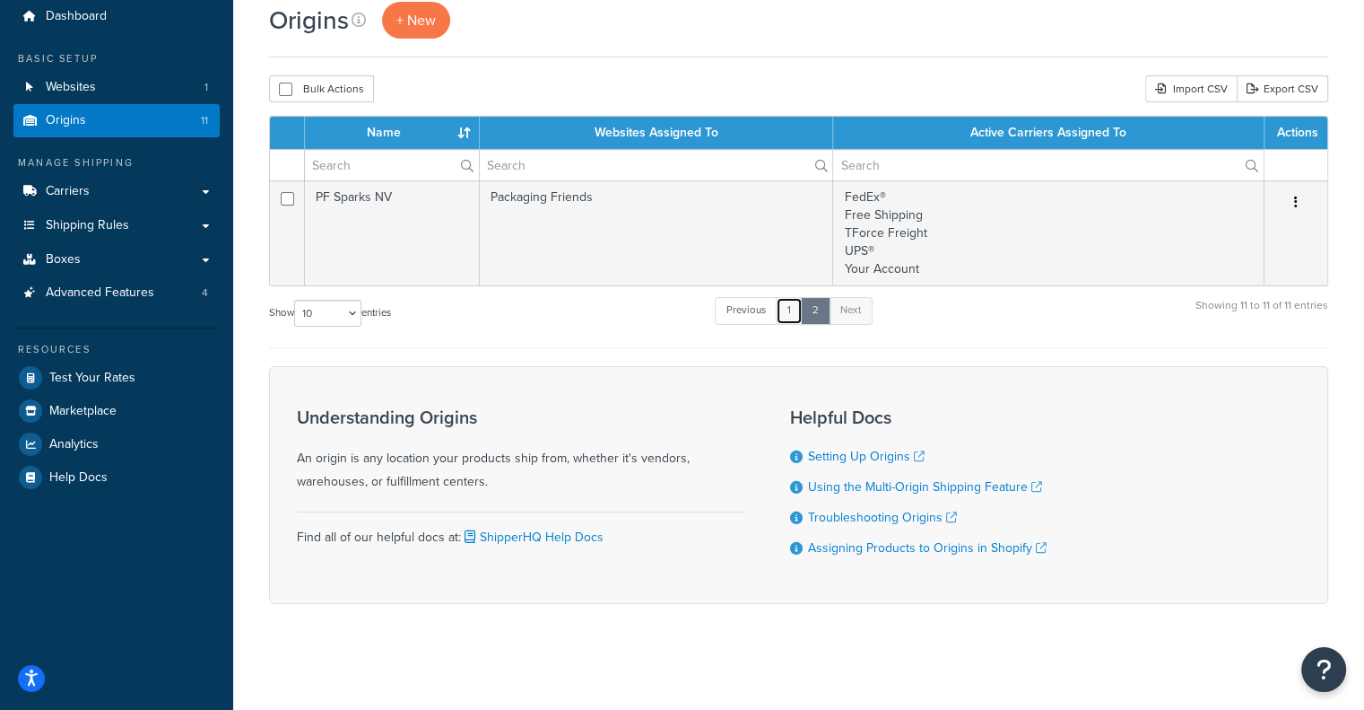
click at [789, 311] on link "1" at bounding box center [789, 310] width 27 height 27
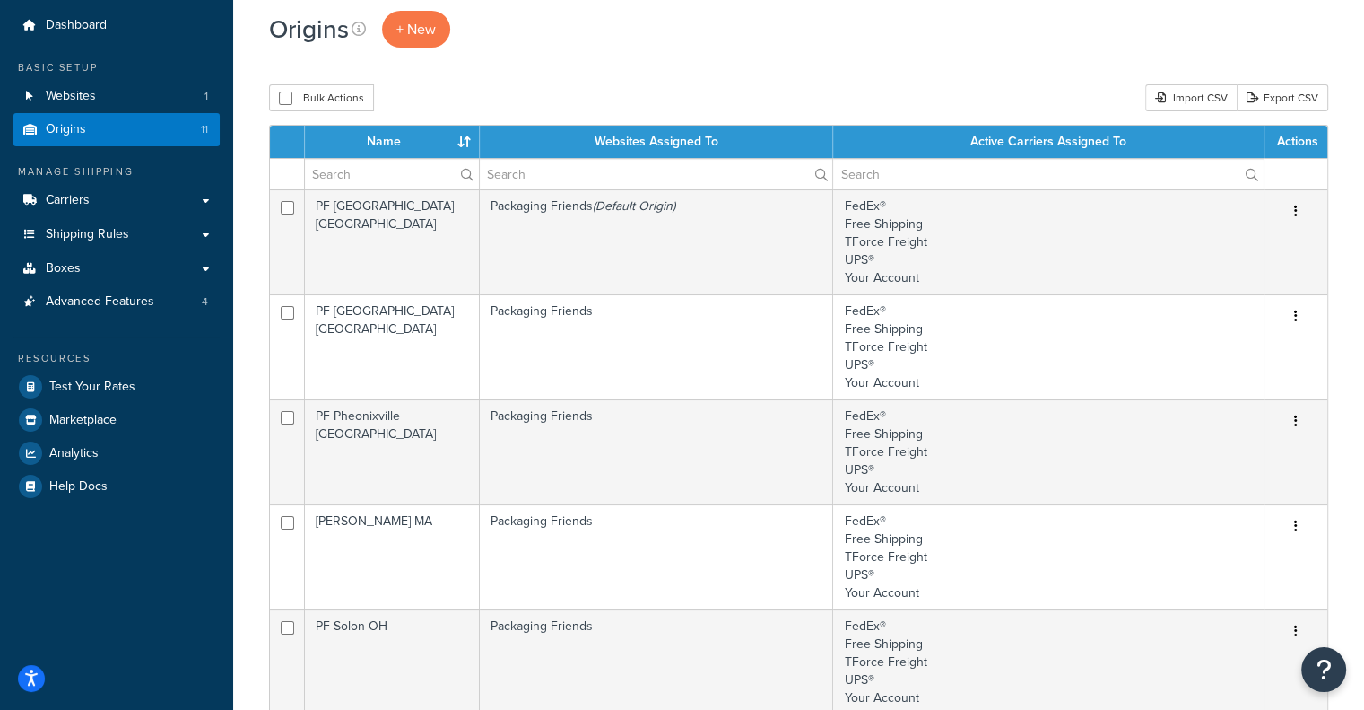
scroll to position [0, 0]
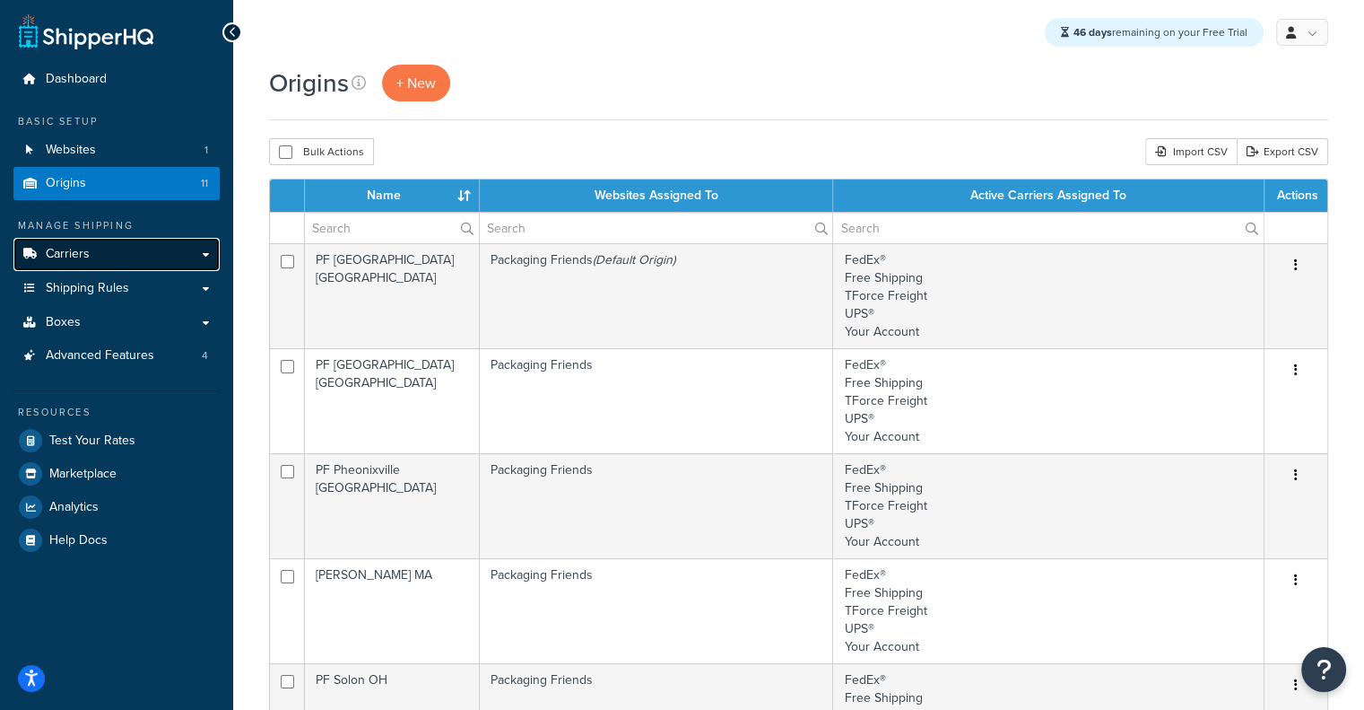
click at [152, 246] on link "Carriers" at bounding box center [116, 254] width 206 height 33
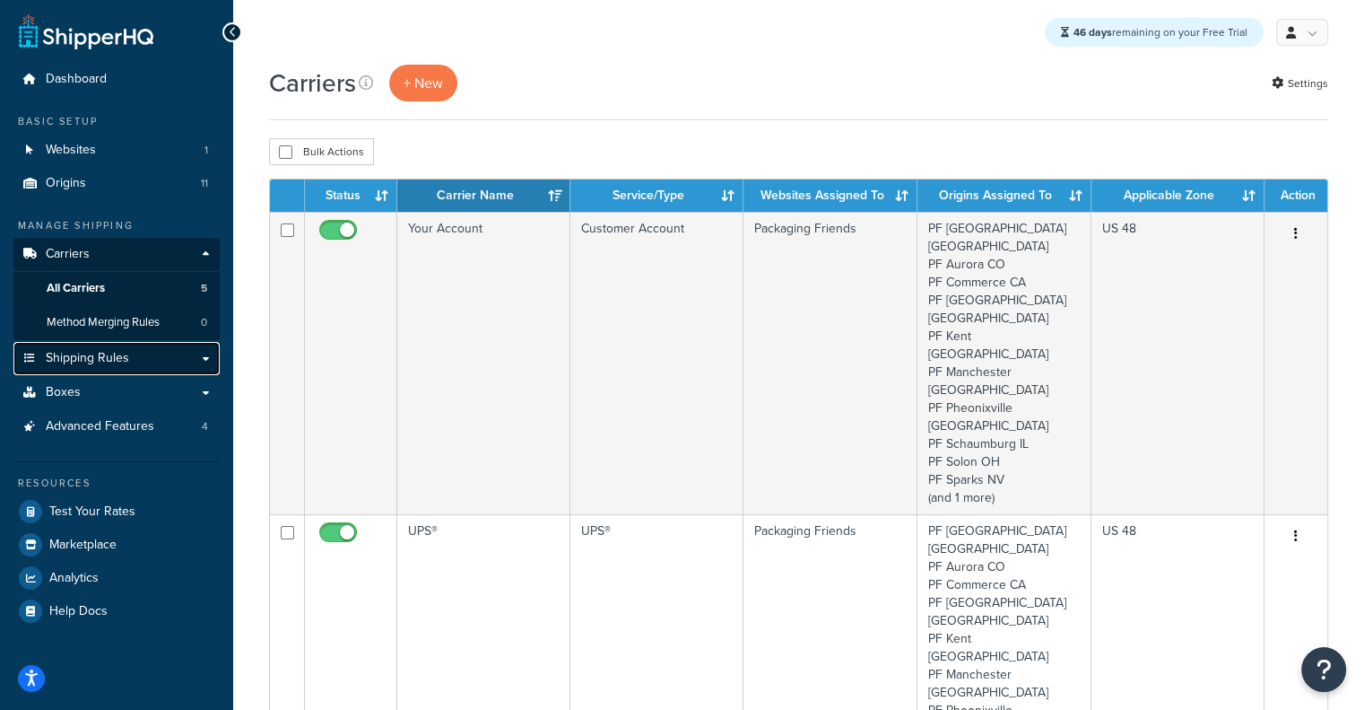
click at [75, 365] on span "Shipping Rules" at bounding box center [87, 358] width 83 height 15
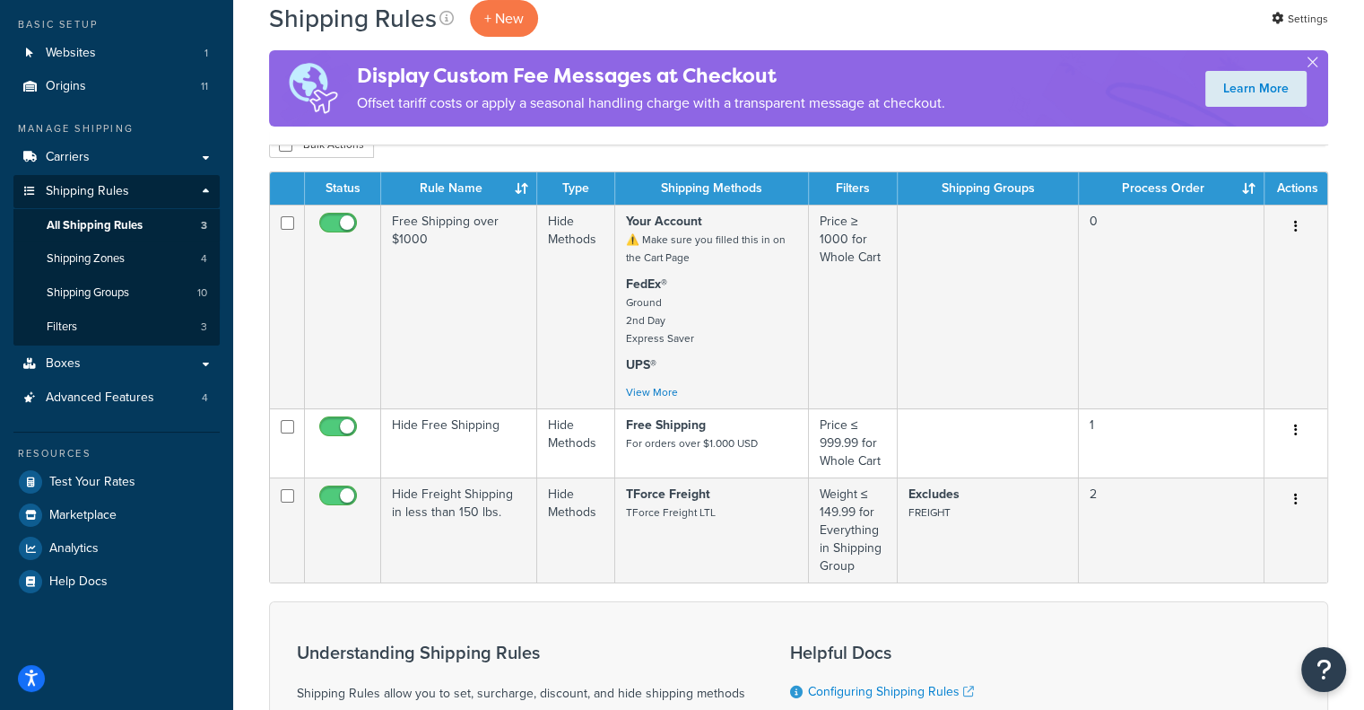
scroll to position [100, 0]
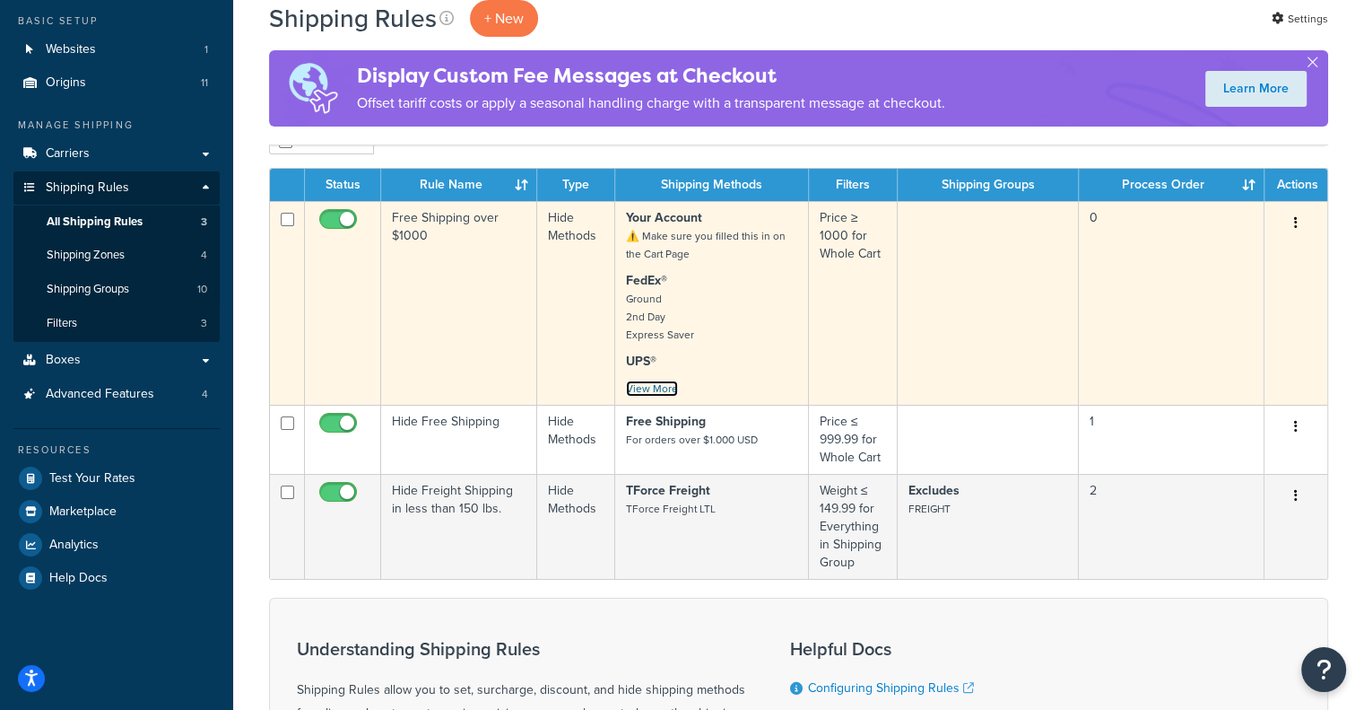
click at [661, 391] on link "View More" at bounding box center [652, 388] width 52 height 16
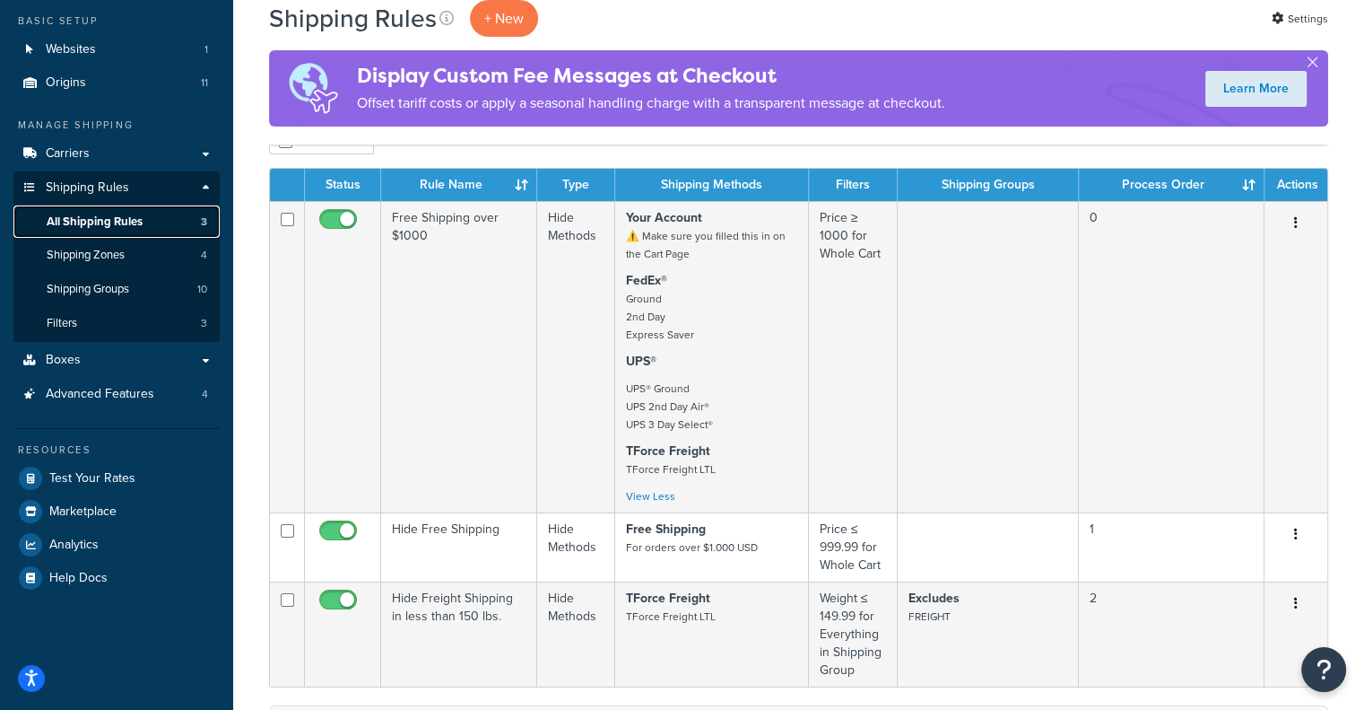
click at [141, 214] on span "All Shipping Rules" at bounding box center [95, 221] width 96 height 15
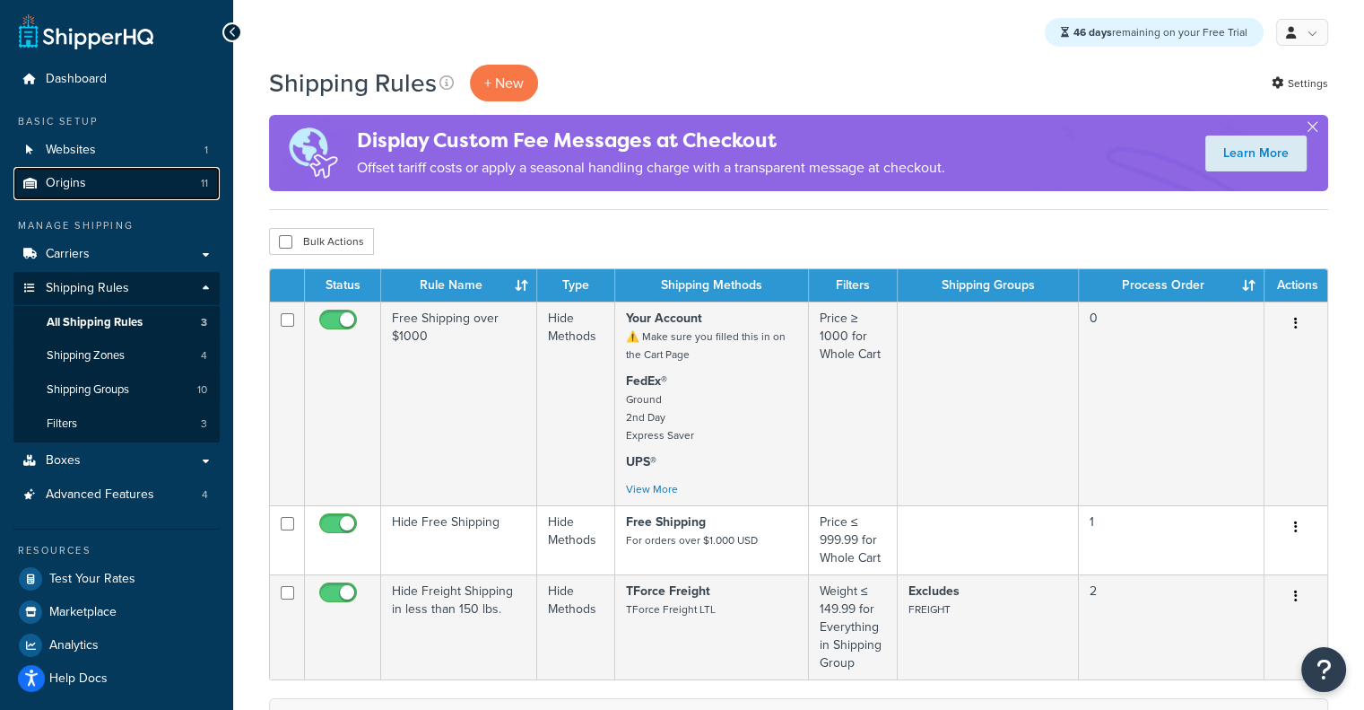
click at [187, 184] on link "Origins 11" at bounding box center [116, 183] width 206 height 33
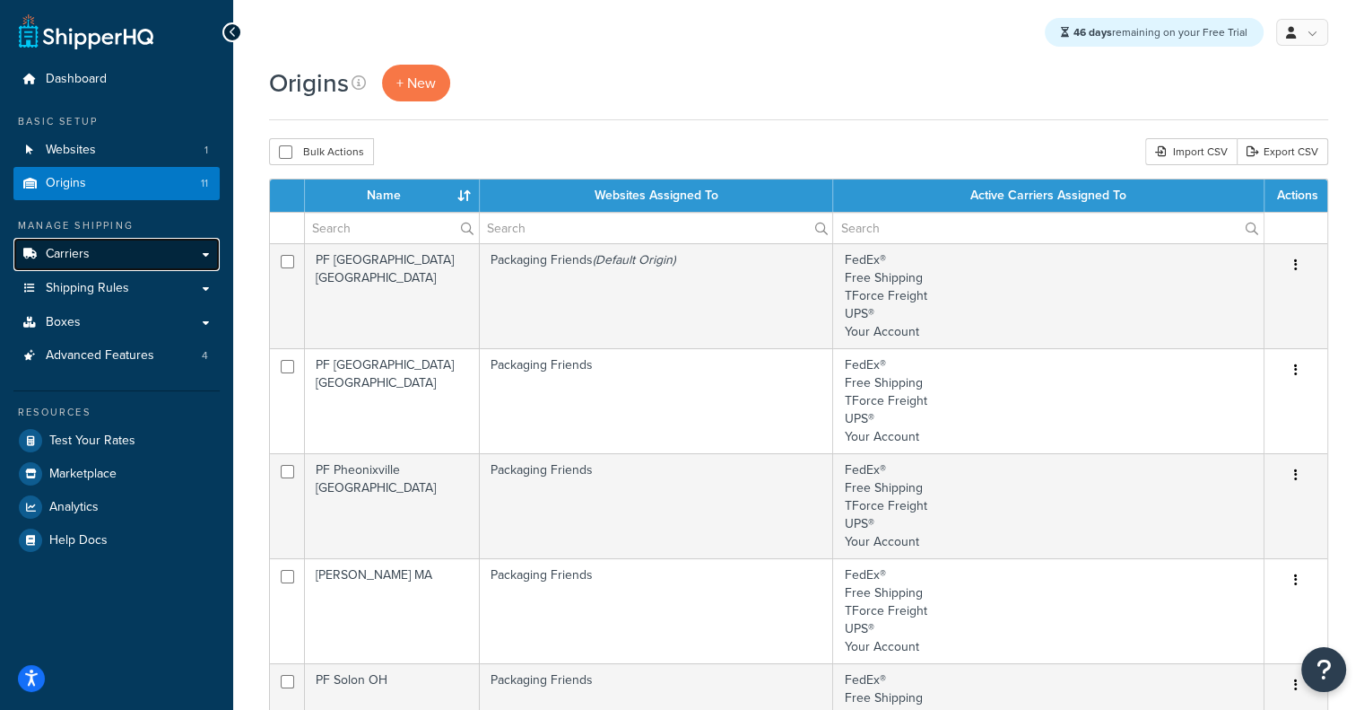
click at [156, 264] on link "Carriers" at bounding box center [116, 254] width 206 height 33
